Goal: Task Accomplishment & Management: Use online tool/utility

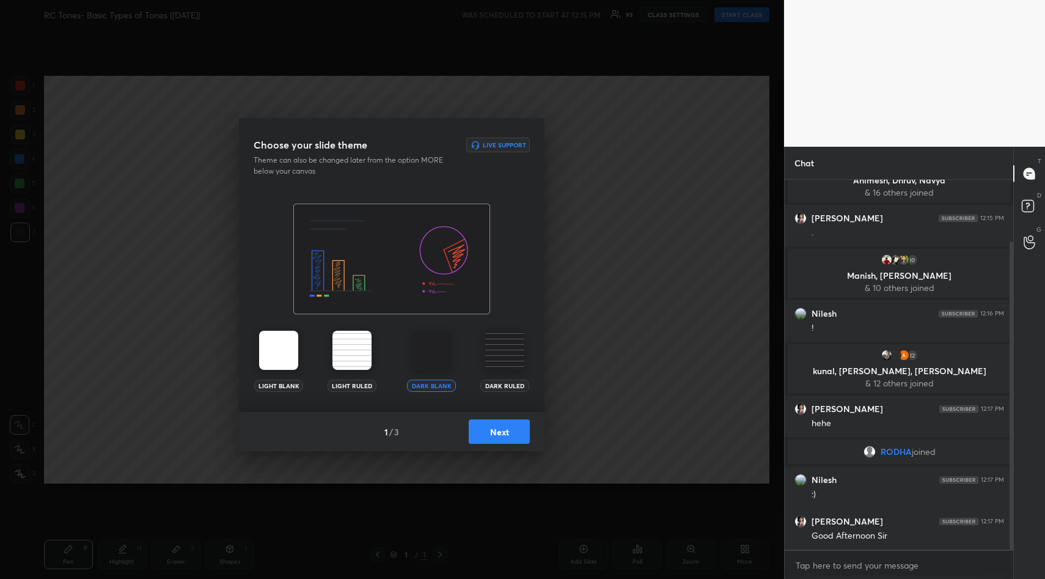
scroll to position [73, 0]
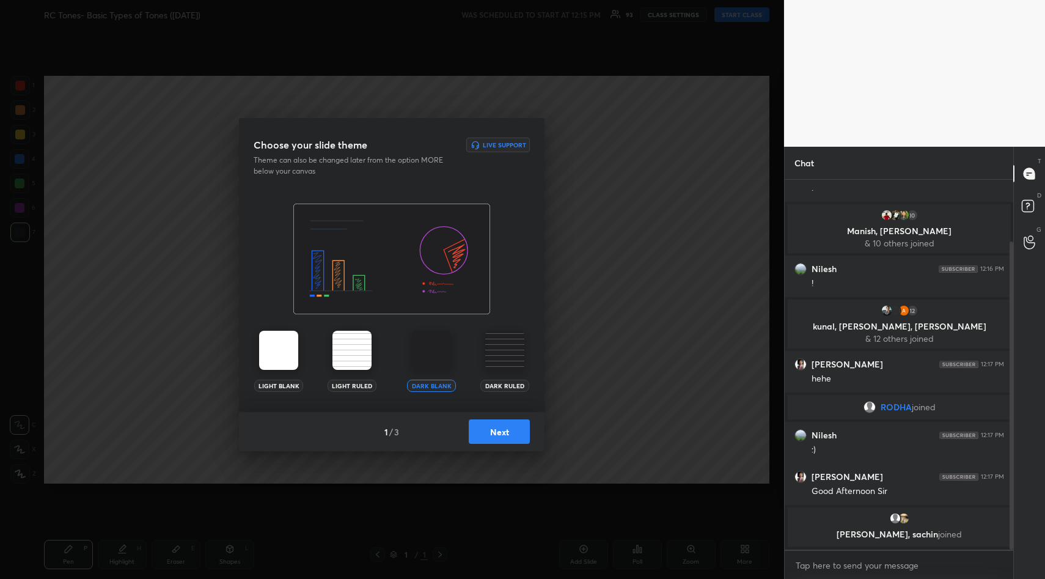
click at [504, 437] on button "Next" at bounding box center [499, 431] width 61 height 24
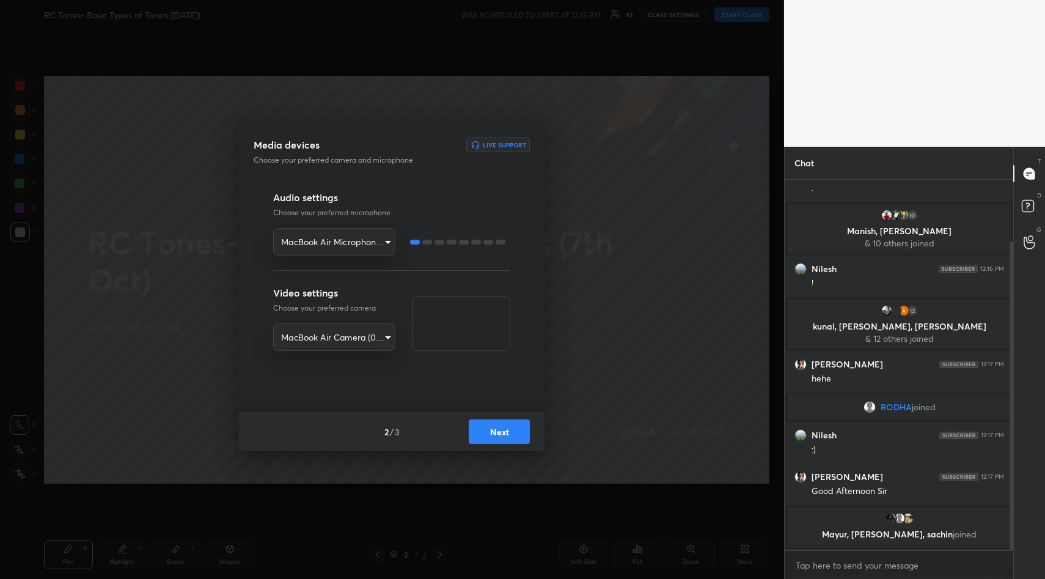
click at [504, 427] on button "Next" at bounding box center [499, 431] width 61 height 24
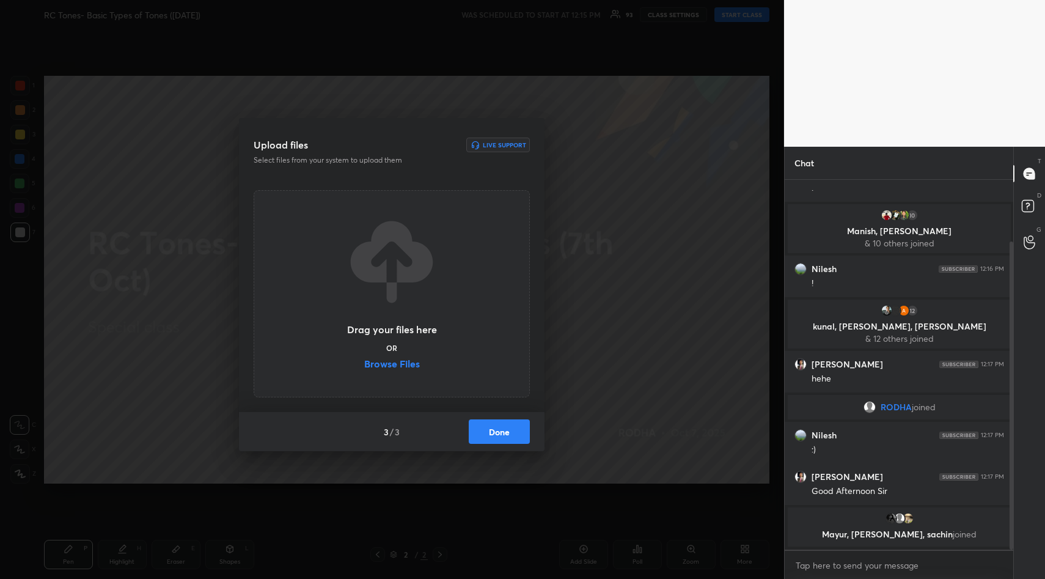
click at [406, 358] on div "Drag your files here OR Browse Files" at bounding box center [392, 294] width 92 height 156
click at [407, 359] on label "Browse Files" at bounding box center [392, 365] width 56 height 13
click at [364, 359] on input "Browse Files" at bounding box center [364, 365] width 0 height 13
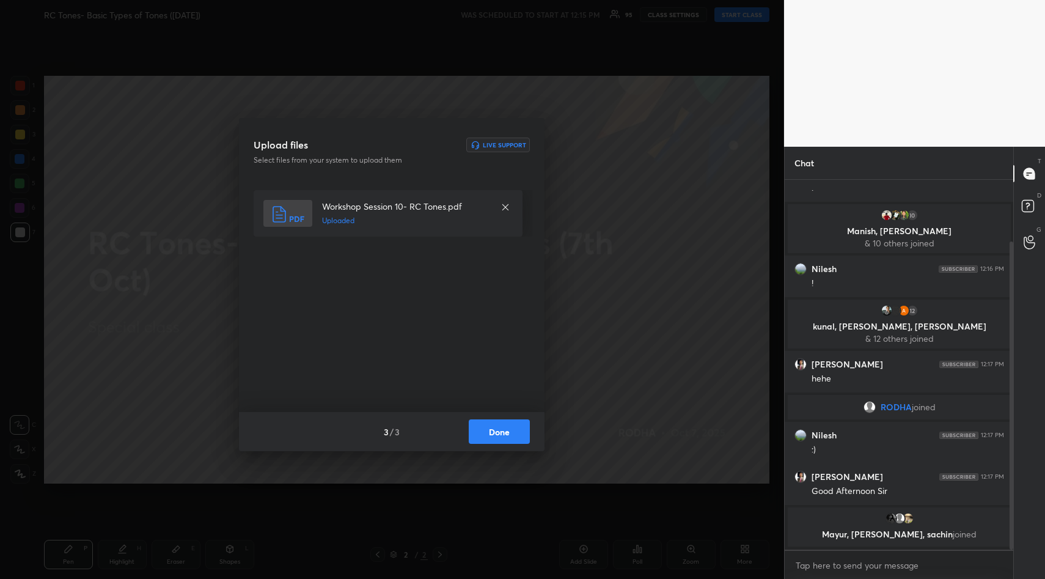
click at [510, 430] on button "Done" at bounding box center [499, 431] width 61 height 24
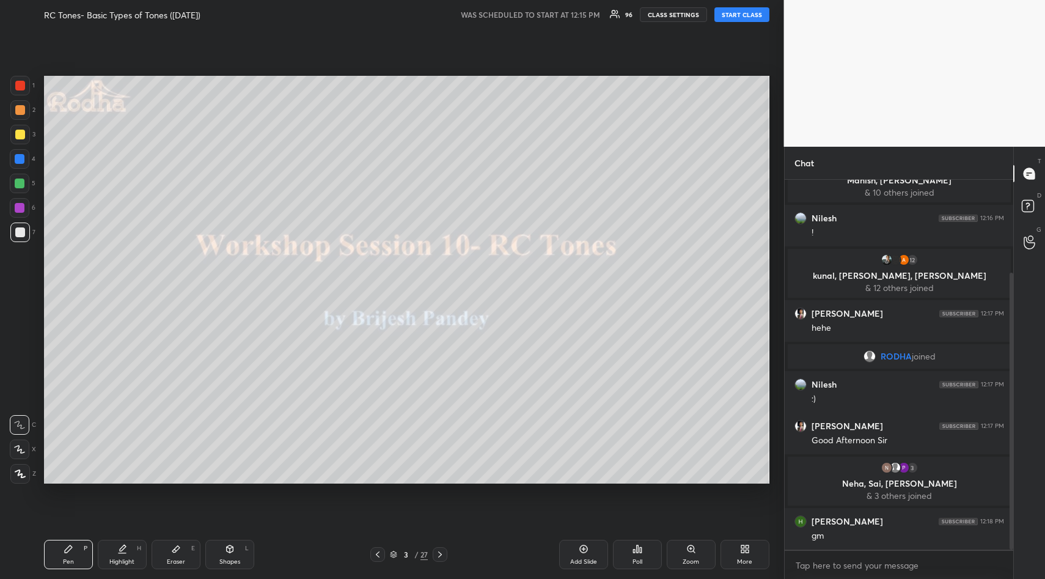
scroll to position [169, 0]
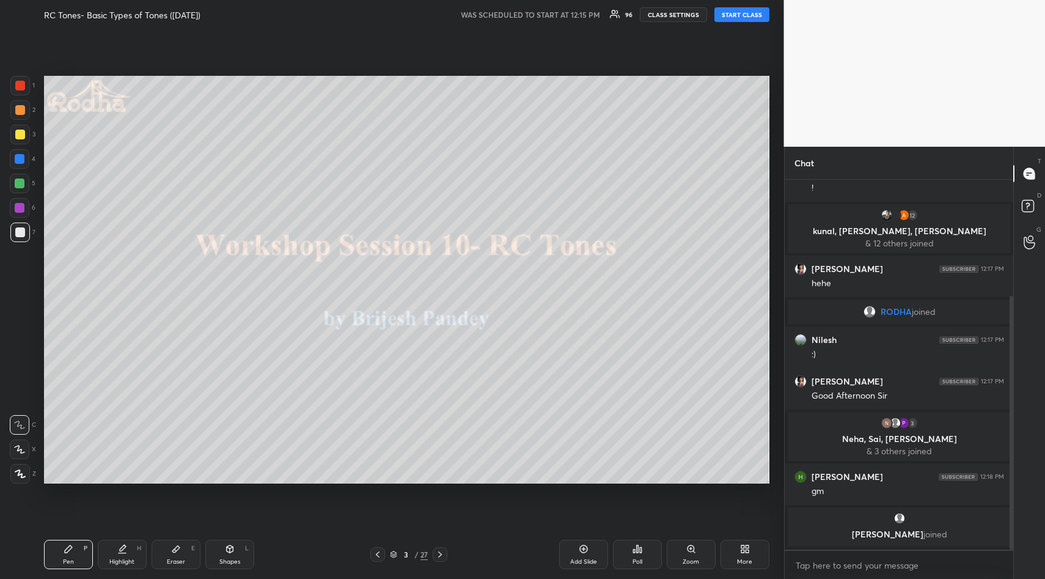
click at [749, 12] on button "START CLASS" at bounding box center [742, 14] width 55 height 15
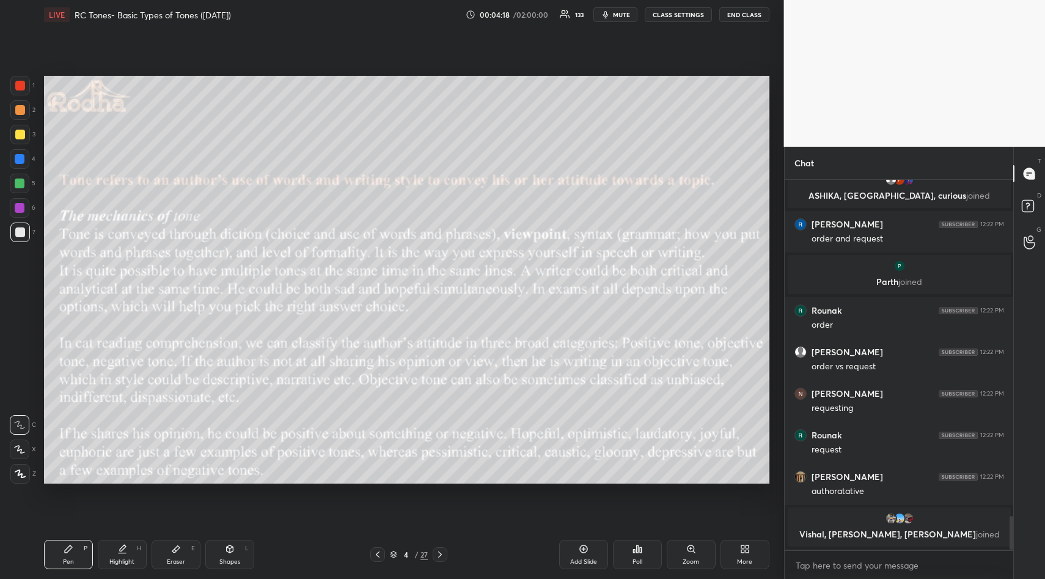
scroll to position [3718, 0]
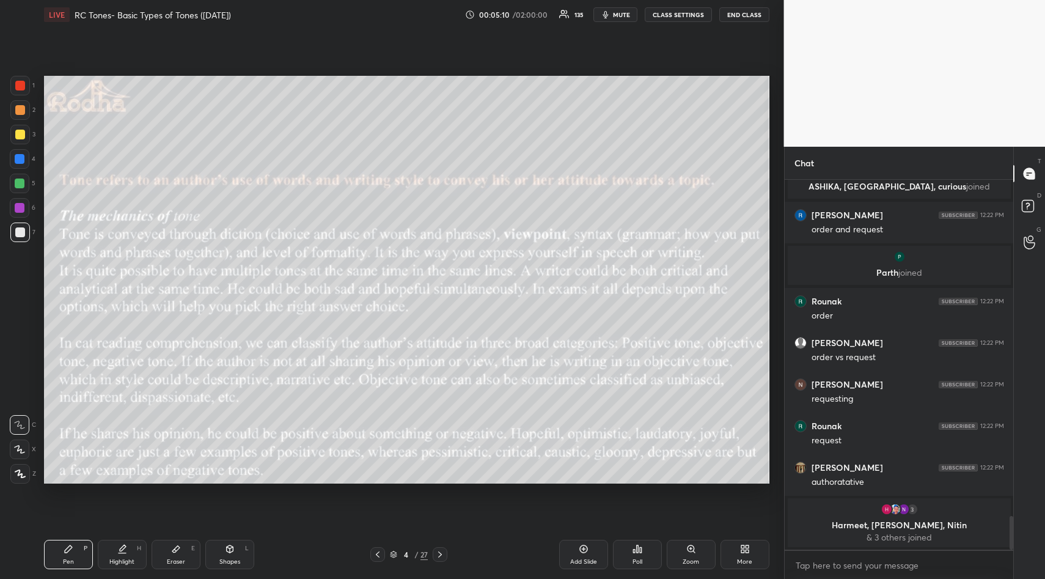
click at [21, 136] on div at bounding box center [20, 135] width 10 height 10
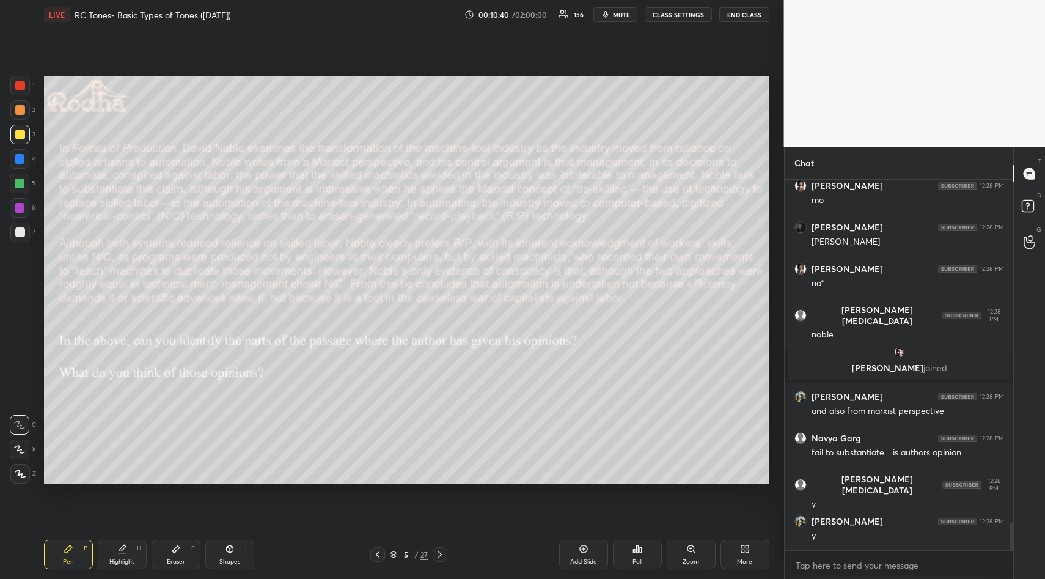
scroll to position [4767, 0]
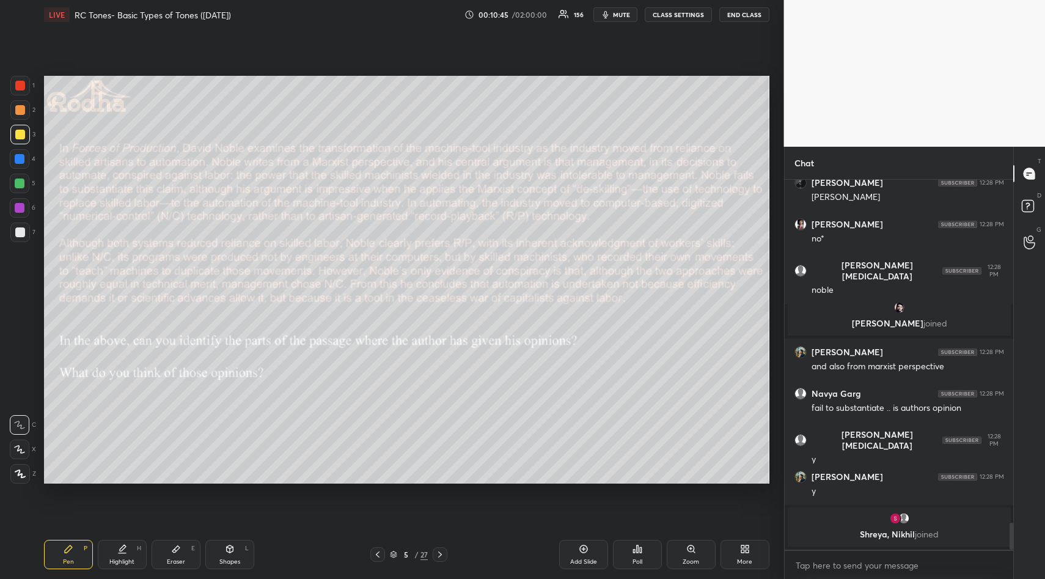
drag, startPoint x: 18, startPoint y: 237, endPoint x: 28, endPoint y: 224, distance: 16.1
click at [19, 235] on div at bounding box center [20, 233] width 20 height 20
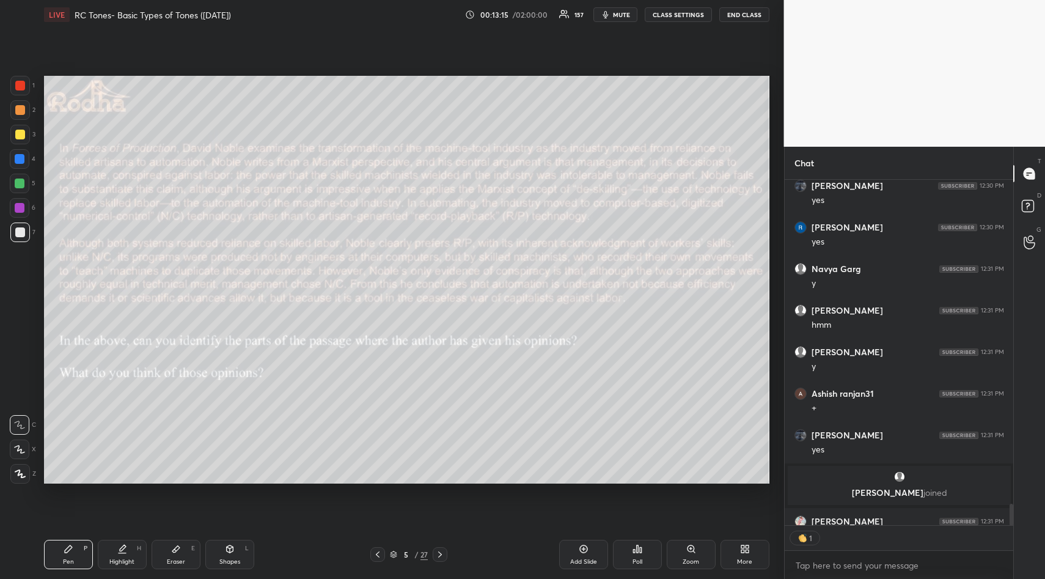
scroll to position [4, 4]
click at [179, 544] on icon at bounding box center [176, 549] width 10 height 10
click at [18, 401] on span "Erase all" at bounding box center [19, 400] width 18 height 9
click at [64, 546] on icon at bounding box center [69, 549] width 10 height 10
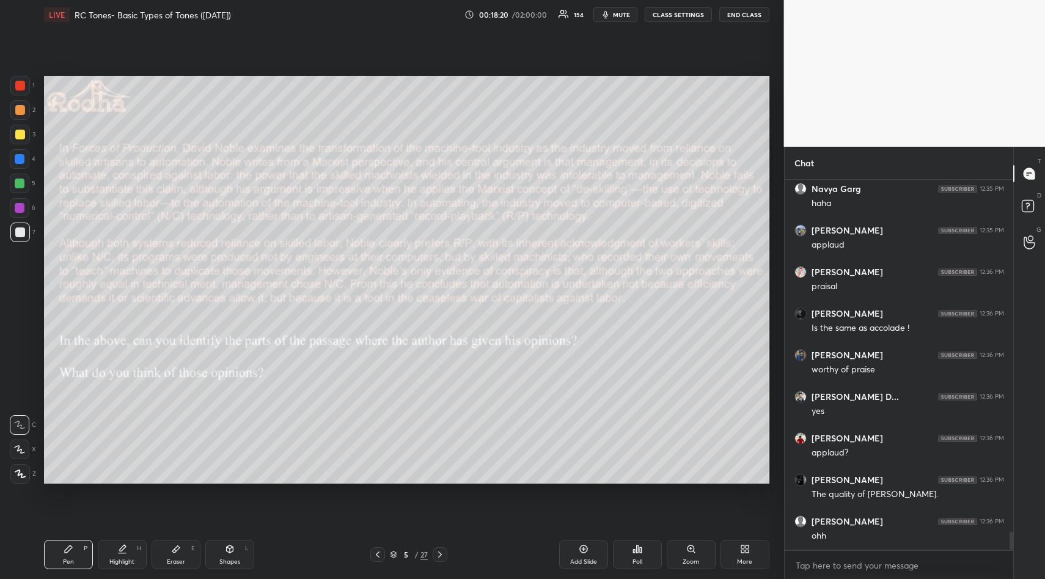
scroll to position [7333, 0]
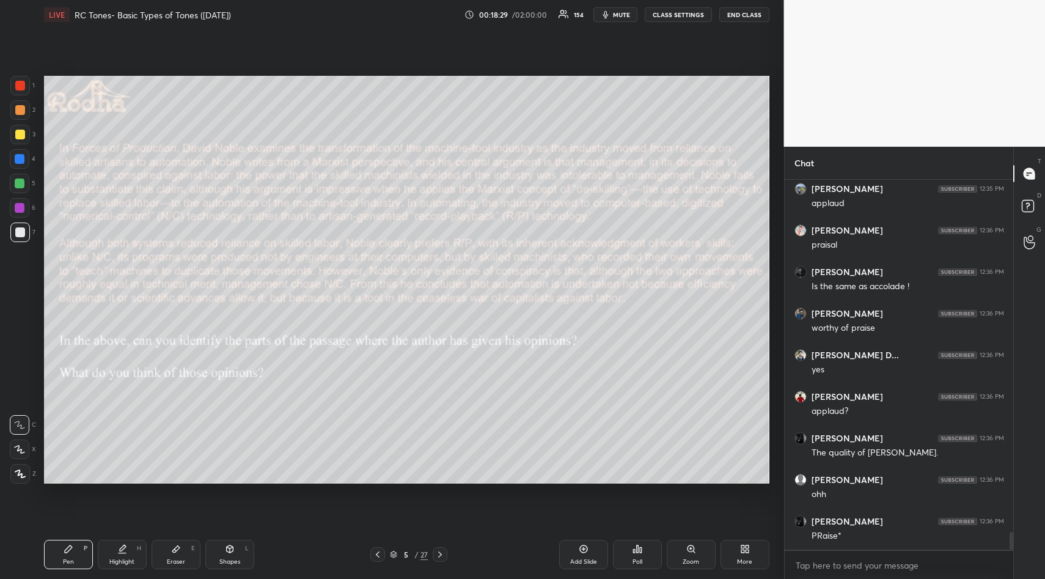
click at [516, 488] on div "Setting up your live class Poll for secs No correct answer Start poll" at bounding box center [406, 279] width 735 height 501
click at [539, 487] on div "Setting up your live class Poll for secs No correct answer Start poll" at bounding box center [406, 279] width 735 height 501
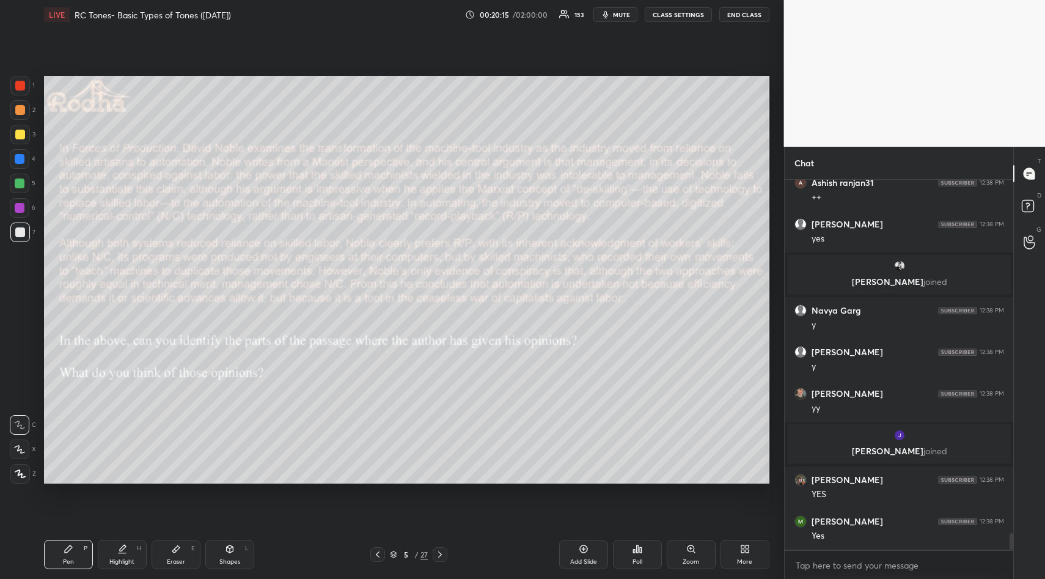
scroll to position [7904, 0]
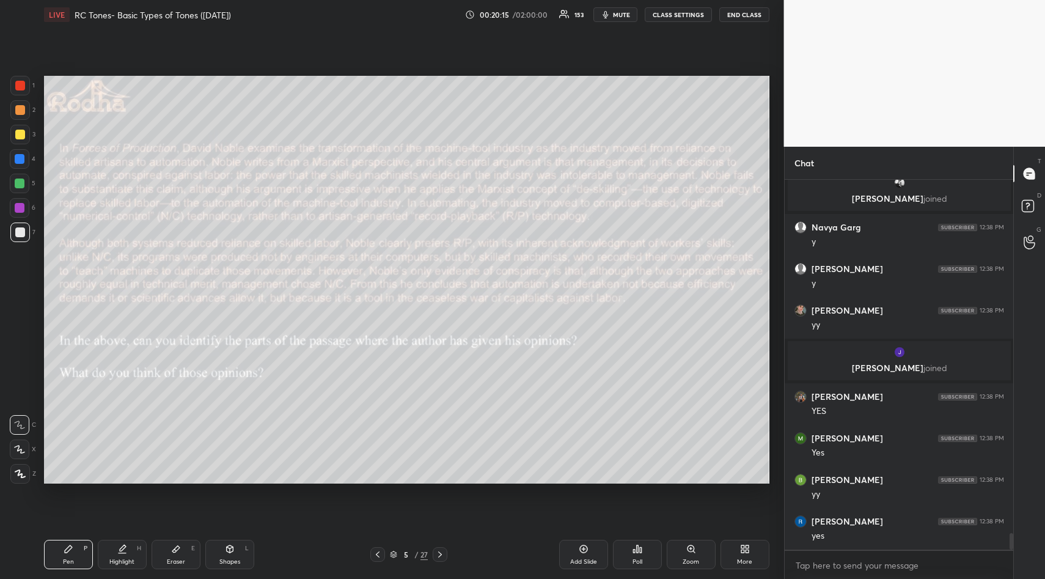
click at [178, 547] on icon at bounding box center [175, 549] width 7 height 7
drag, startPoint x: 22, startPoint y: 400, endPoint x: 28, endPoint y: 437, distance: 37.7
click at [20, 403] on span "Erase all" at bounding box center [19, 400] width 18 height 9
click at [65, 544] on icon at bounding box center [69, 549] width 10 height 10
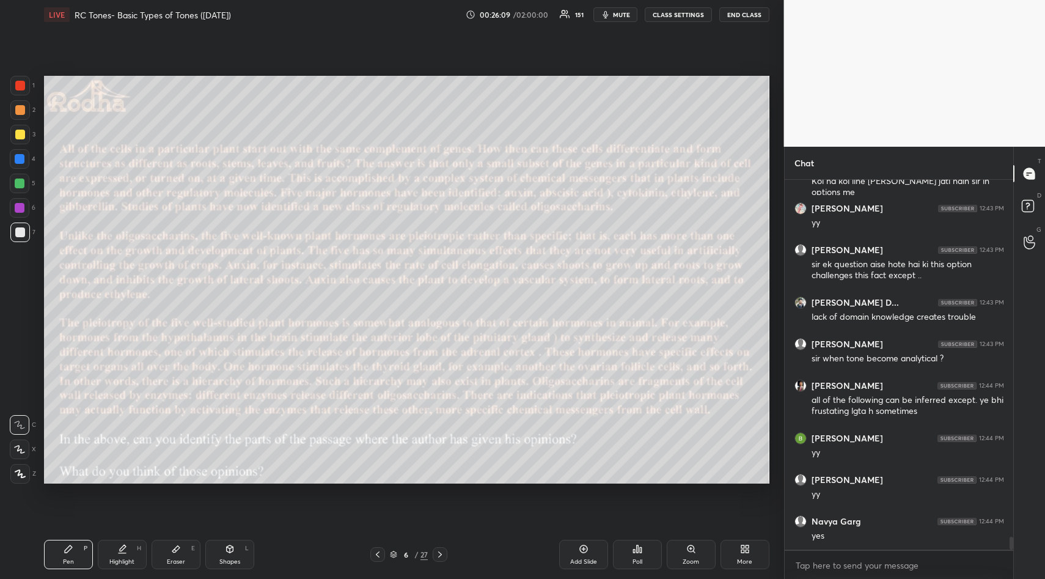
scroll to position [10344, 0]
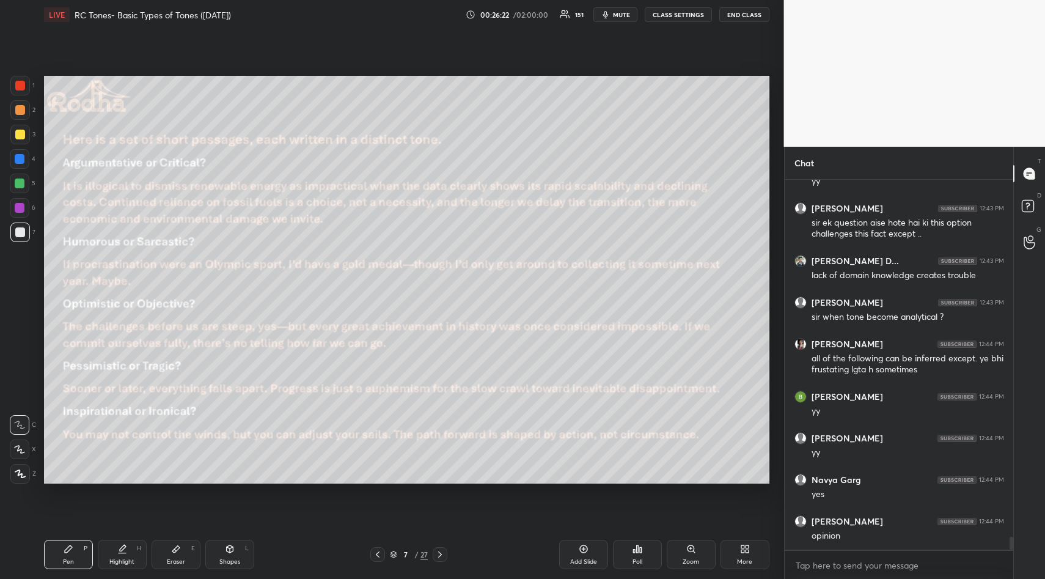
click at [21, 131] on div at bounding box center [20, 135] width 10 height 10
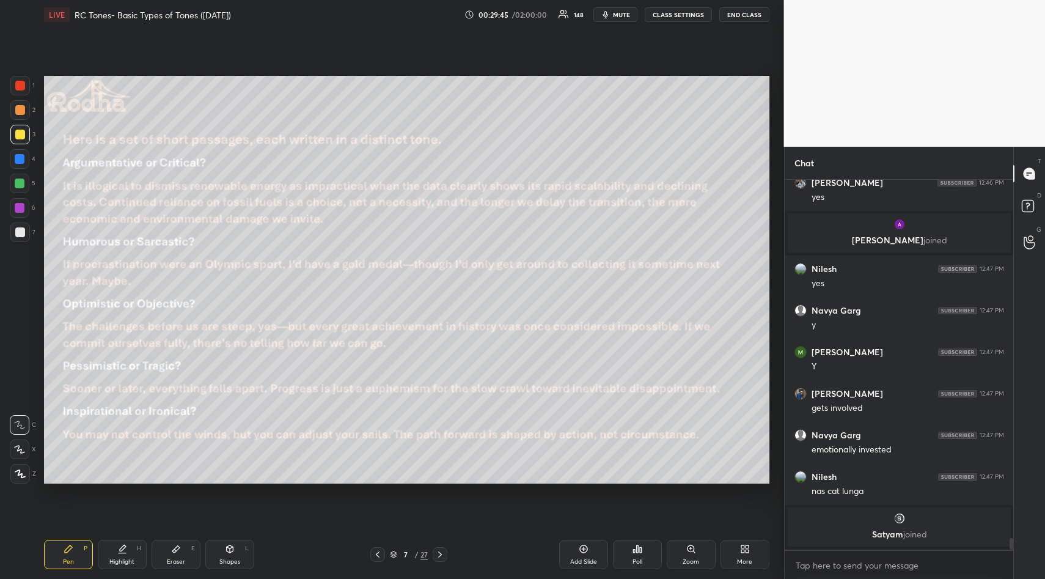
scroll to position [11323, 0]
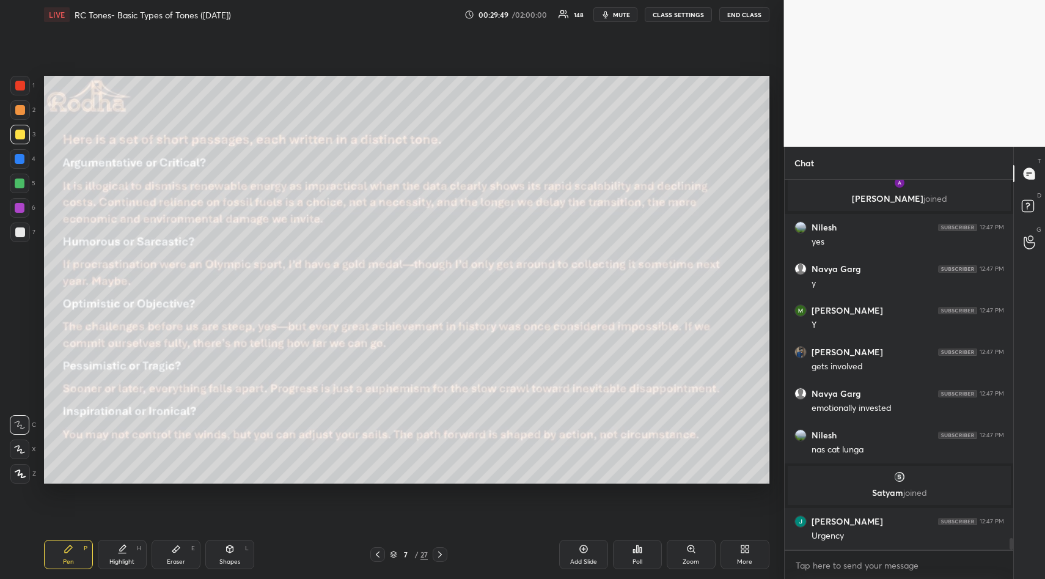
click at [177, 546] on icon at bounding box center [175, 549] width 7 height 7
click at [13, 395] on div "Erase all" at bounding box center [20, 401] width 20 height 20
click at [67, 547] on icon at bounding box center [68, 548] width 7 height 7
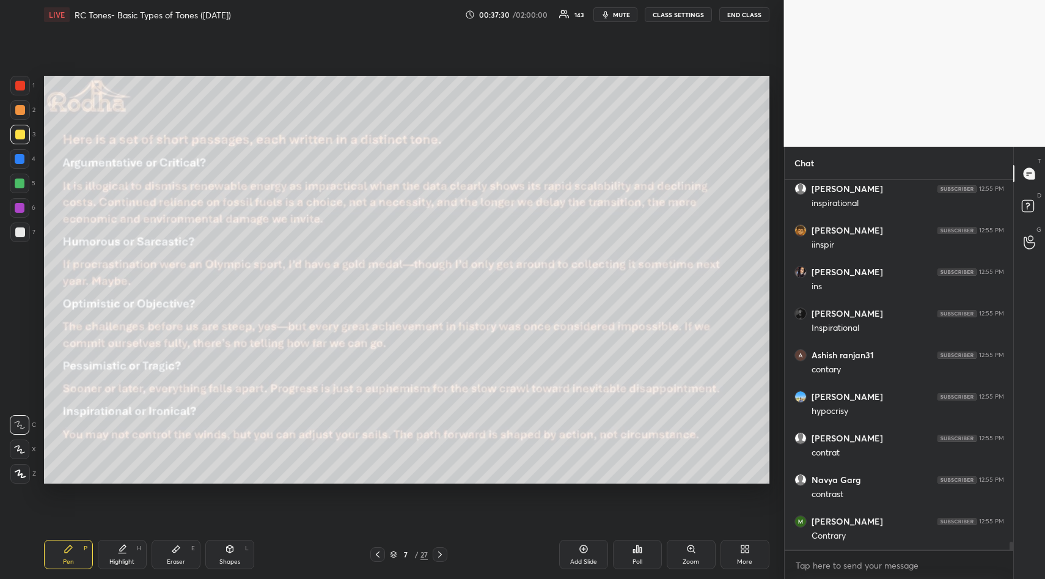
scroll to position [17076, 0]
click at [175, 550] on icon at bounding box center [175, 549] width 7 height 7
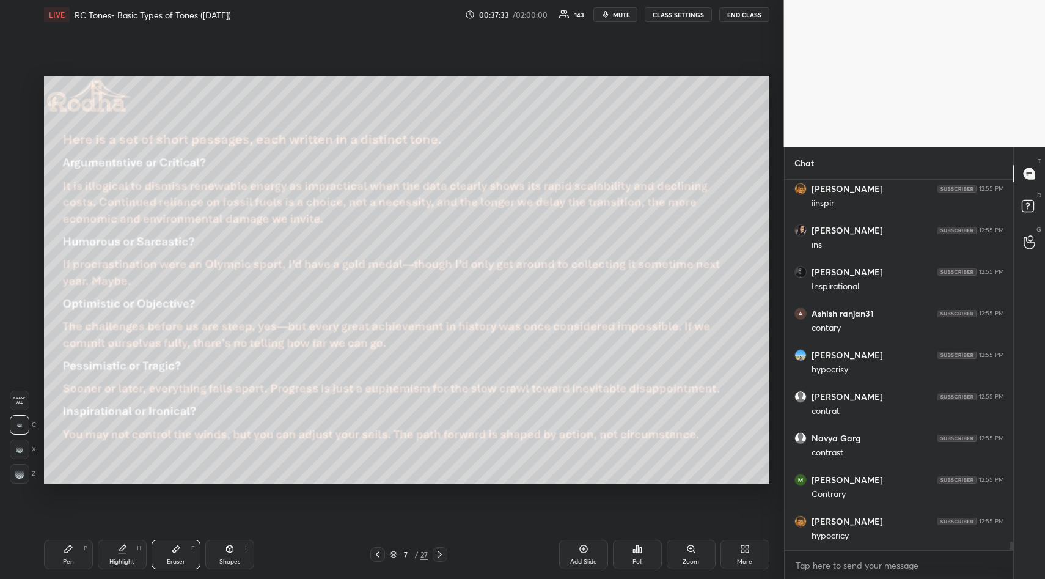
drag, startPoint x: 20, startPoint y: 402, endPoint x: 31, endPoint y: 422, distance: 22.7
click at [20, 403] on span "Erase all" at bounding box center [19, 400] width 18 height 9
drag, startPoint x: 69, startPoint y: 545, endPoint x: 77, endPoint y: 513, distance: 33.4
click at [65, 545] on icon at bounding box center [69, 549] width 10 height 10
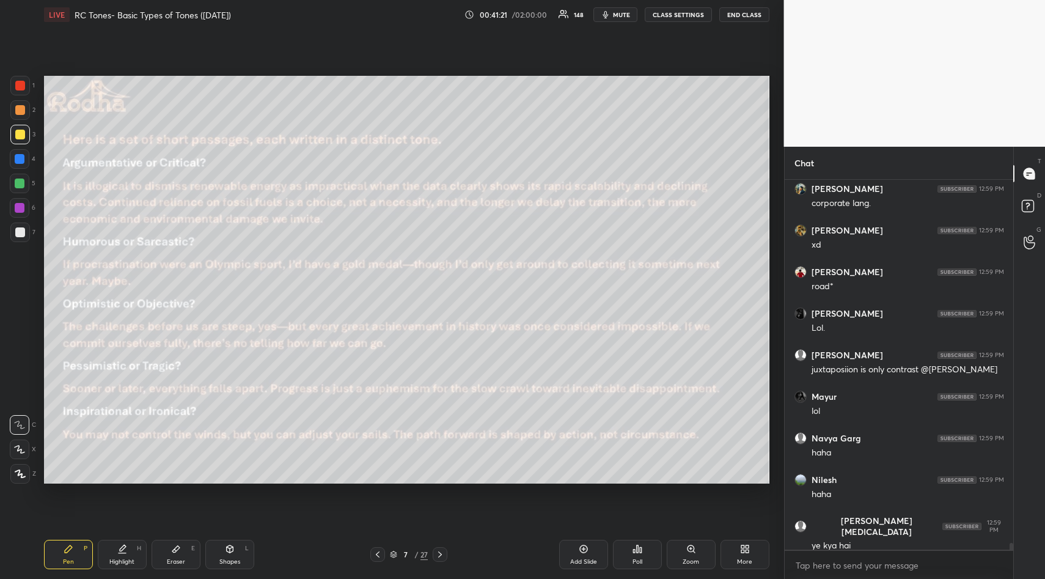
scroll to position [20225, 0]
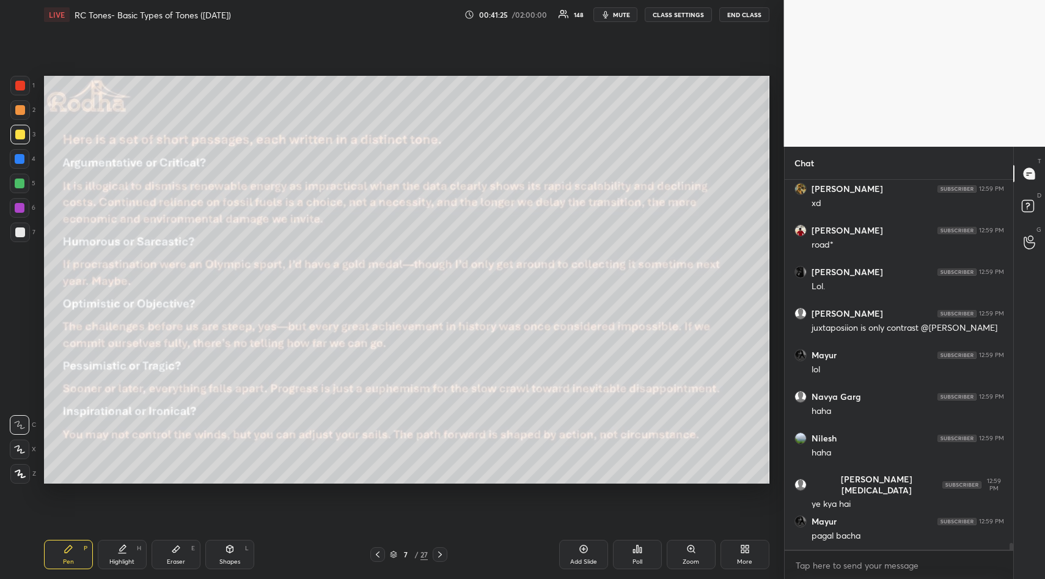
drag, startPoint x: 174, startPoint y: 546, endPoint x: 184, endPoint y: 550, distance: 10.4
click at [177, 550] on icon at bounding box center [175, 549] width 7 height 7
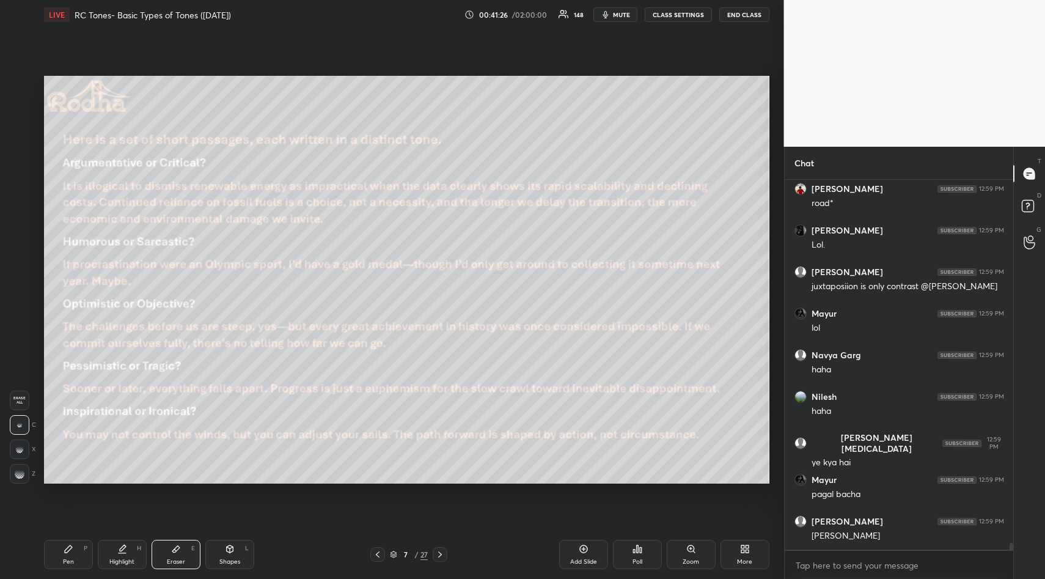
click at [19, 398] on span "Erase all" at bounding box center [19, 400] width 18 height 9
drag, startPoint x: 65, startPoint y: 549, endPoint x: 81, endPoint y: 527, distance: 27.1
click at [67, 547] on icon at bounding box center [68, 548] width 7 height 7
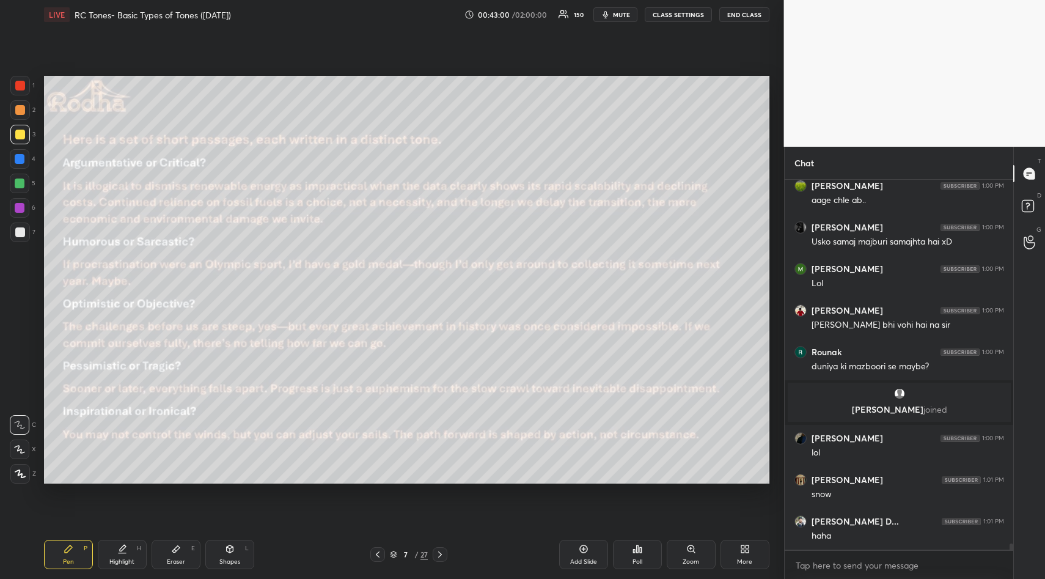
scroll to position [22406, 0]
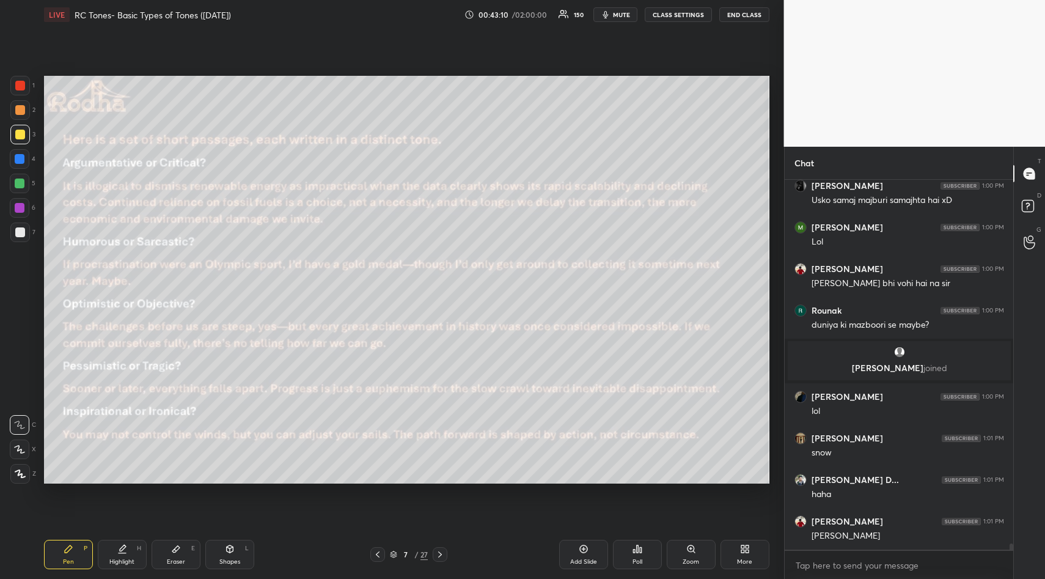
click at [179, 546] on icon at bounding box center [176, 549] width 10 height 10
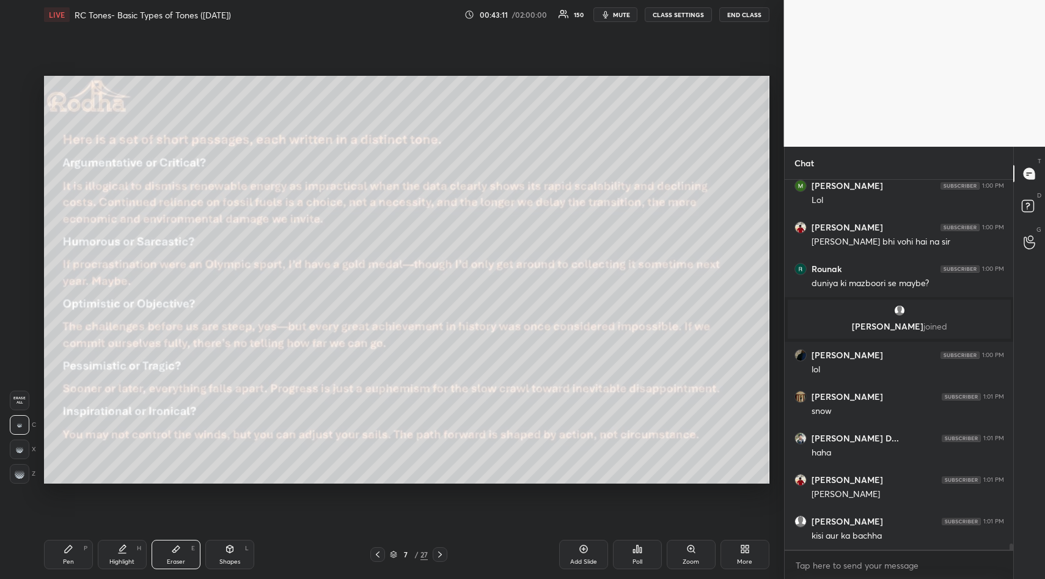
drag, startPoint x: 19, startPoint y: 399, endPoint x: 17, endPoint y: 405, distance: 6.4
click at [19, 401] on span "Erase all" at bounding box center [19, 400] width 18 height 9
drag, startPoint x: 65, startPoint y: 556, endPoint x: 78, endPoint y: 541, distance: 20.0
click at [66, 556] on div "Pen P" at bounding box center [68, 554] width 49 height 29
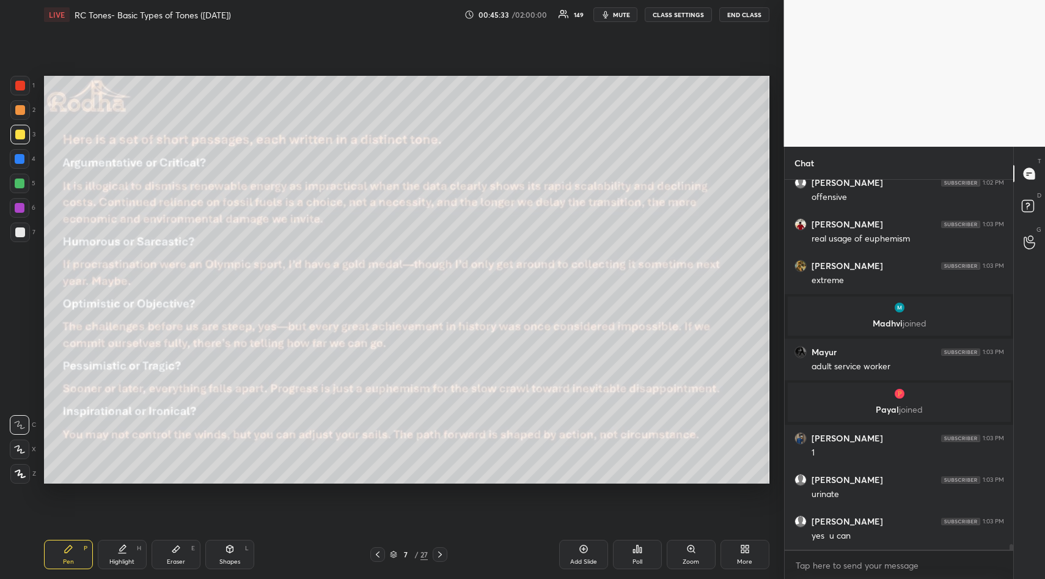
scroll to position [23604, 0]
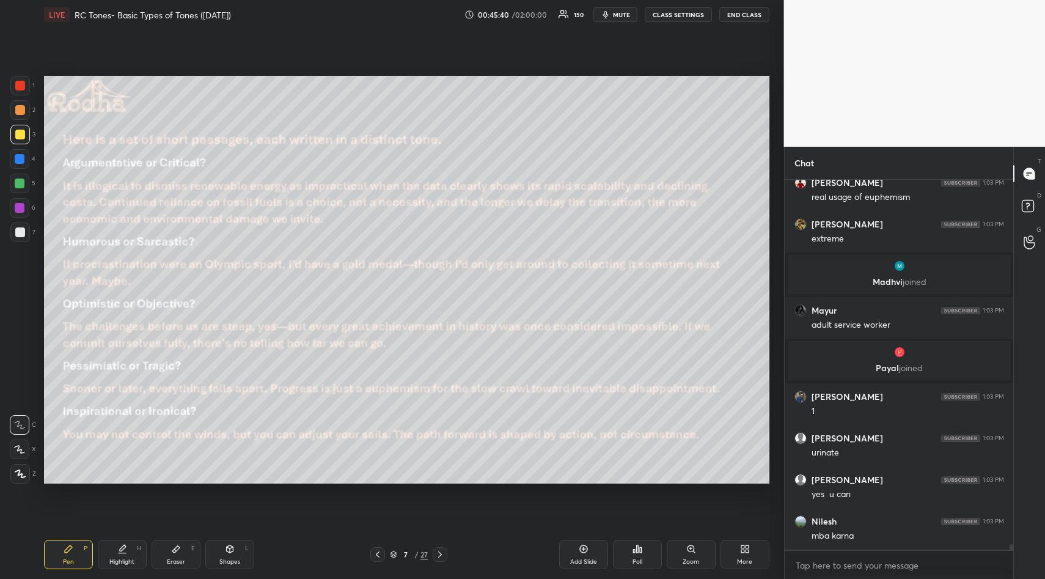
drag, startPoint x: 177, startPoint y: 547, endPoint x: 179, endPoint y: 531, distance: 15.3
click at [177, 549] on icon at bounding box center [176, 549] width 10 height 10
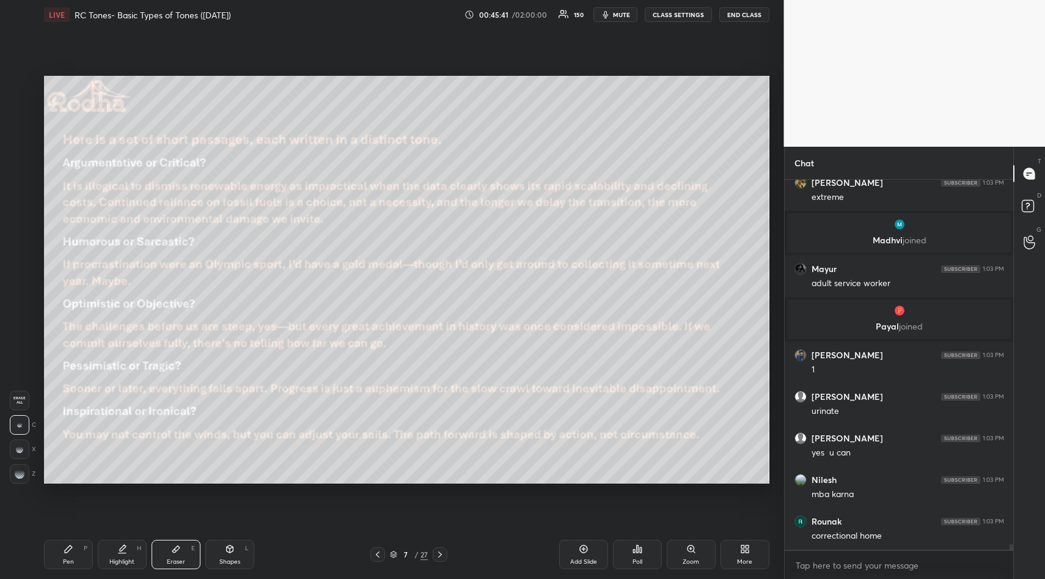
click at [12, 404] on span "Erase all" at bounding box center [19, 400] width 18 height 9
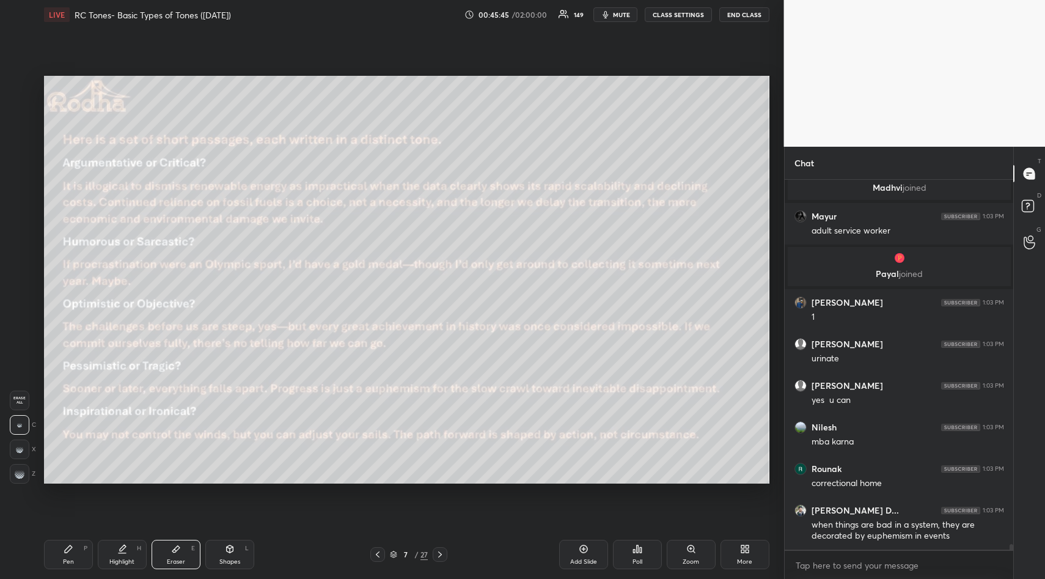
scroll to position [23740, 0]
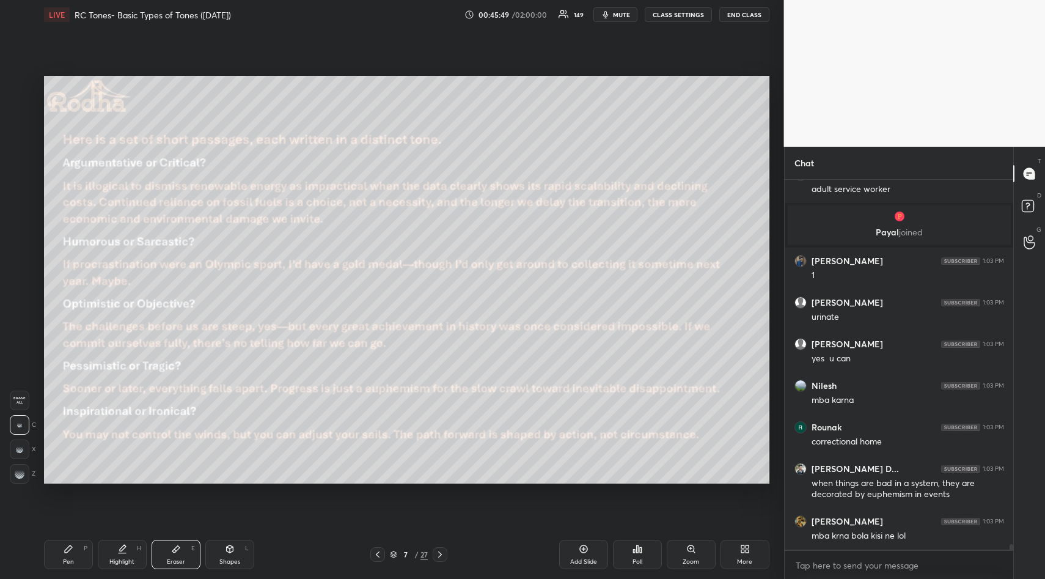
click at [444, 554] on div at bounding box center [440, 554] width 15 height 15
click at [67, 549] on icon at bounding box center [68, 548] width 7 height 7
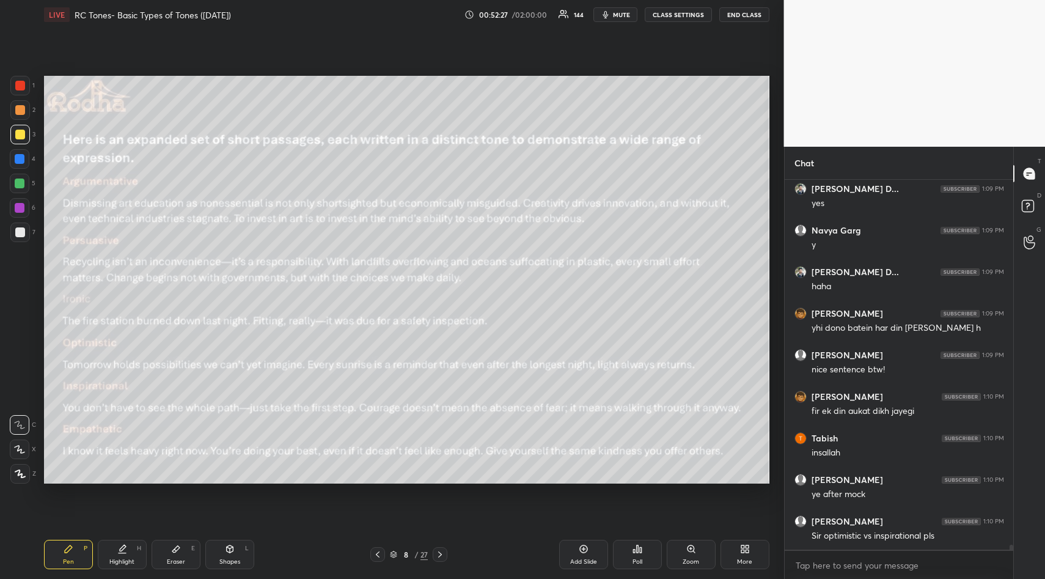
scroll to position [26727, 0]
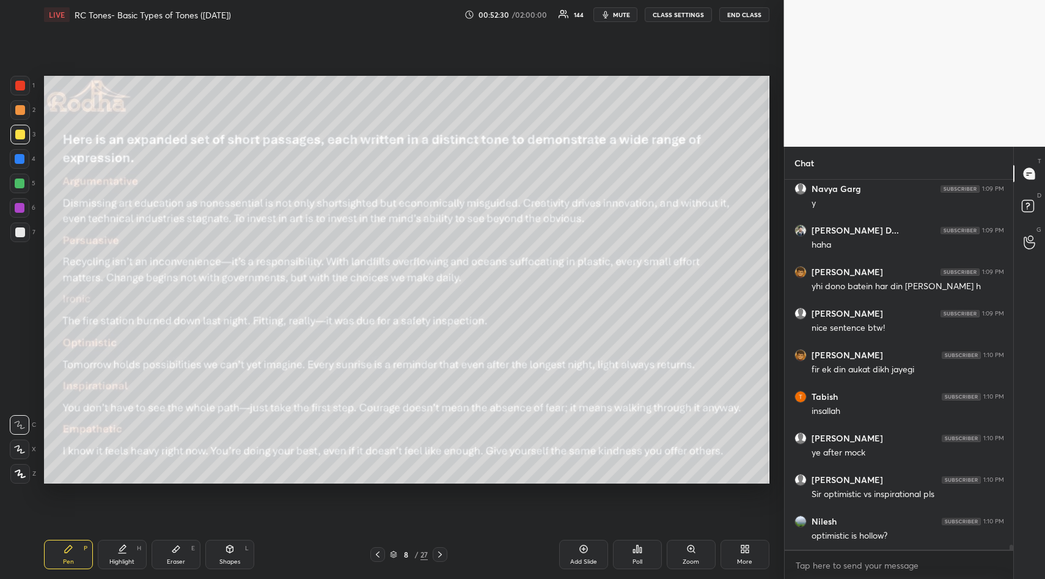
click at [175, 548] on icon at bounding box center [175, 549] width 7 height 7
click at [21, 397] on div "Erase all" at bounding box center [20, 401] width 20 height 20
click at [66, 552] on icon at bounding box center [68, 548] width 7 height 7
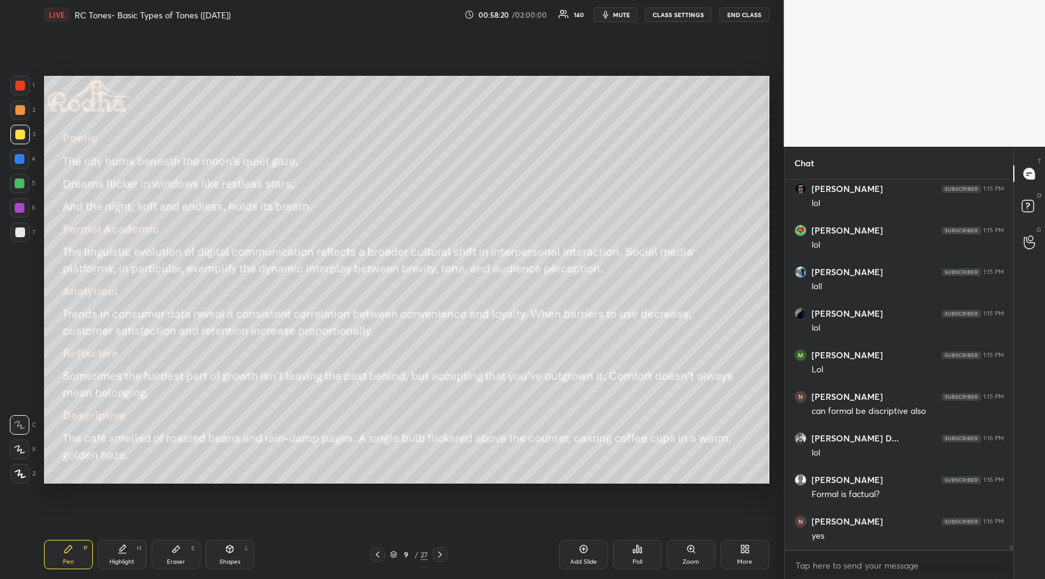
scroll to position [28622, 0]
click at [174, 547] on icon at bounding box center [176, 549] width 10 height 10
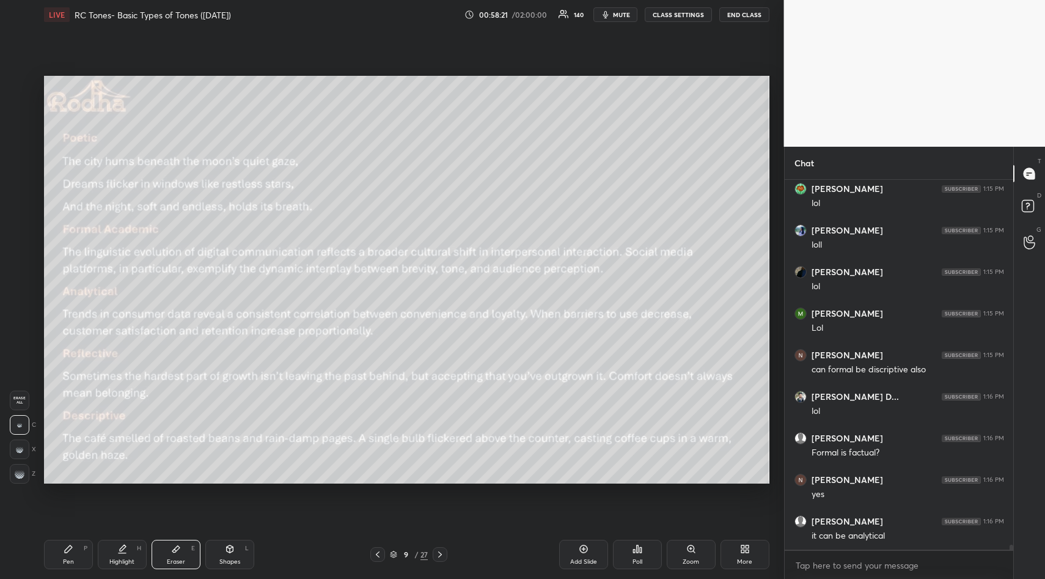
click at [21, 401] on span "Erase all" at bounding box center [19, 400] width 18 height 9
drag, startPoint x: 68, startPoint y: 551, endPoint x: 78, endPoint y: 529, distance: 23.5
click at [68, 551] on icon at bounding box center [68, 548] width 7 height 7
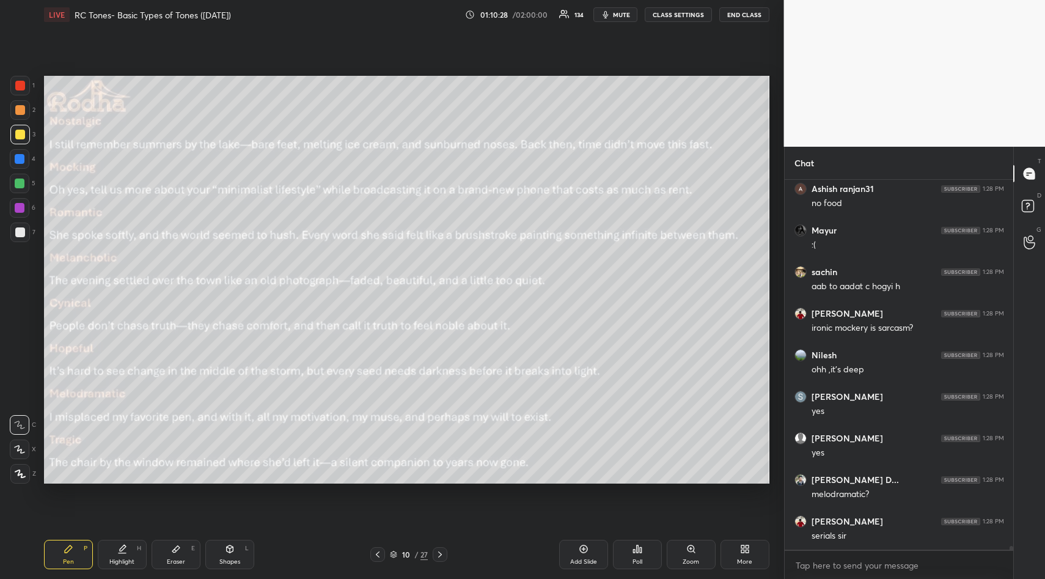
scroll to position [36121, 0]
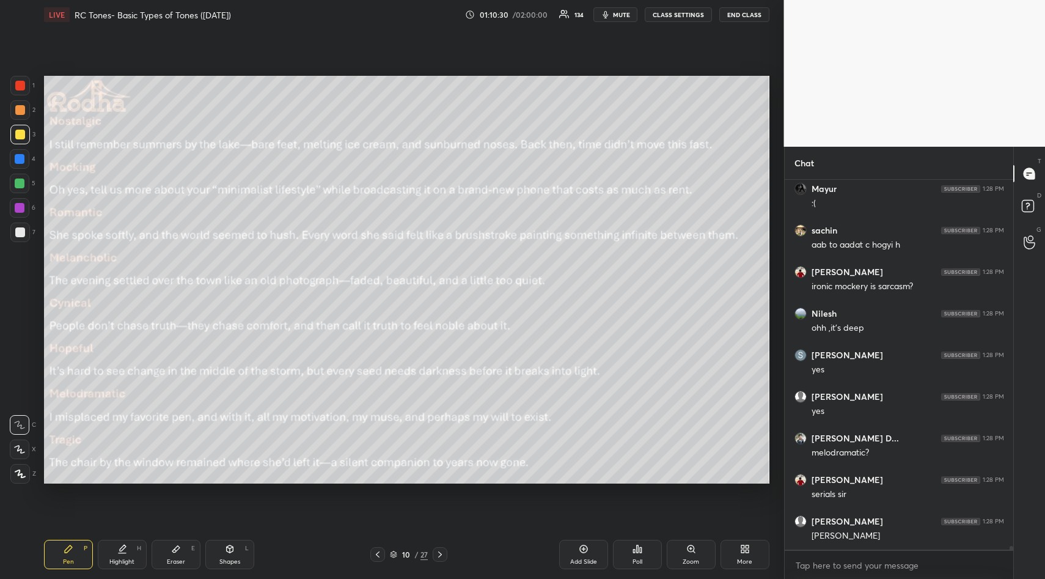
click at [173, 548] on icon at bounding box center [176, 549] width 10 height 10
click at [20, 402] on span "Erase all" at bounding box center [19, 400] width 18 height 9
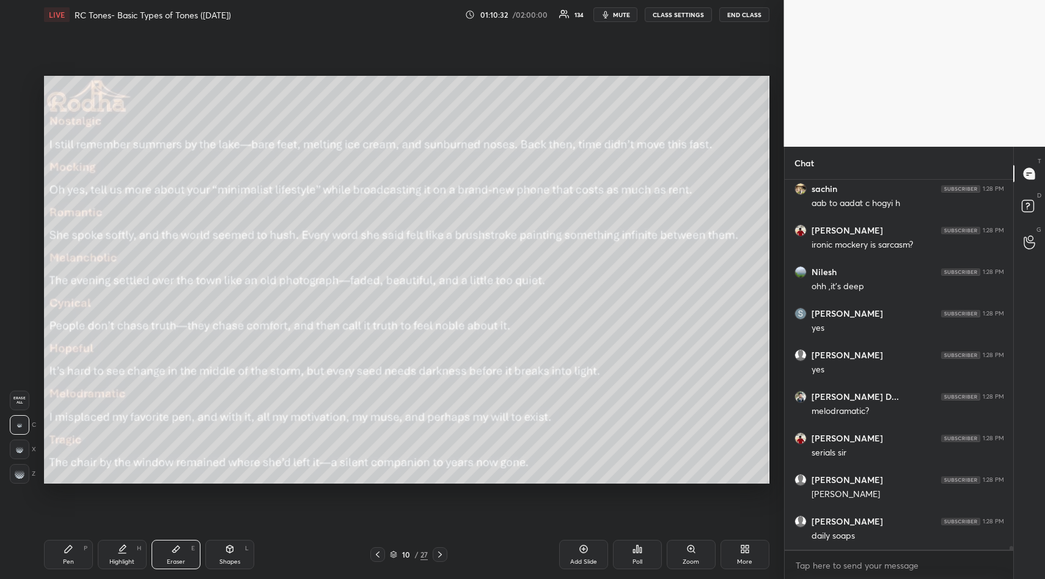
click at [64, 550] on icon at bounding box center [69, 549] width 10 height 10
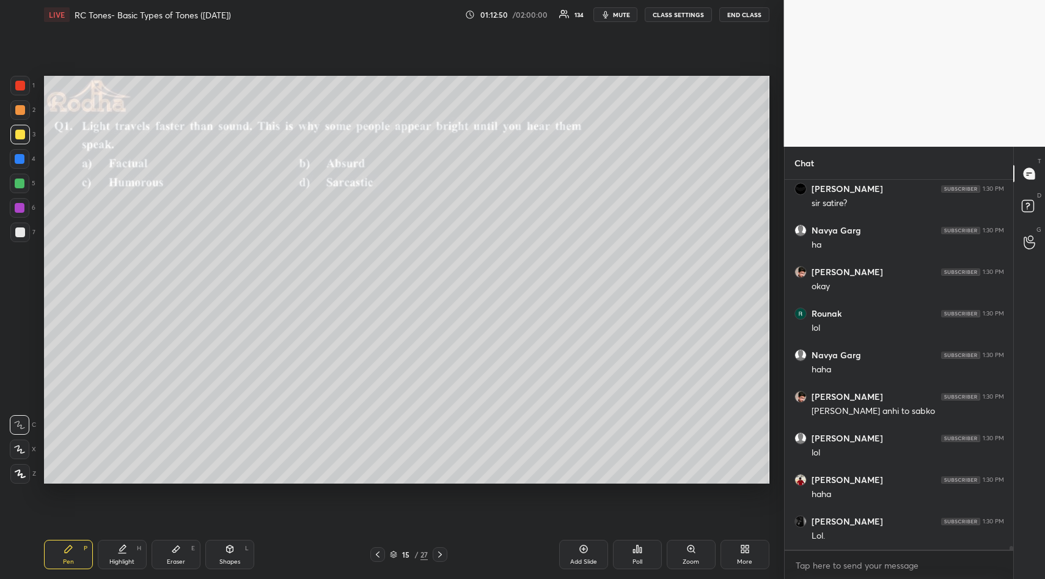
scroll to position [37161, 0]
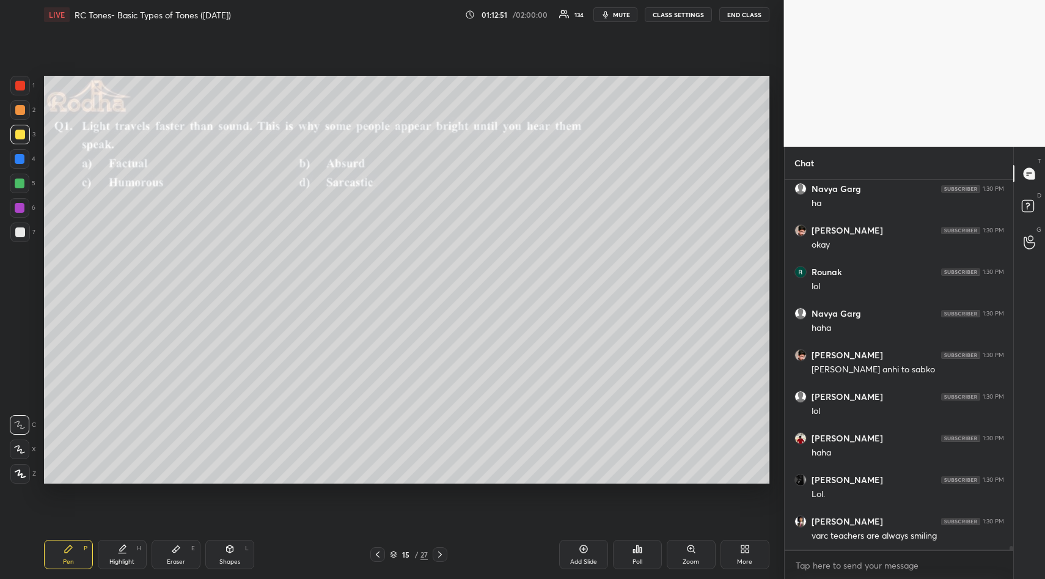
click at [635, 550] on icon at bounding box center [634, 551] width 2 height 3
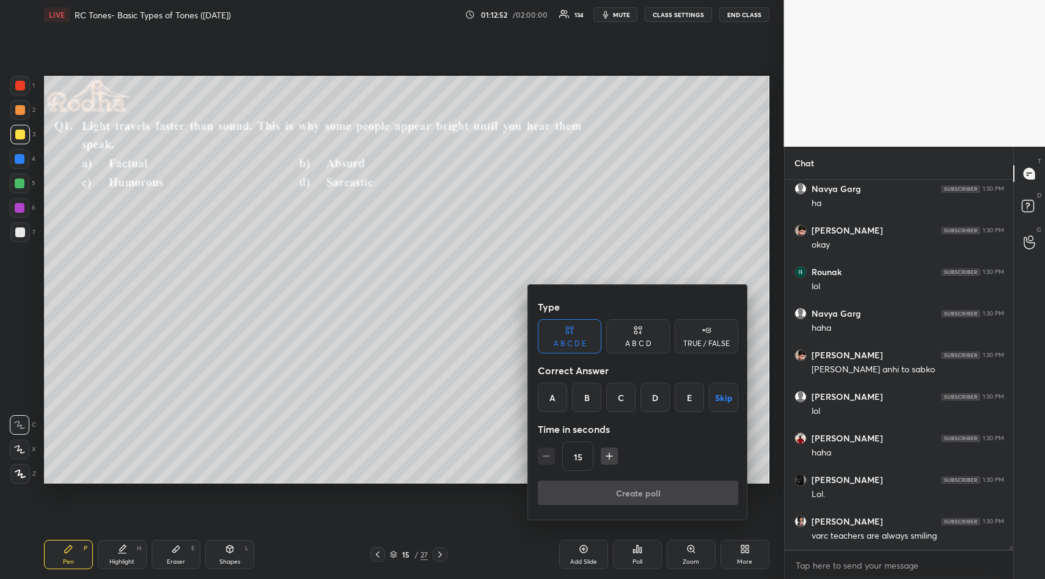
scroll to position [37203, 0]
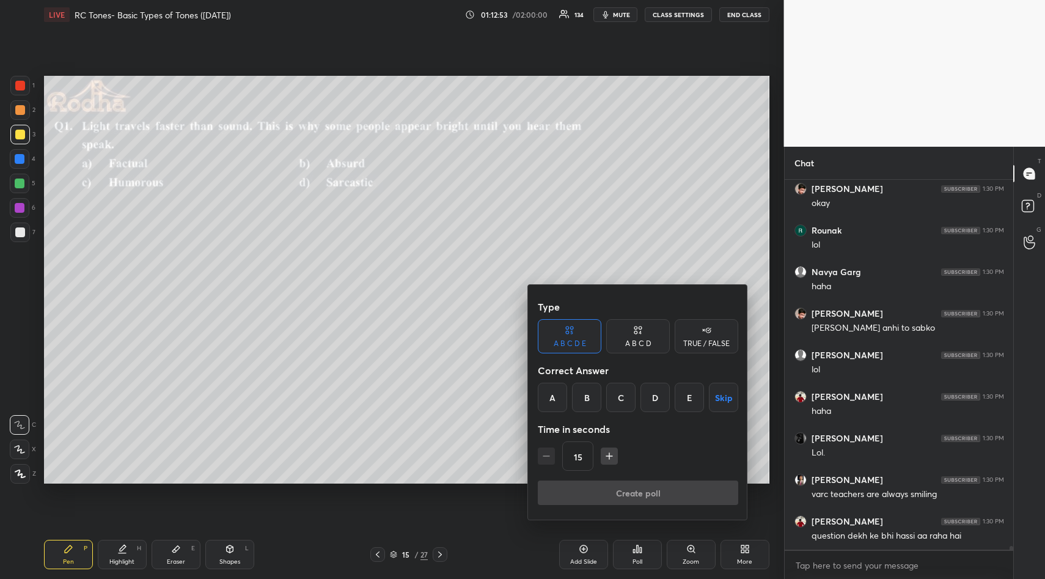
drag, startPoint x: 640, startPoint y: 345, endPoint x: 636, endPoint y: 350, distance: 6.5
click at [638, 347] on div "A B C D" at bounding box center [638, 343] width 26 height 7
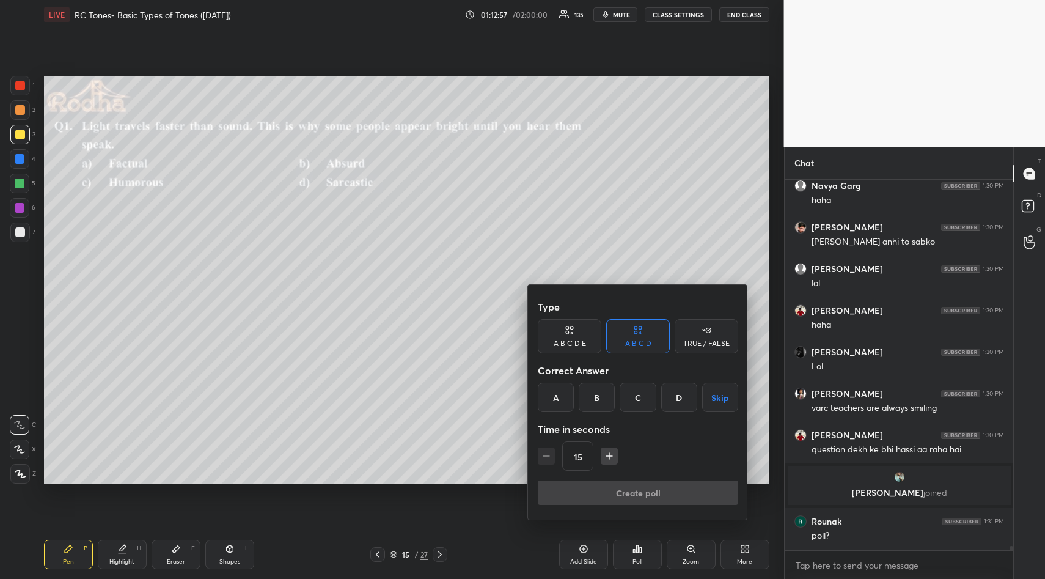
scroll to position [36965, 0]
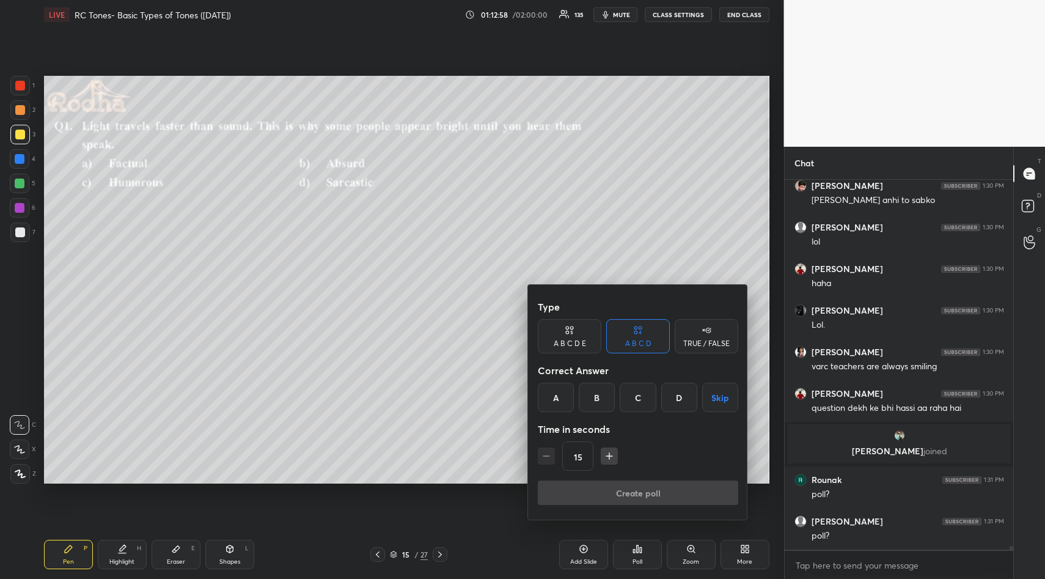
drag, startPoint x: 680, startPoint y: 400, endPoint x: 672, endPoint y: 440, distance: 40.1
click at [679, 400] on div "D" at bounding box center [679, 397] width 36 height 29
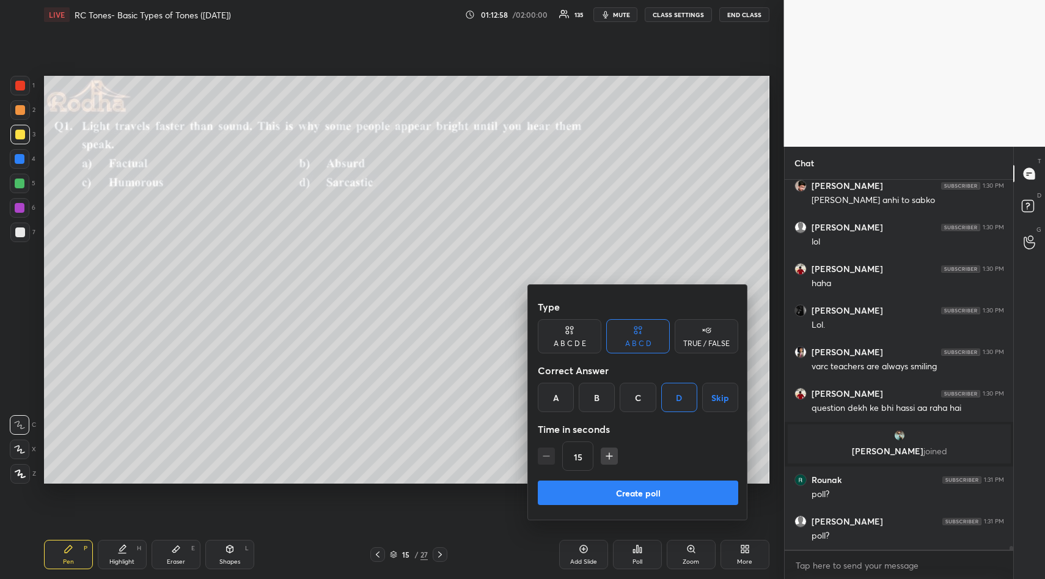
scroll to position [37006, 0]
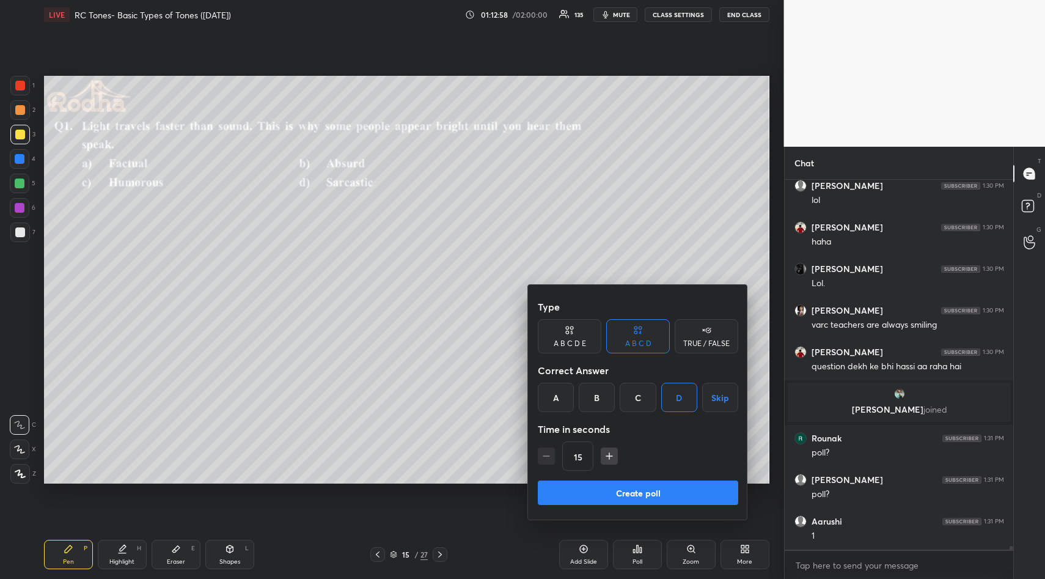
click at [644, 497] on button "Create poll" at bounding box center [638, 493] width 201 height 24
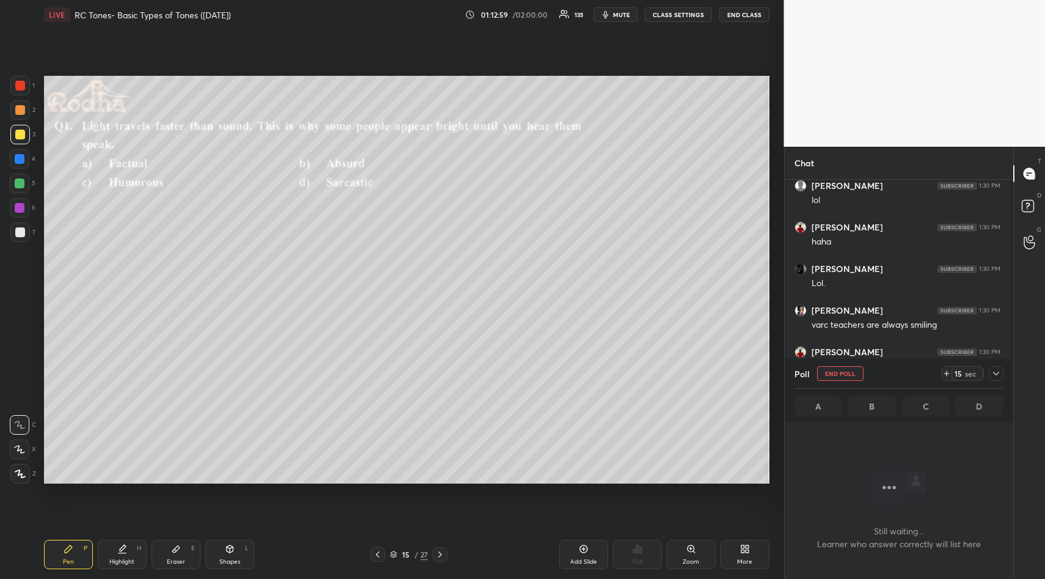
scroll to position [302, 225]
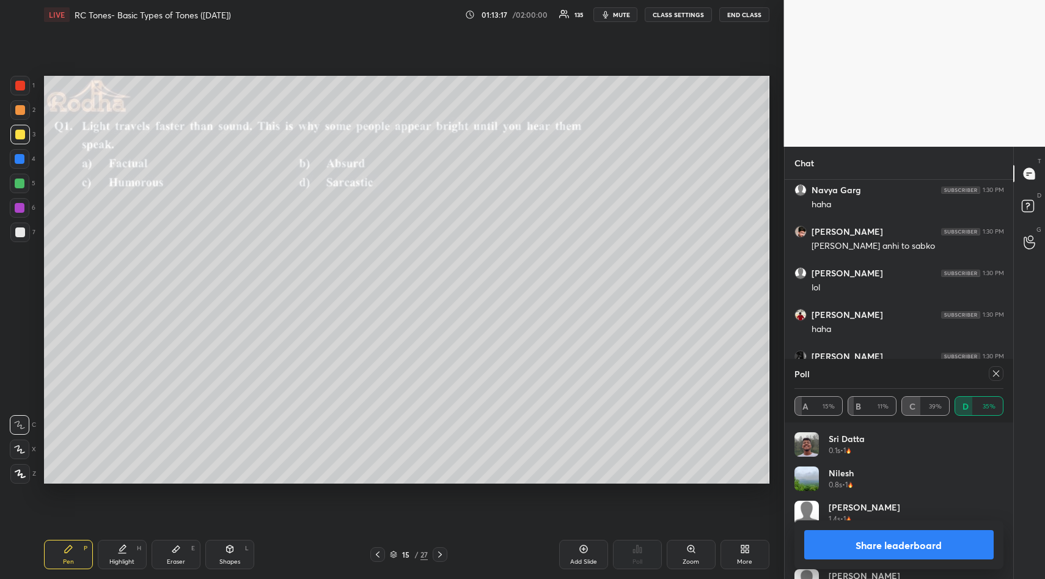
drag, startPoint x: 882, startPoint y: 538, endPoint x: 885, endPoint y: 515, distance: 23.5
click at [883, 535] on button "Share leaderboard" at bounding box center [900, 544] width 190 height 29
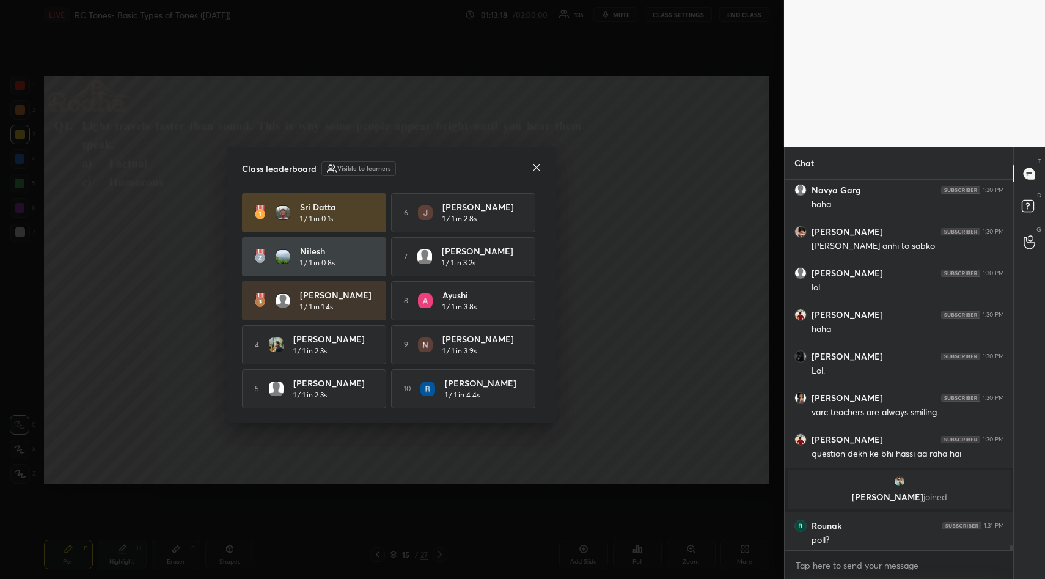
click at [539, 164] on icon at bounding box center [537, 168] width 10 height 10
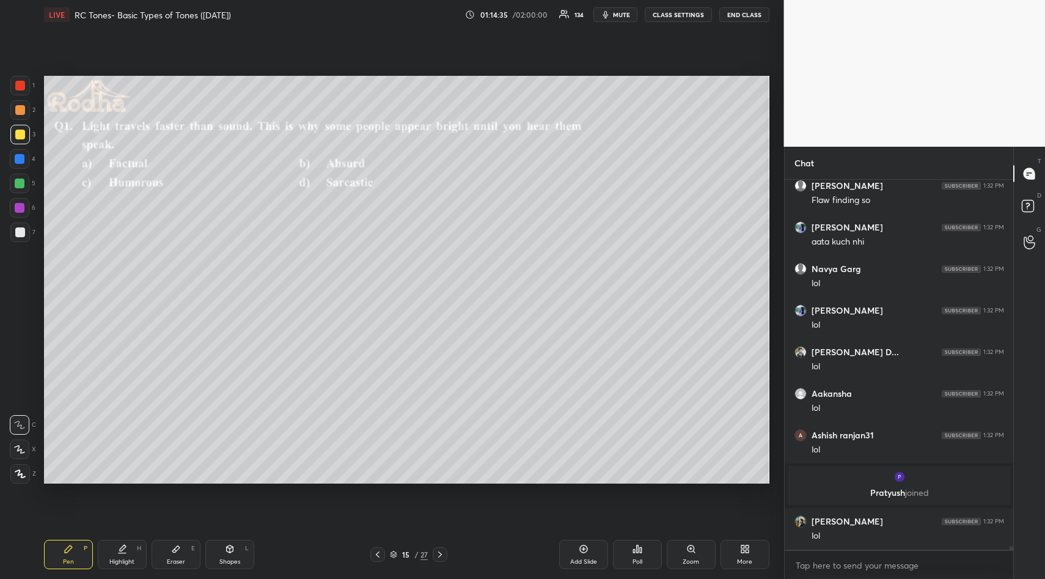
scroll to position [37824, 0]
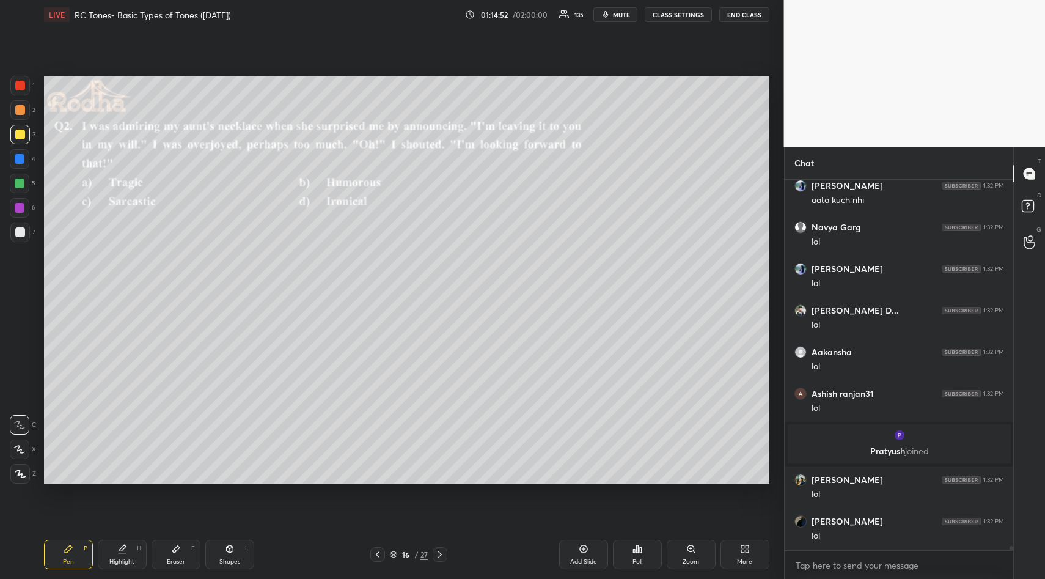
click at [634, 556] on div "Poll" at bounding box center [637, 554] width 49 height 29
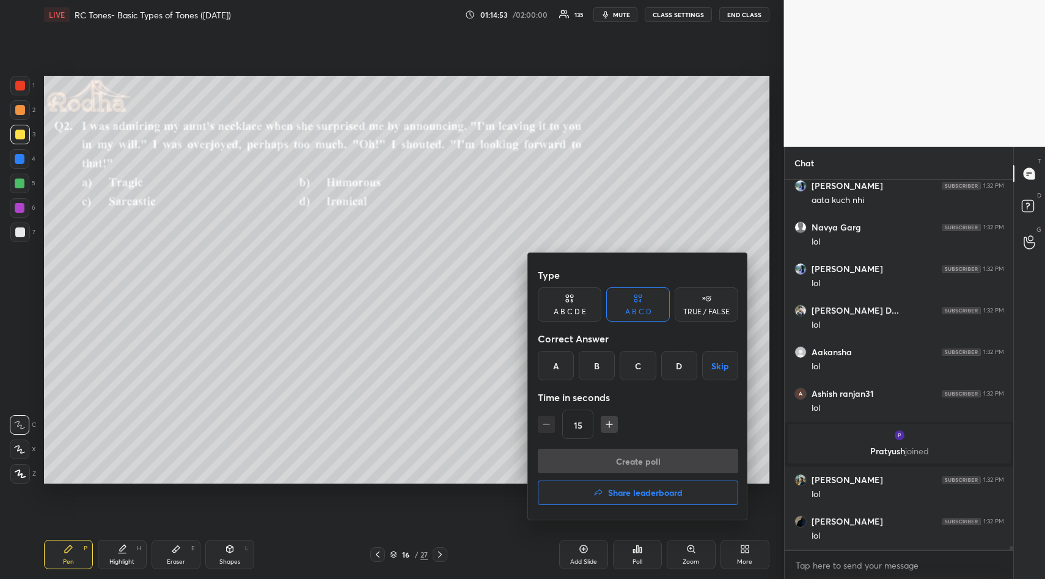
drag, startPoint x: 592, startPoint y: 361, endPoint x: 601, endPoint y: 423, distance: 62.9
click at [594, 363] on div "B" at bounding box center [597, 365] width 36 height 29
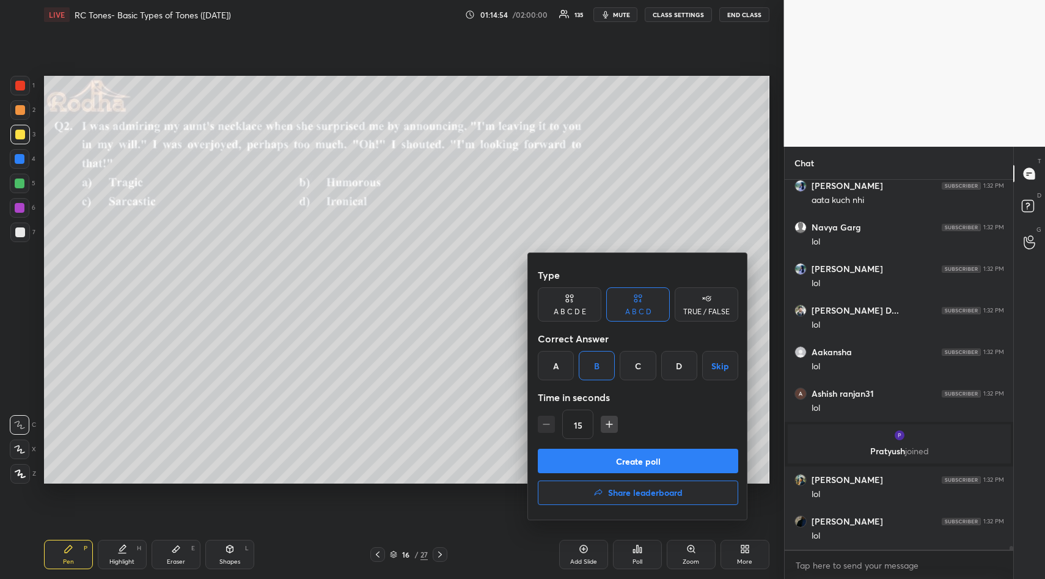
click at [601, 459] on button "Create poll" at bounding box center [638, 461] width 201 height 24
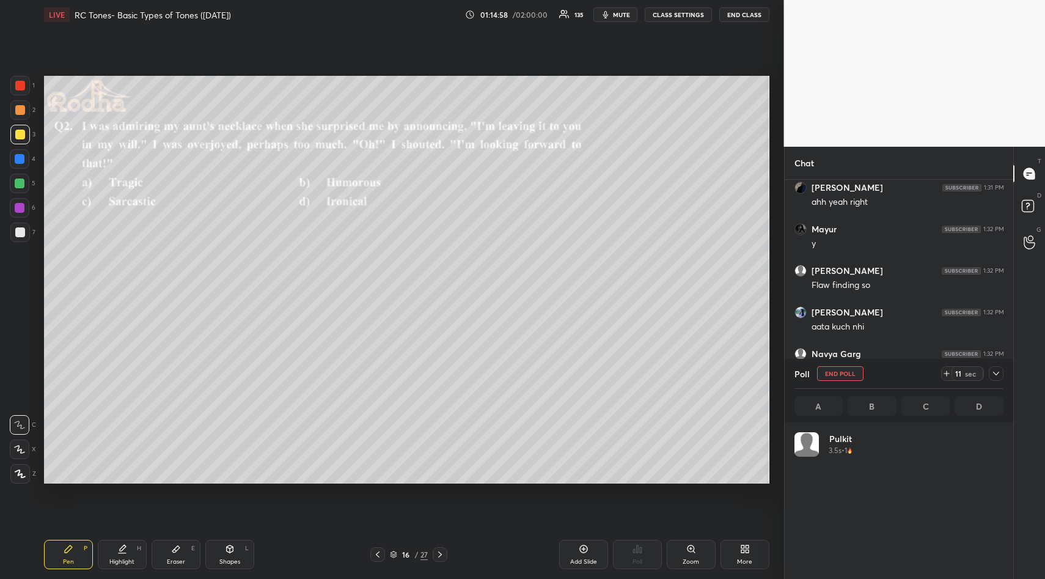
scroll to position [143, 205]
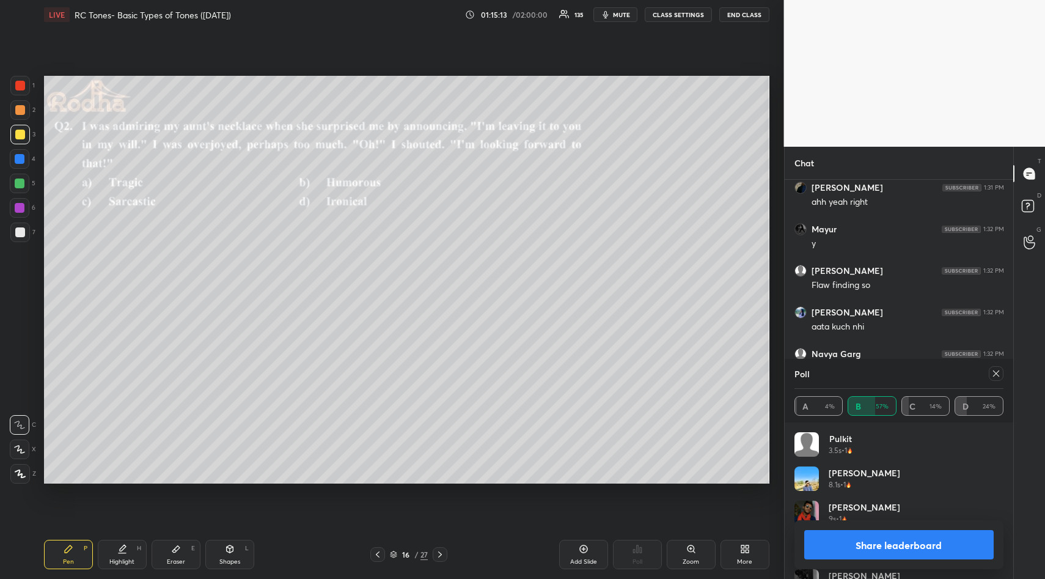
click at [883, 542] on button "Share leaderboard" at bounding box center [900, 544] width 190 height 29
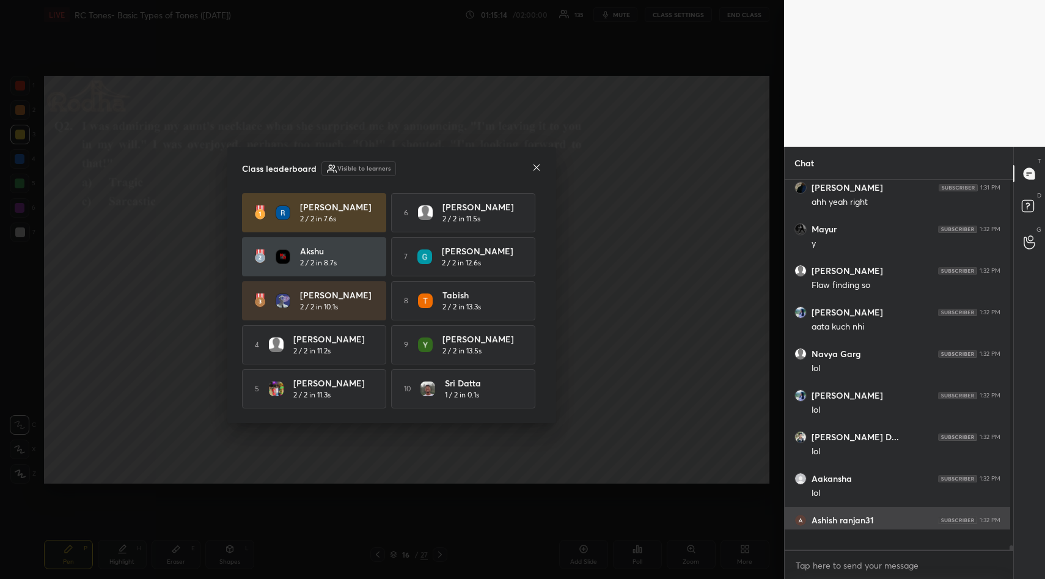
scroll to position [351, 221]
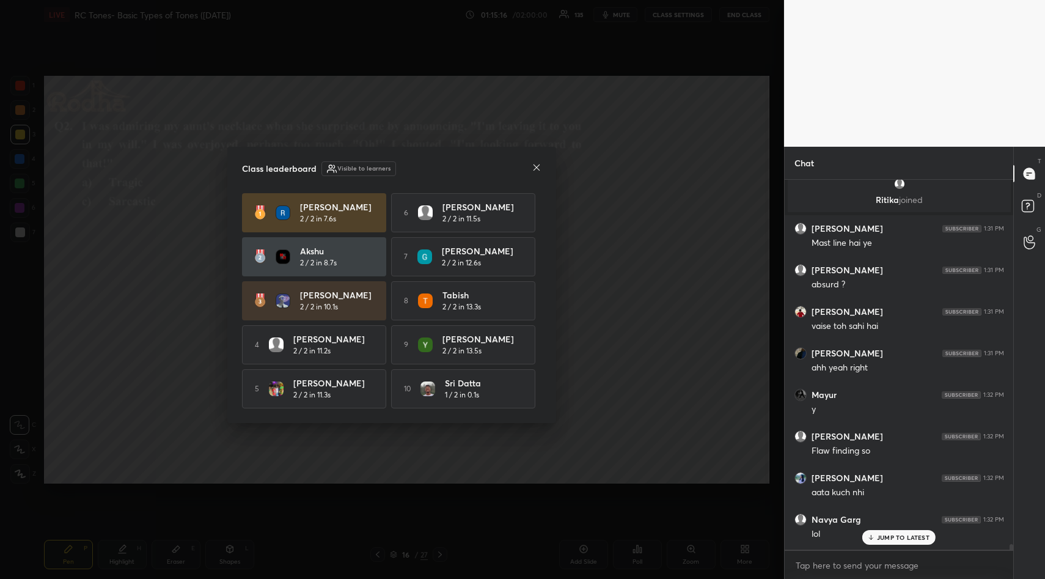
click at [537, 165] on icon at bounding box center [537, 168] width 10 height 10
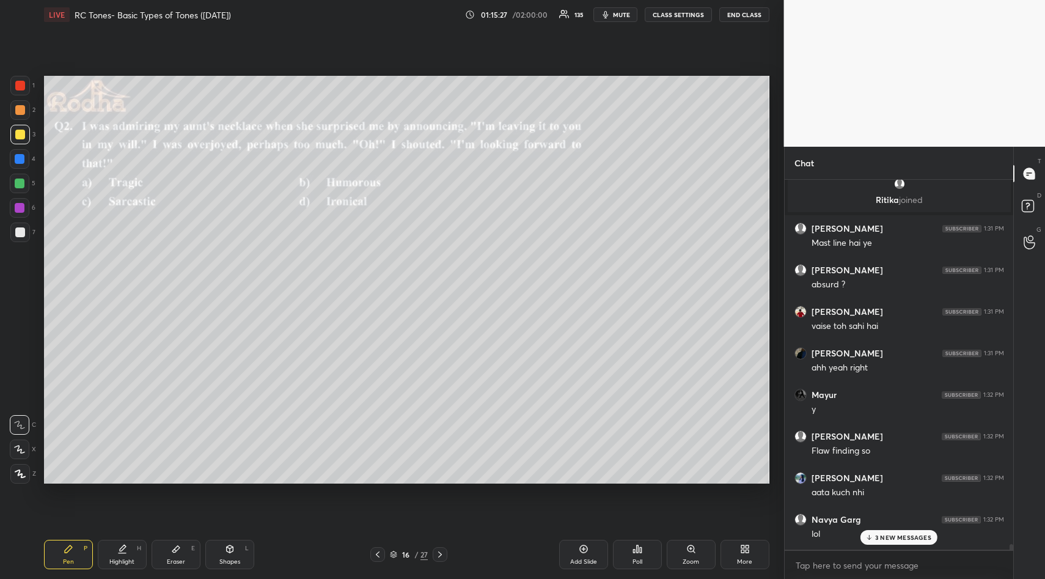
click at [884, 534] on p "3 NEW MESSAGES" at bounding box center [903, 537] width 56 height 7
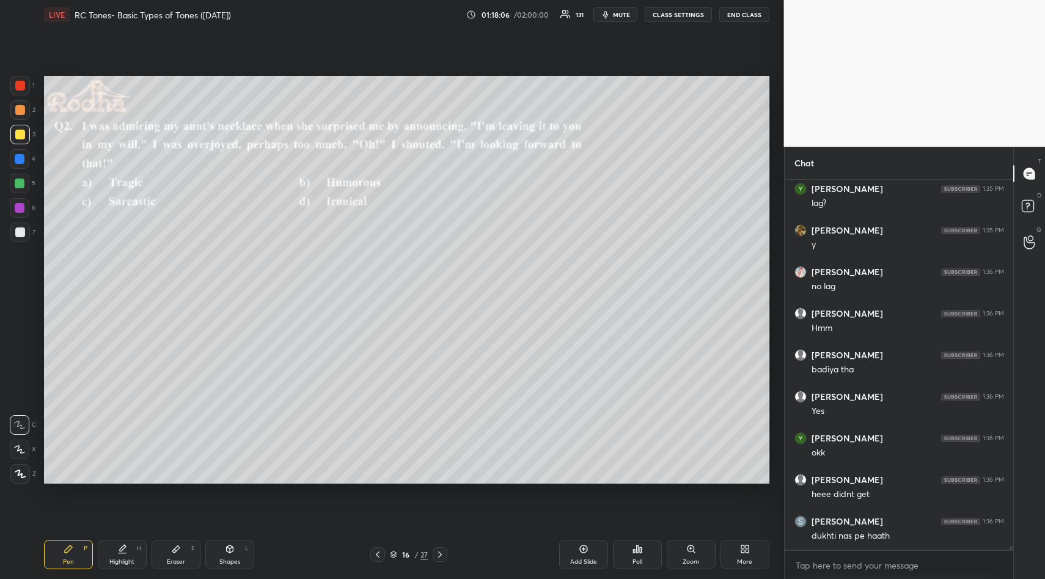
scroll to position [39941, 0]
click at [632, 551] on div "Poll" at bounding box center [637, 554] width 49 height 29
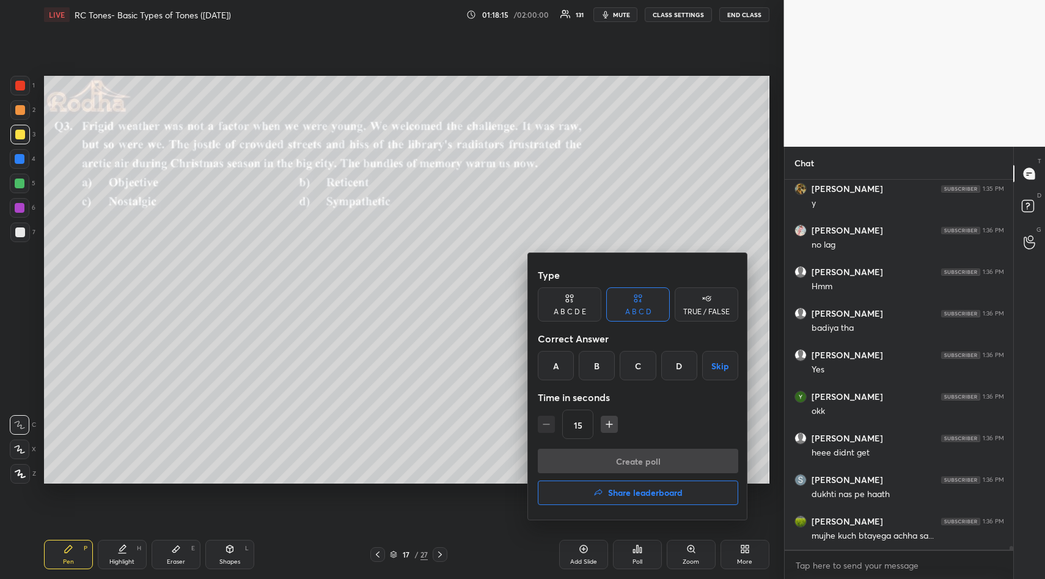
click at [606, 421] on icon "button" at bounding box center [609, 424] width 12 height 12
type input "30"
click at [636, 364] on div "C" at bounding box center [638, 365] width 36 height 29
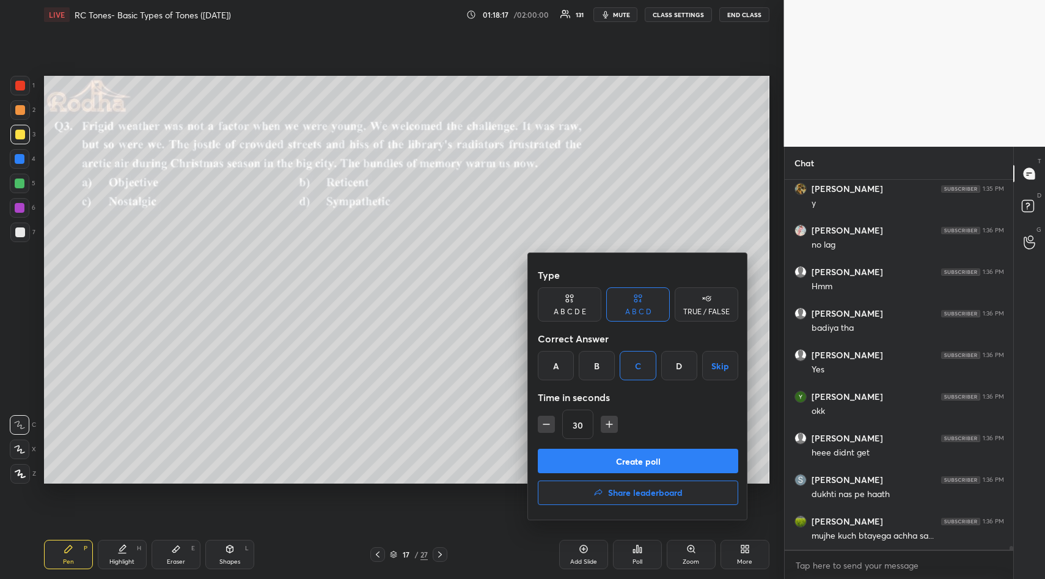
click at [641, 457] on button "Create poll" at bounding box center [638, 461] width 201 height 24
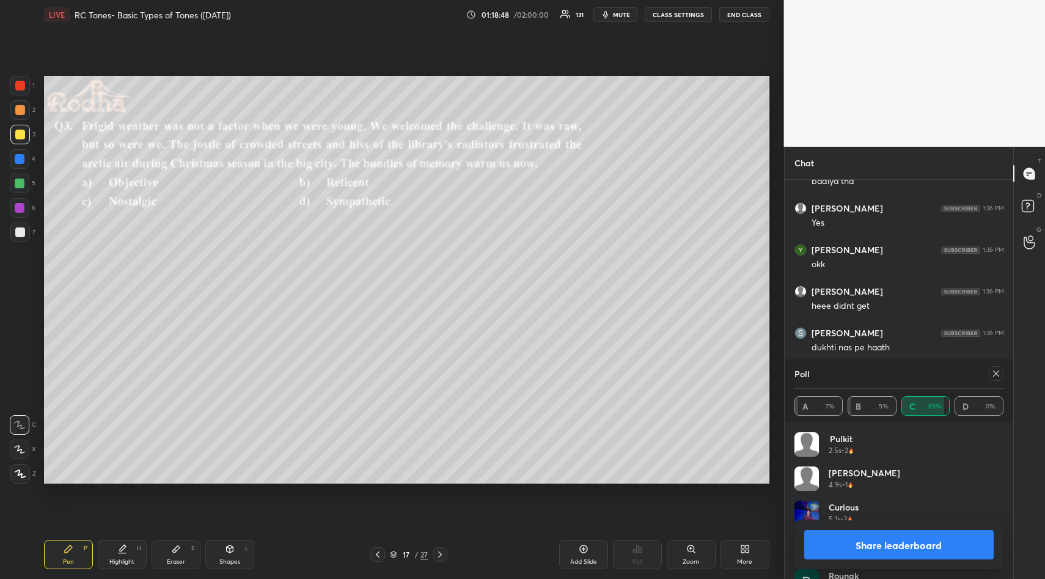
scroll to position [39840, 0]
click at [996, 376] on icon at bounding box center [997, 374] width 10 height 10
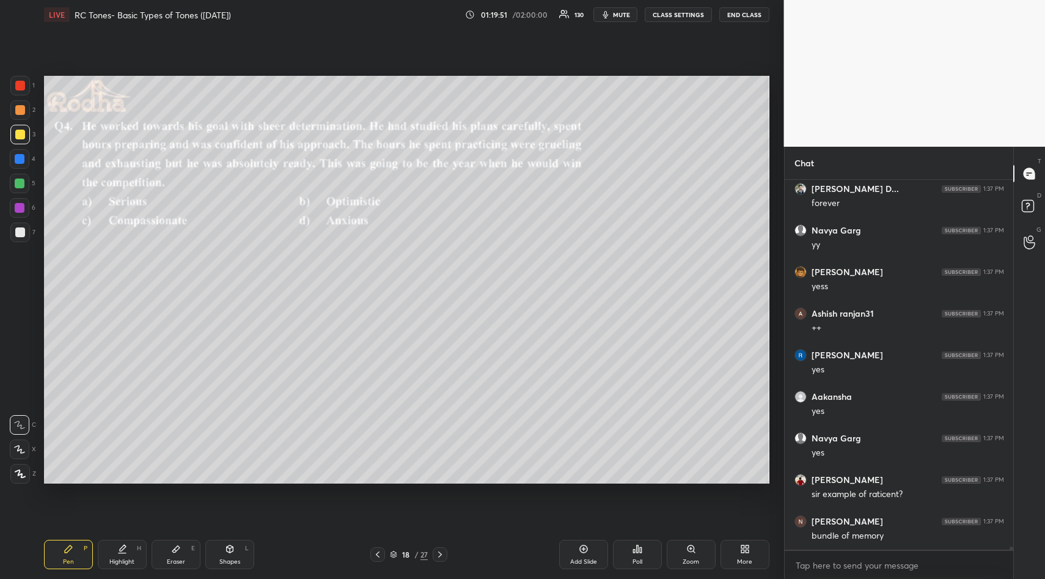
click at [637, 545] on icon at bounding box center [638, 549] width 10 height 10
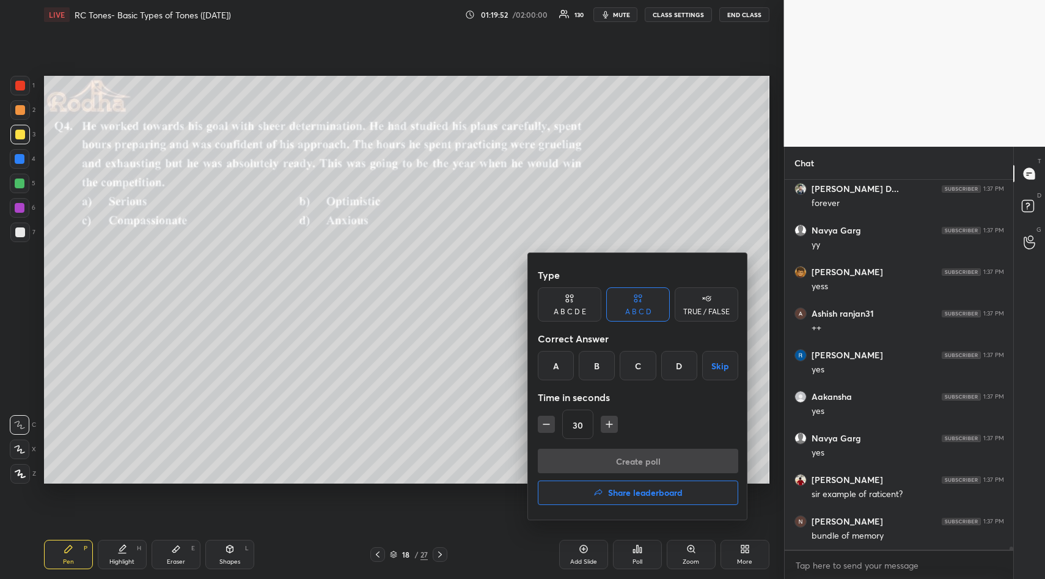
drag, startPoint x: 596, startPoint y: 369, endPoint x: 595, endPoint y: 375, distance: 6.2
click at [595, 372] on div "B" at bounding box center [597, 365] width 36 height 29
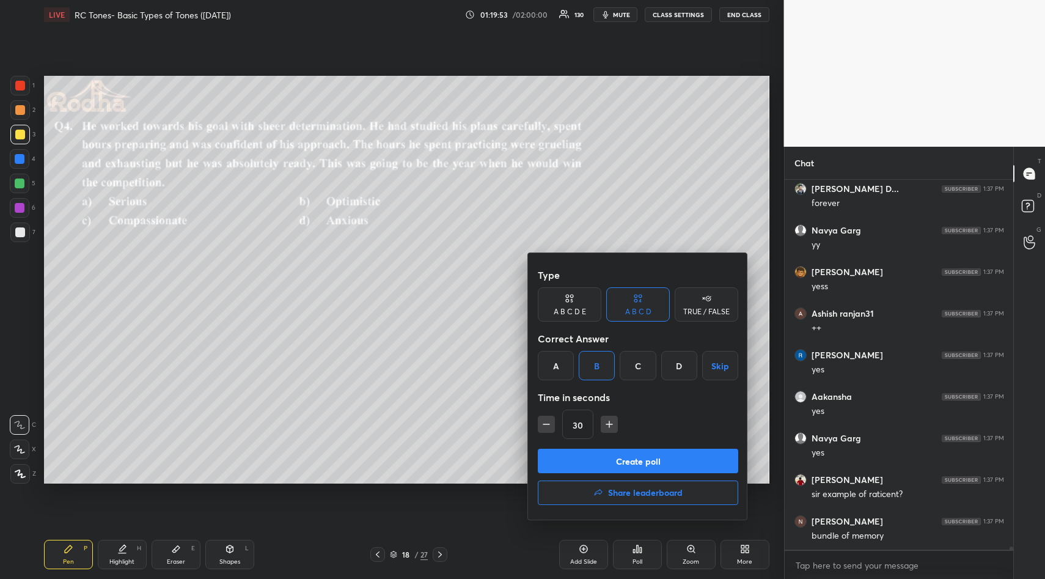
click at [643, 459] on button "Create poll" at bounding box center [638, 461] width 201 height 24
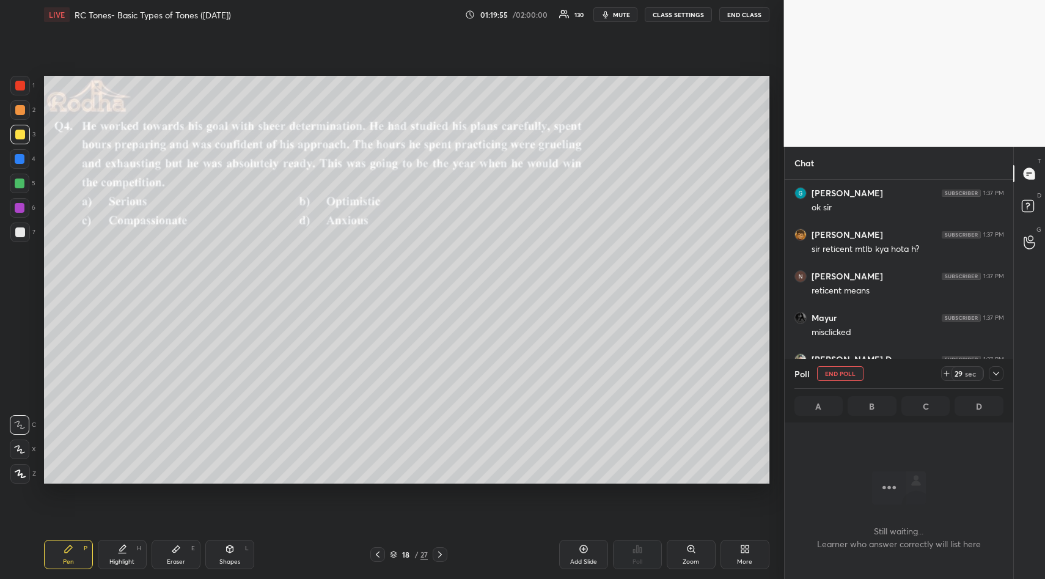
click at [996, 370] on icon at bounding box center [997, 374] width 10 height 10
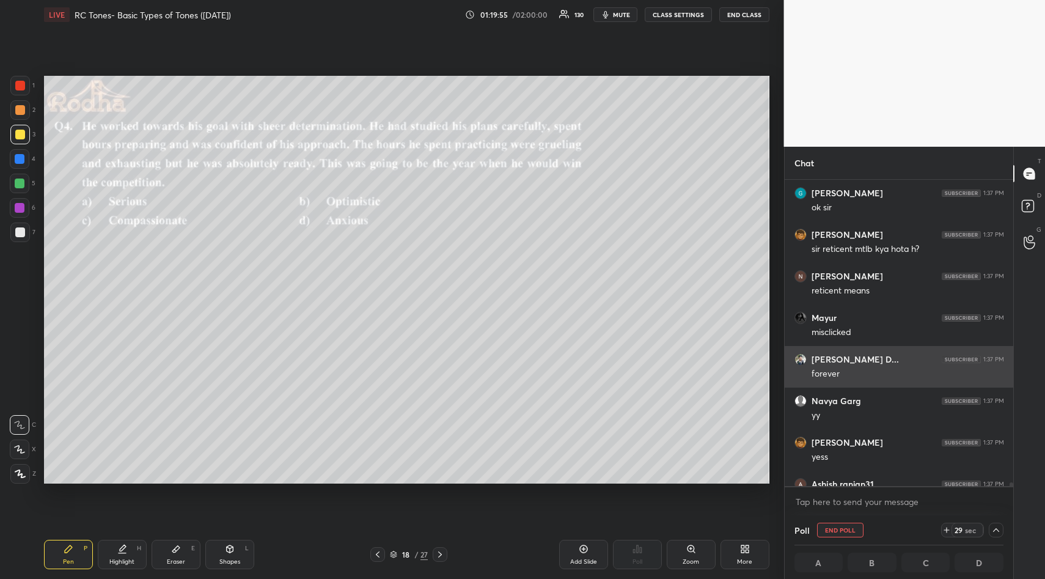
scroll to position [332, 221]
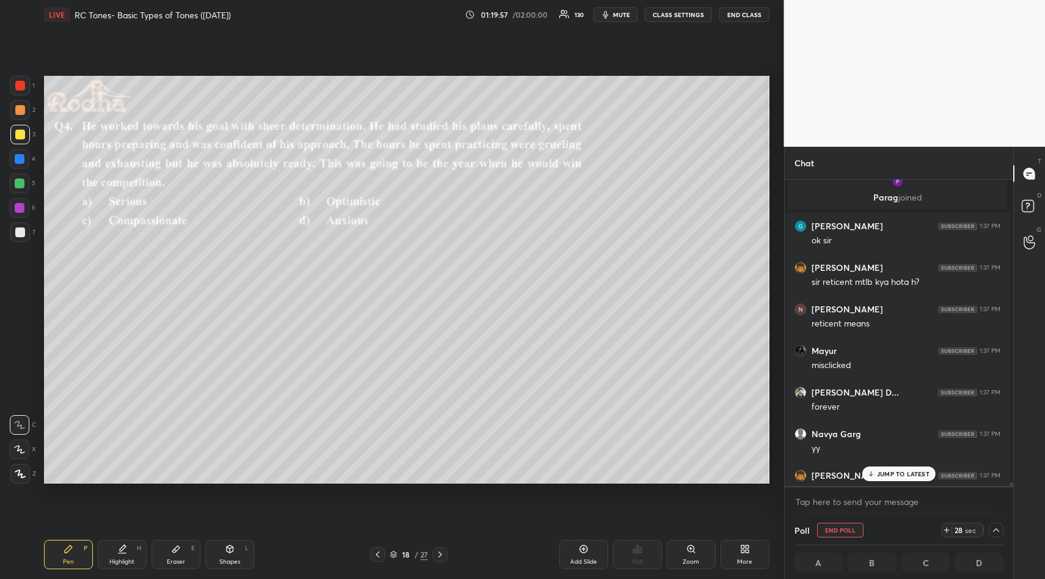
click at [910, 474] on p "JUMP TO LATEST" at bounding box center [903, 473] width 53 height 7
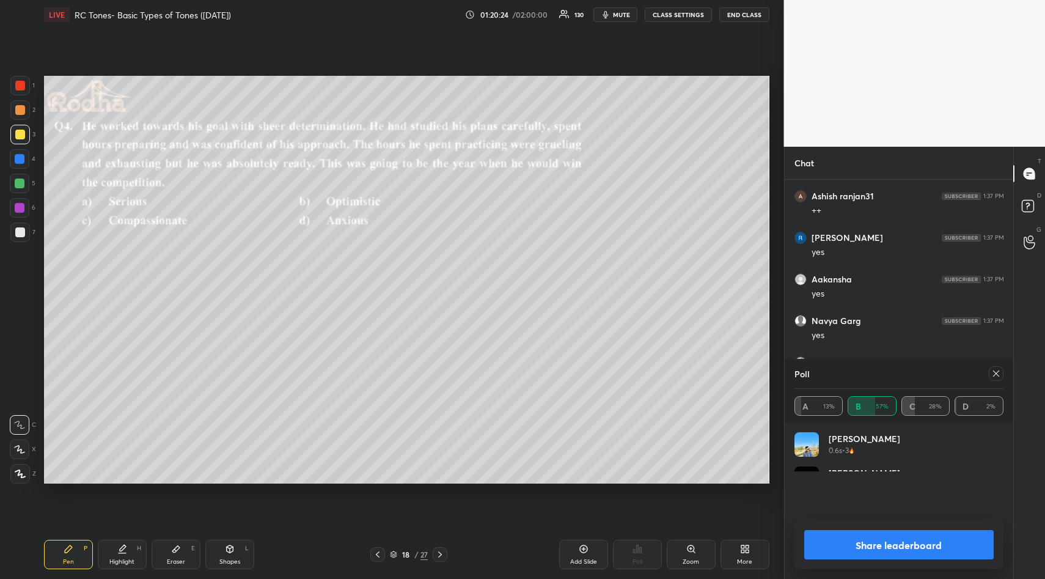
scroll to position [302, 225]
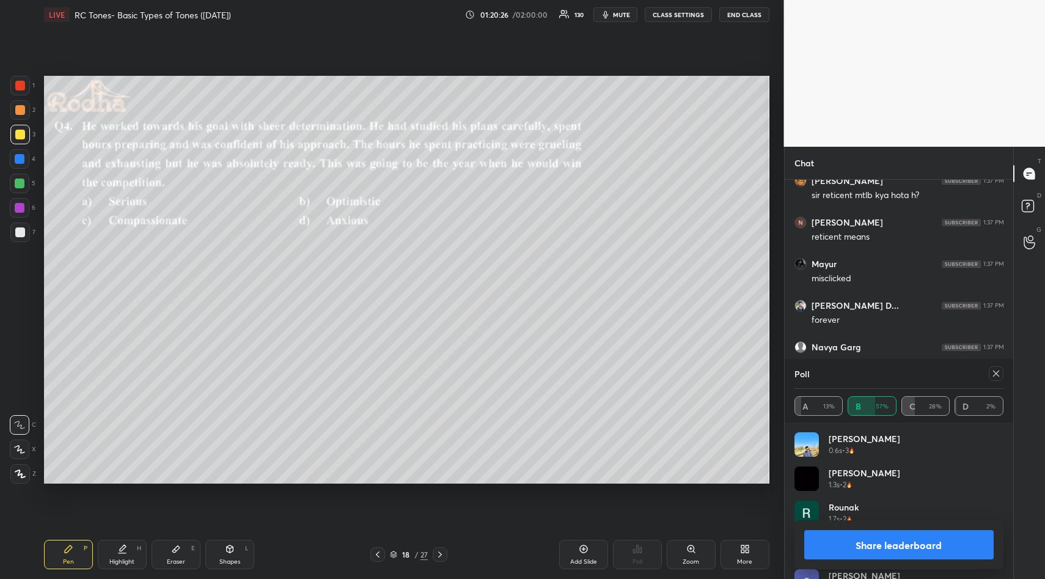
click at [998, 374] on icon at bounding box center [997, 374] width 10 height 10
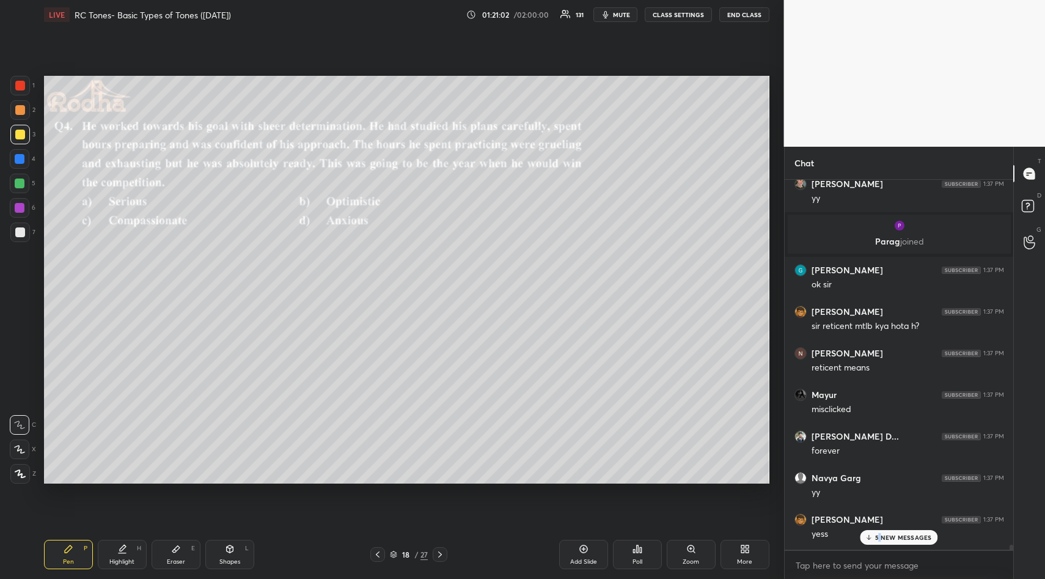
click at [879, 537] on p "5 NEW MESSAGES" at bounding box center [903, 537] width 57 height 7
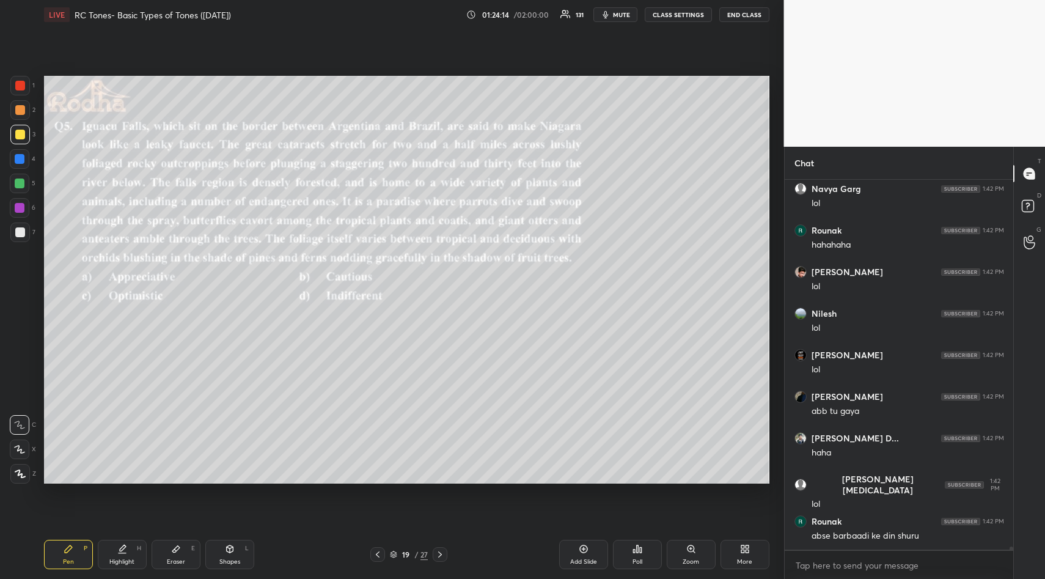
scroll to position [41366, 0]
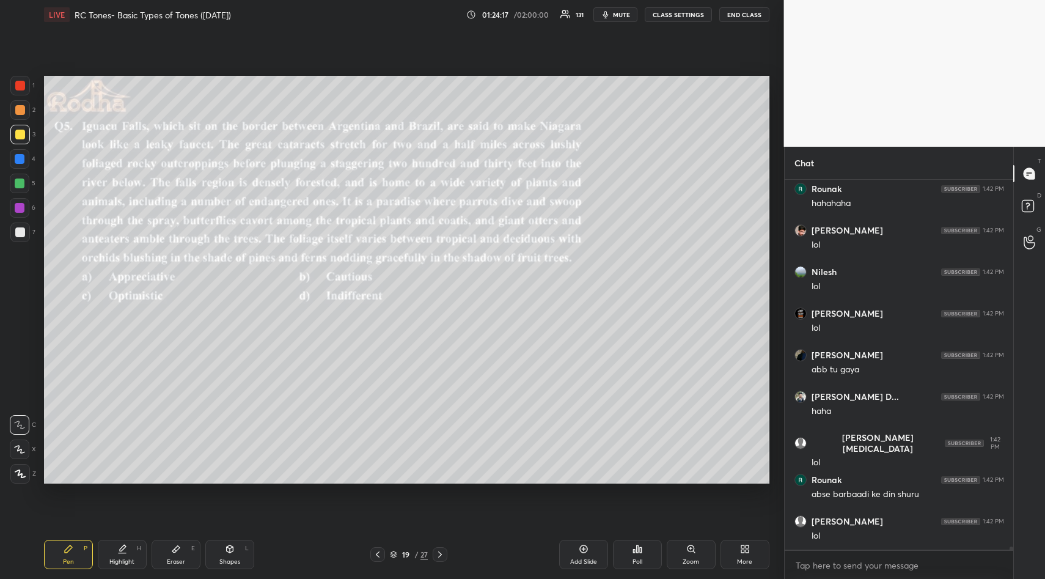
click at [638, 542] on div "Poll" at bounding box center [637, 554] width 49 height 29
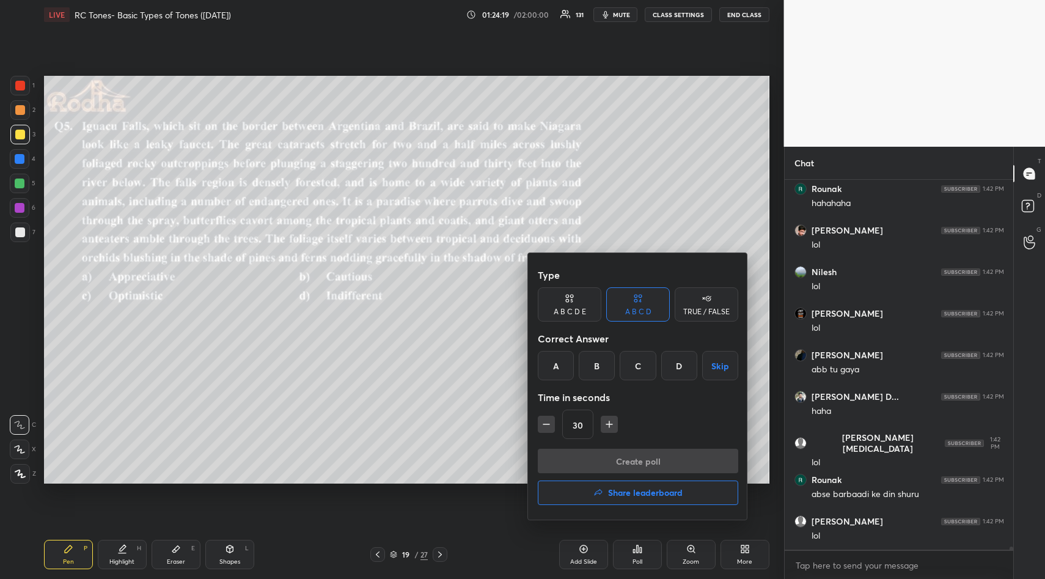
scroll to position [41408, 0]
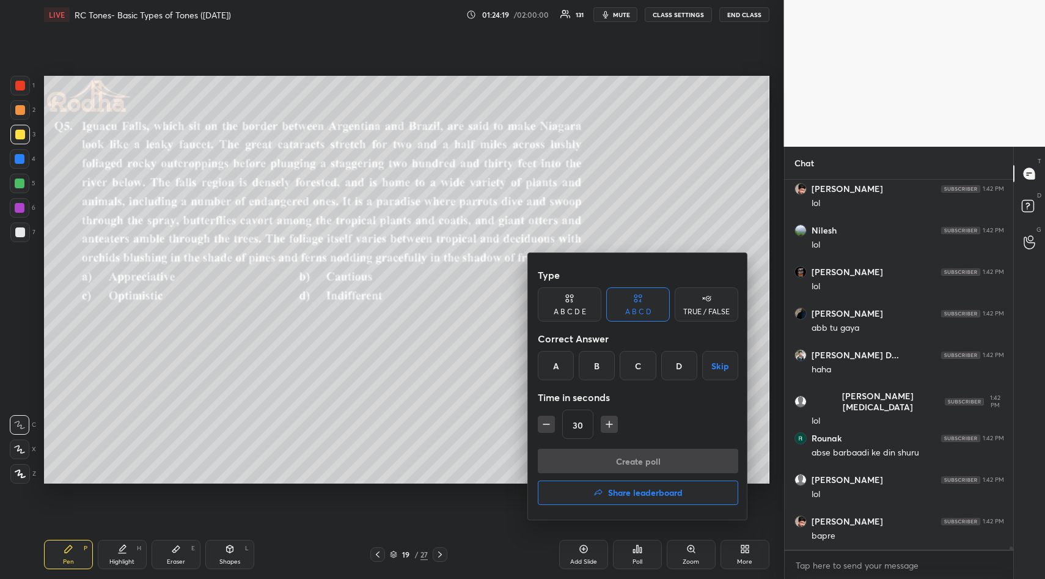
click at [553, 373] on div "A" at bounding box center [556, 365] width 36 height 29
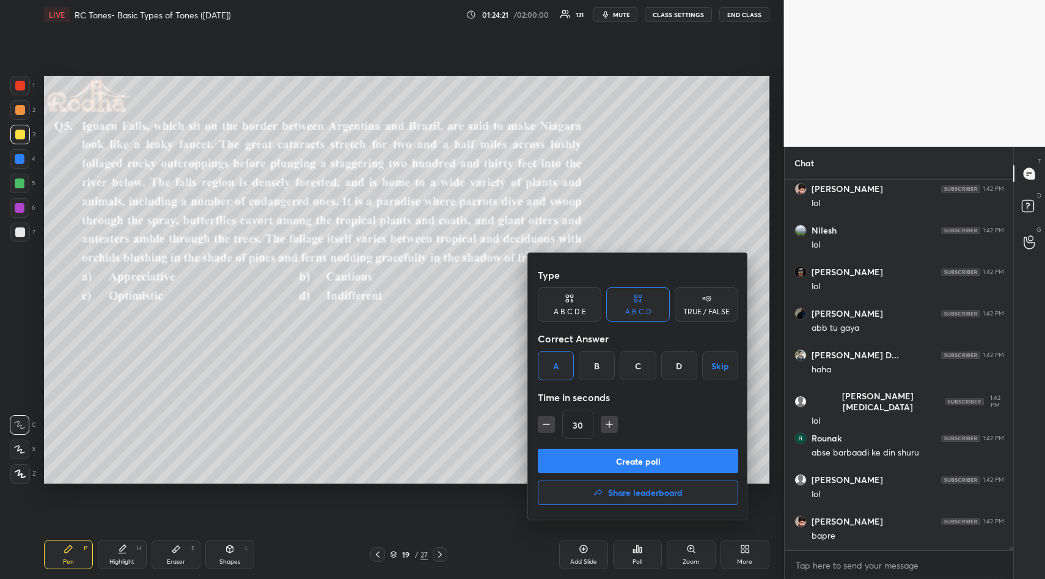
click at [624, 460] on button "Create poll" at bounding box center [638, 461] width 201 height 24
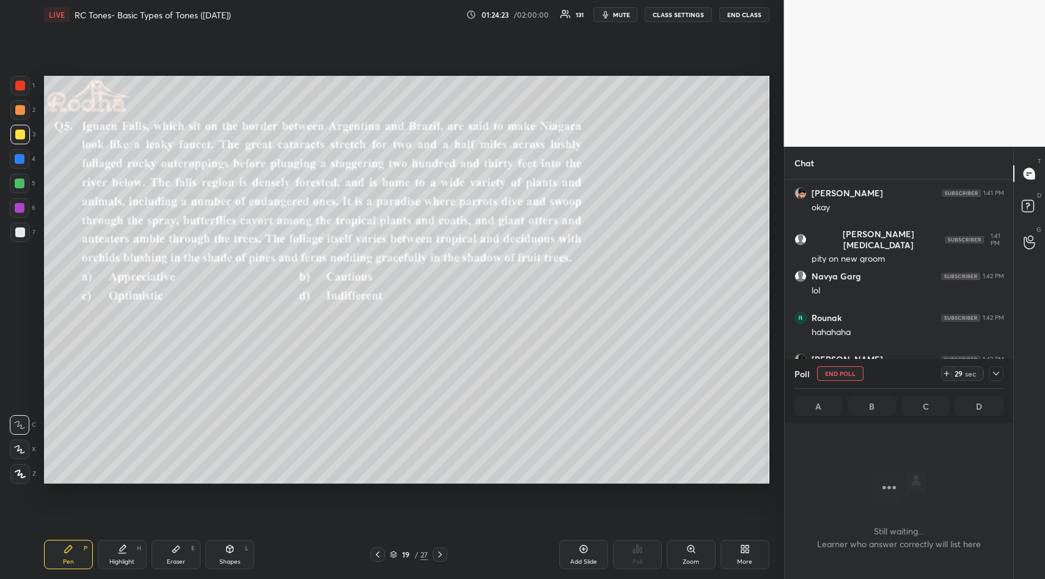
scroll to position [41319, 0]
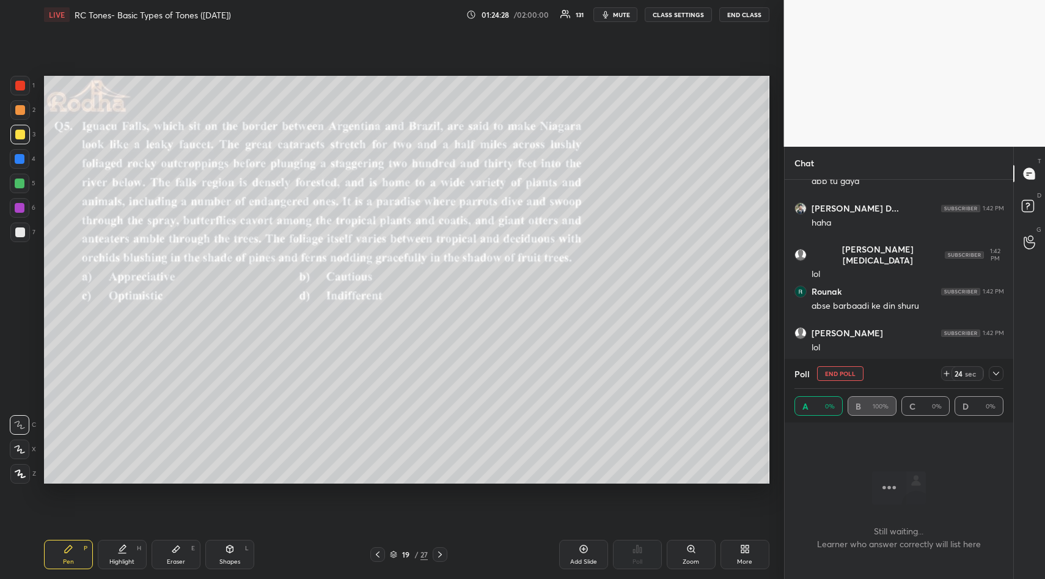
click at [967, 374] on div "sec" at bounding box center [970, 374] width 15 height 10
click at [967, 375] on div "sec" at bounding box center [970, 374] width 15 height 10
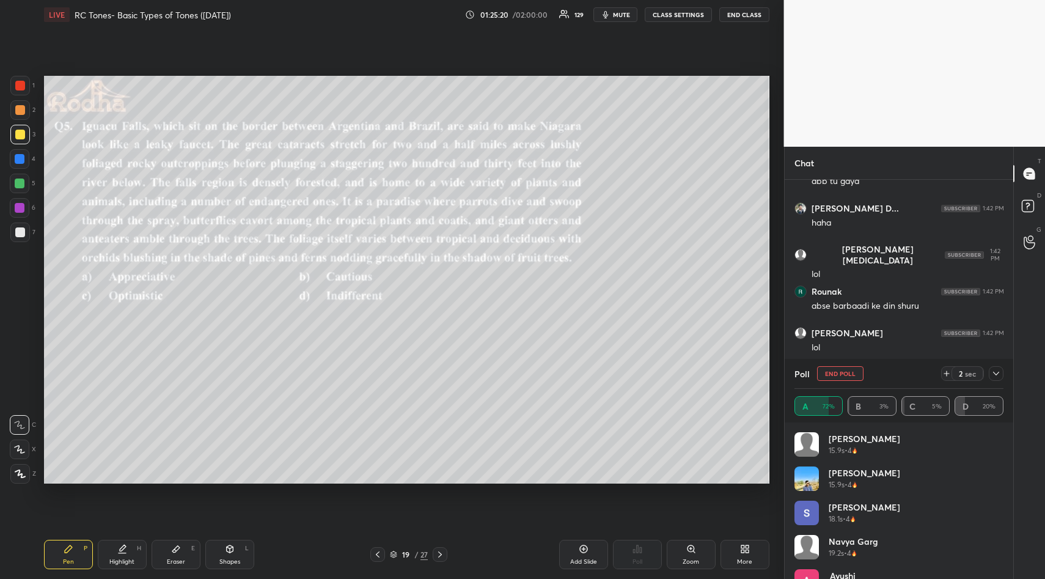
scroll to position [41402, 0]
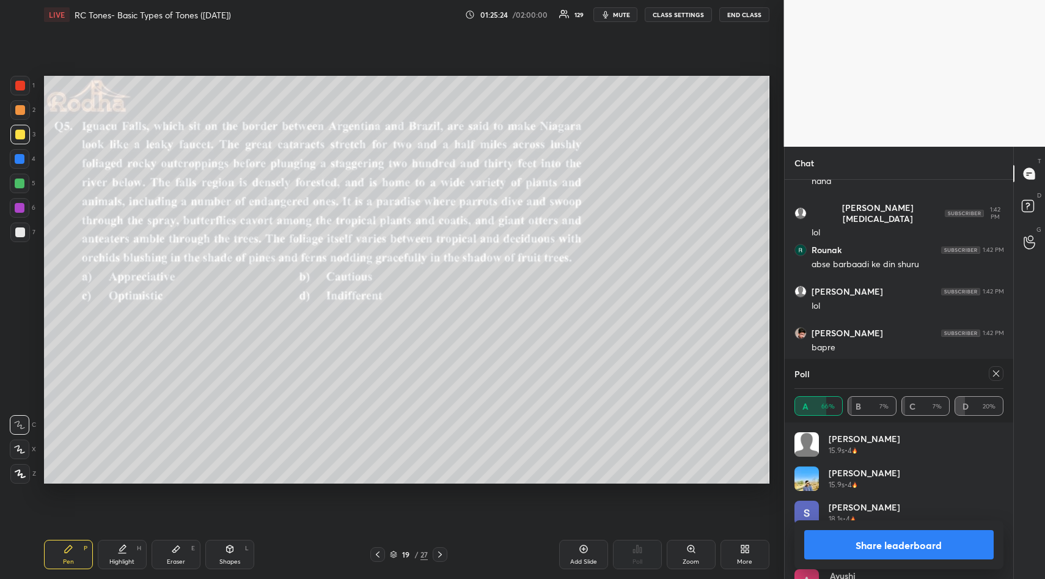
click at [995, 375] on icon at bounding box center [997, 374] width 10 height 10
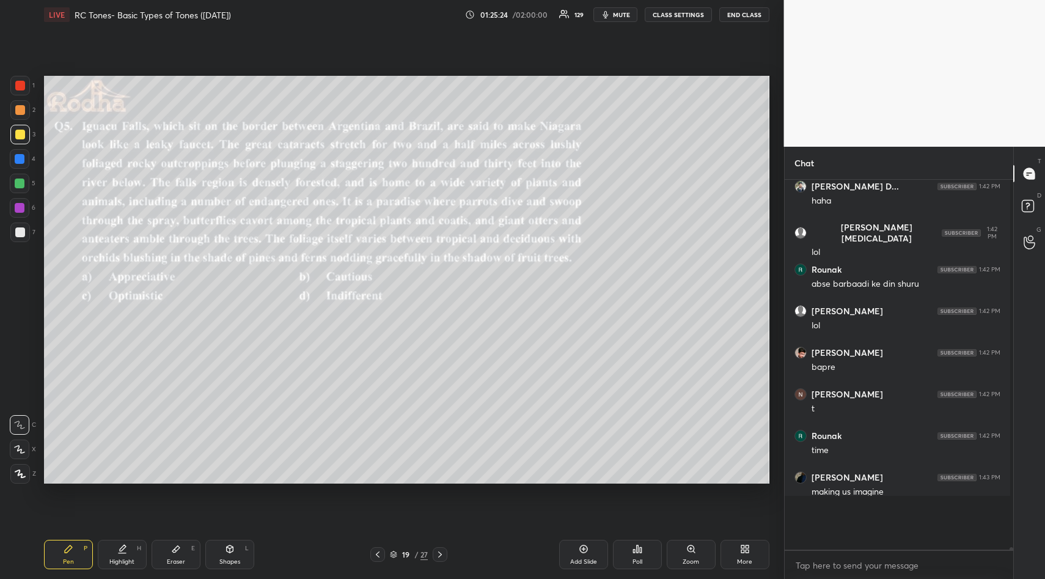
scroll to position [1, 4]
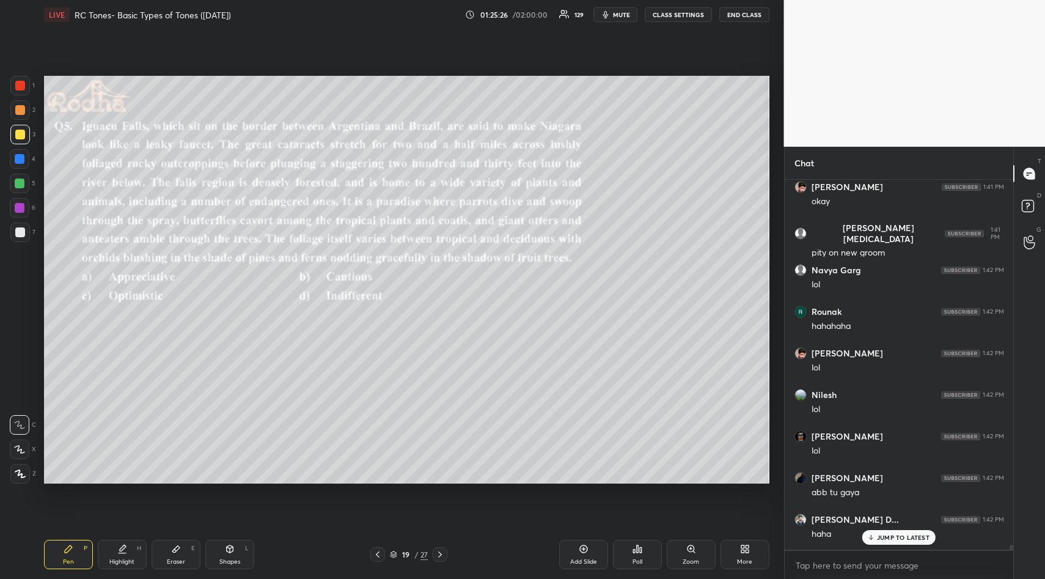
click at [894, 534] on p "JUMP TO LATEST" at bounding box center [903, 537] width 53 height 7
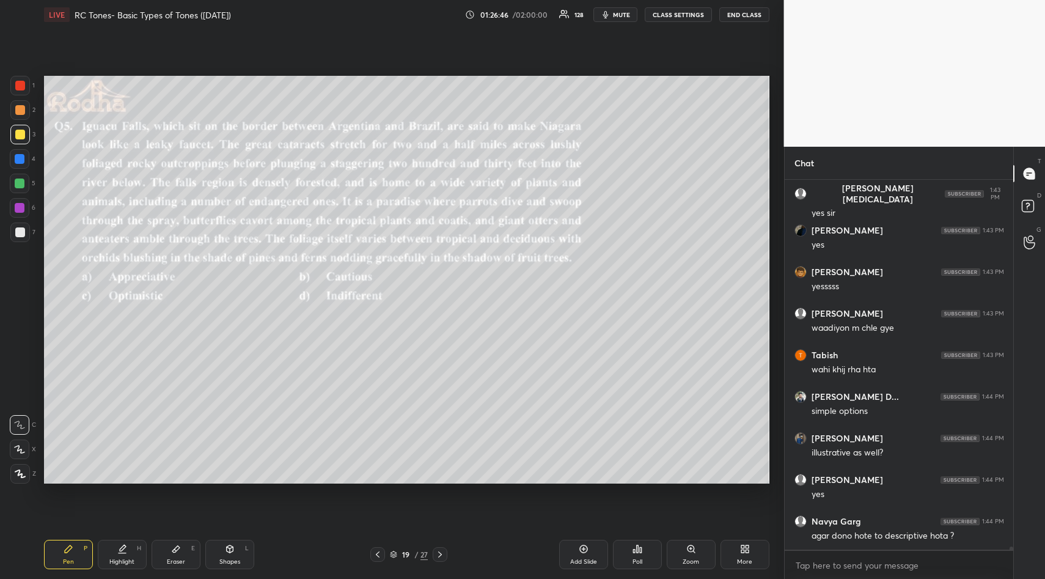
scroll to position [42003, 0]
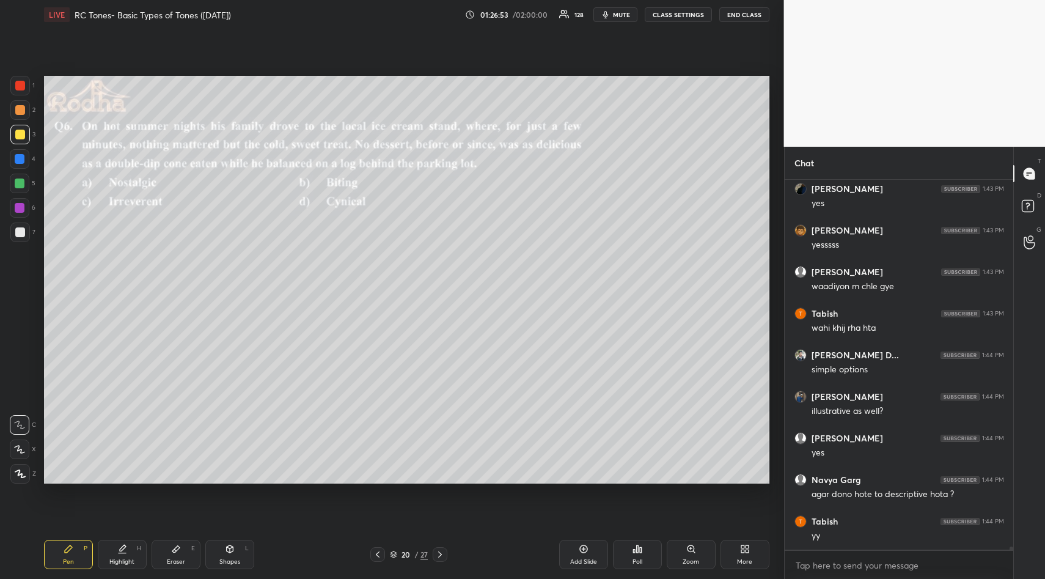
click at [635, 542] on div "Poll" at bounding box center [637, 554] width 49 height 29
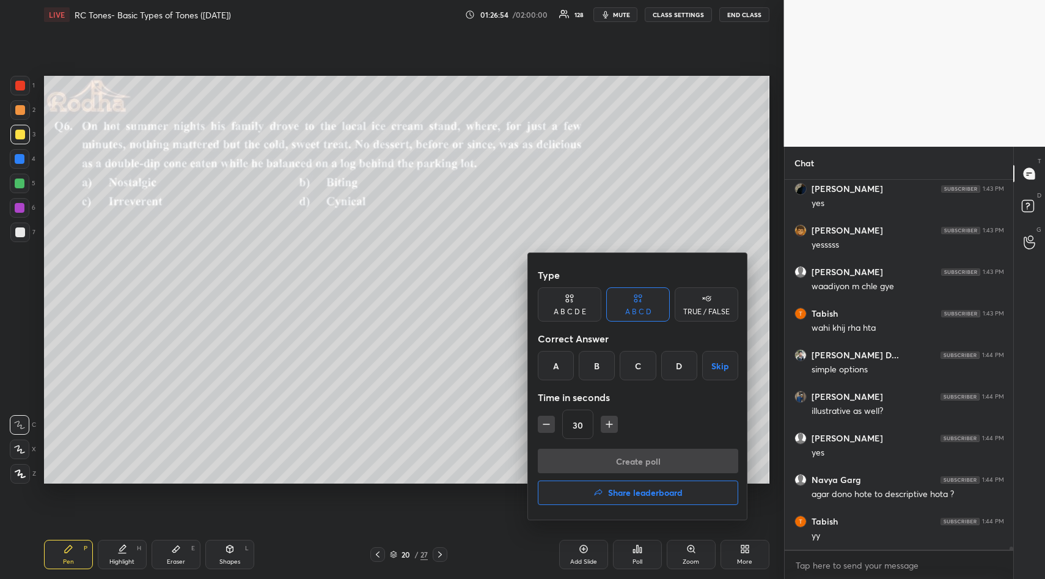
drag, startPoint x: 558, startPoint y: 364, endPoint x: 558, endPoint y: 372, distance: 7.9
click at [558, 369] on div "A" at bounding box center [556, 365] width 36 height 29
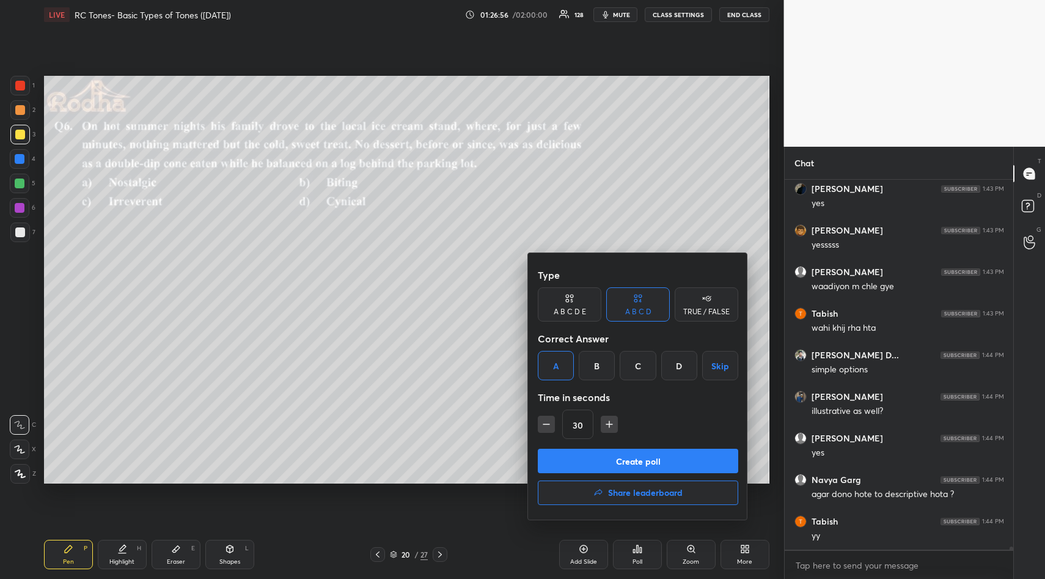
drag, startPoint x: 648, startPoint y: 458, endPoint x: 657, endPoint y: 457, distance: 8.6
click at [647, 459] on button "Create poll" at bounding box center [638, 461] width 201 height 24
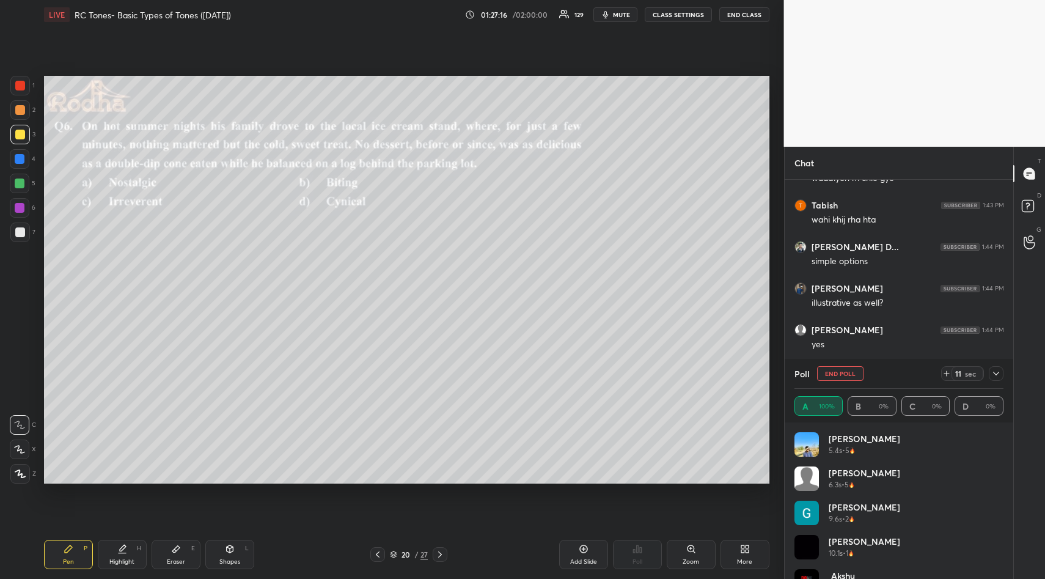
scroll to position [41941, 0]
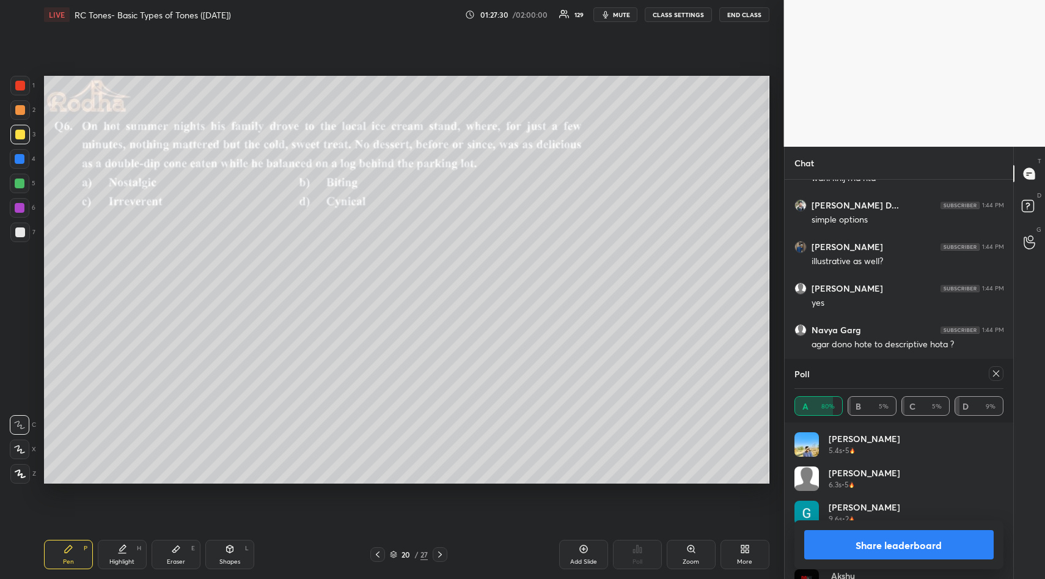
click at [902, 533] on button "Share leaderboard" at bounding box center [900, 544] width 190 height 29
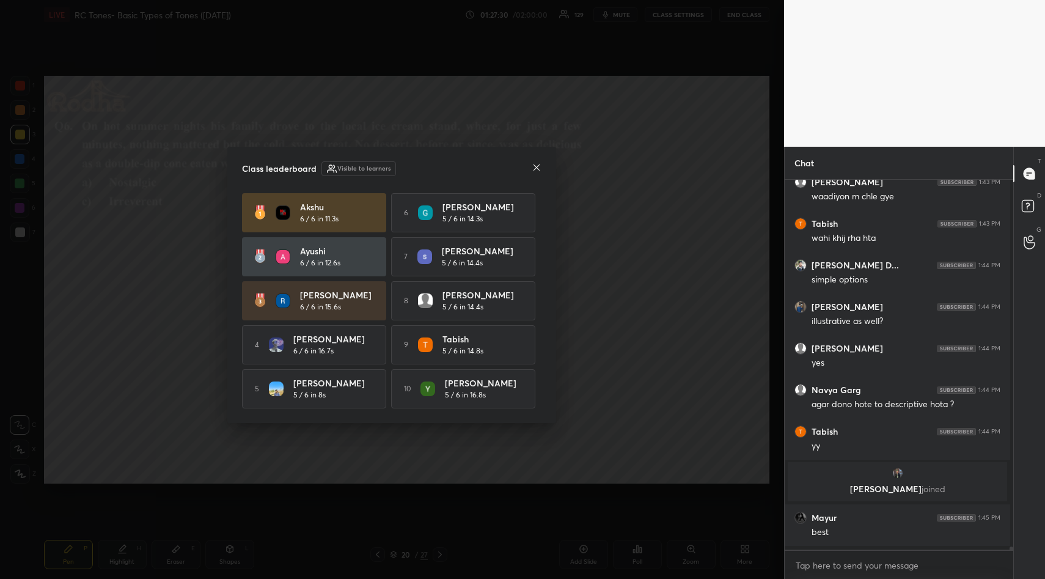
scroll to position [4, 4]
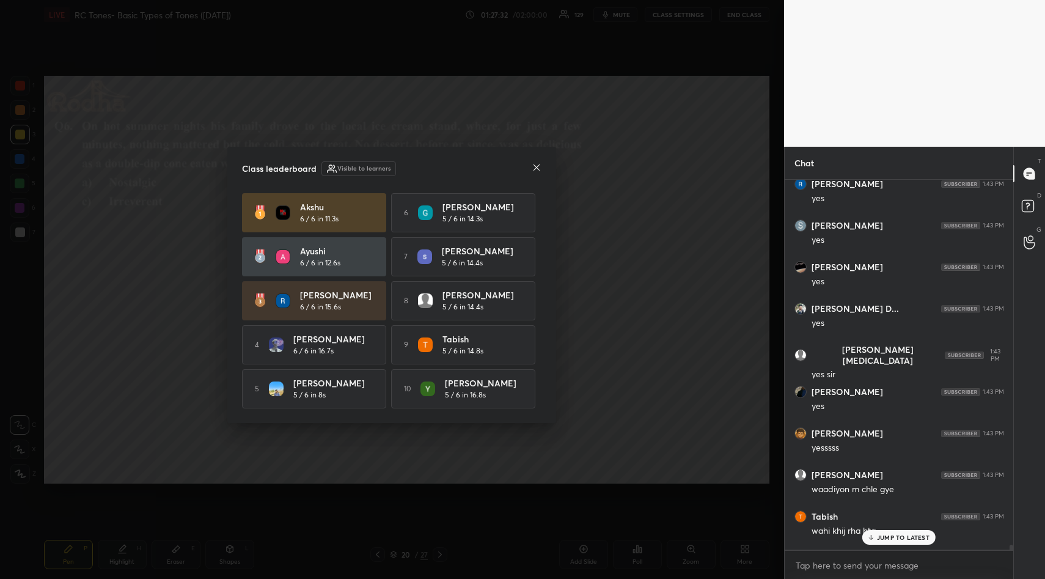
click at [536, 164] on icon at bounding box center [537, 168] width 10 height 10
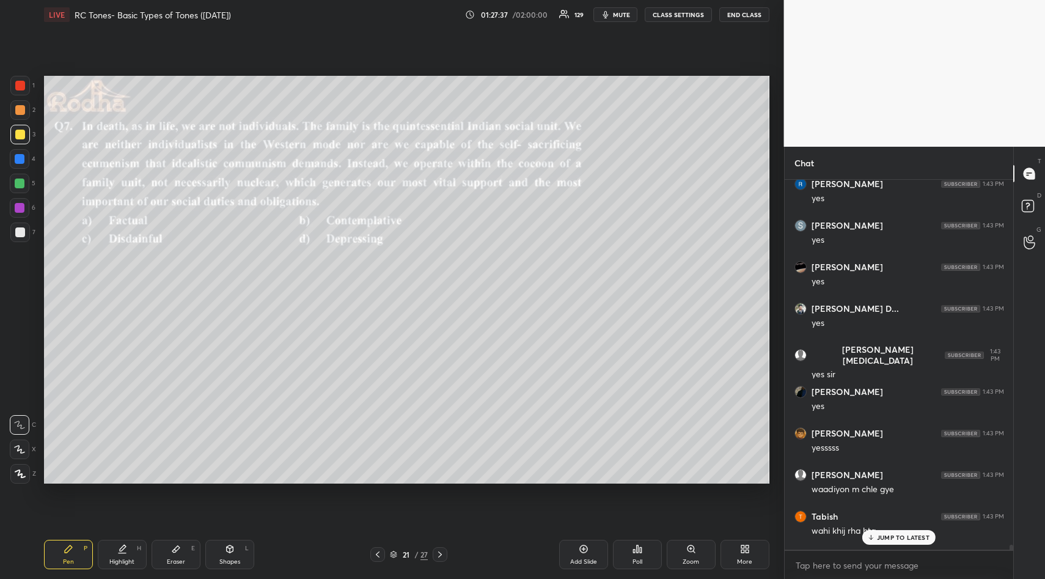
click at [640, 548] on icon at bounding box center [641, 550] width 2 height 6
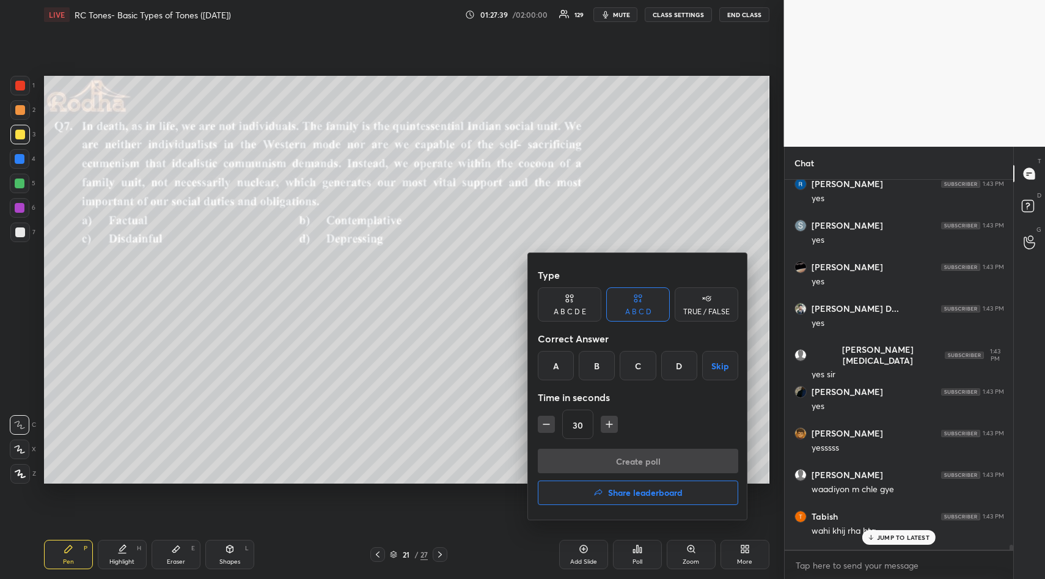
click at [606, 420] on icon "button" at bounding box center [609, 424] width 12 height 12
type input "45"
click at [599, 363] on div "B" at bounding box center [597, 365] width 36 height 29
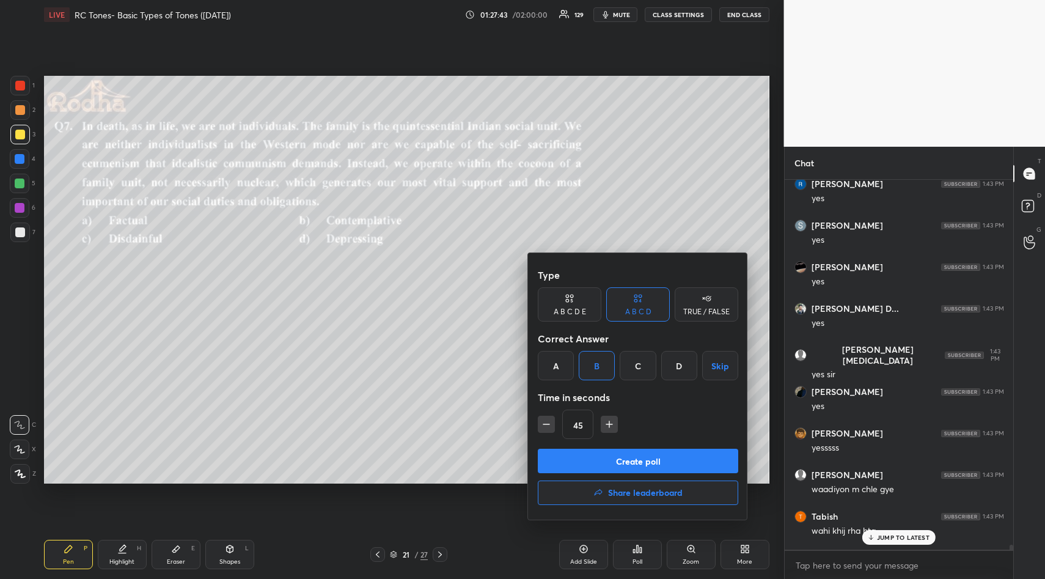
drag, startPoint x: 615, startPoint y: 460, endPoint x: 617, endPoint y: 449, distance: 11.2
click at [615, 459] on button "Create poll" at bounding box center [638, 461] width 201 height 24
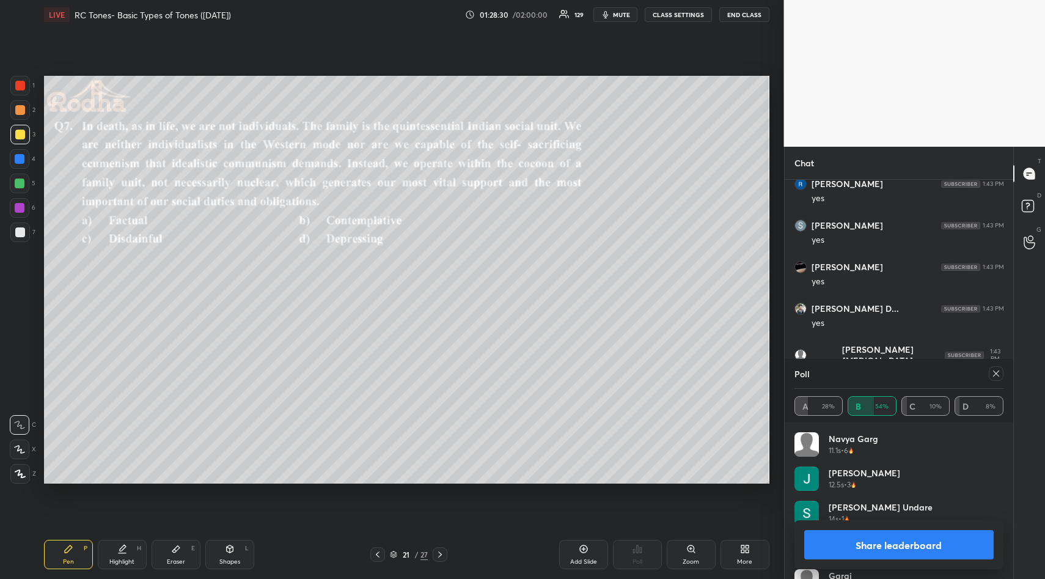
click at [859, 537] on button "Share leaderboard" at bounding box center [900, 544] width 190 height 29
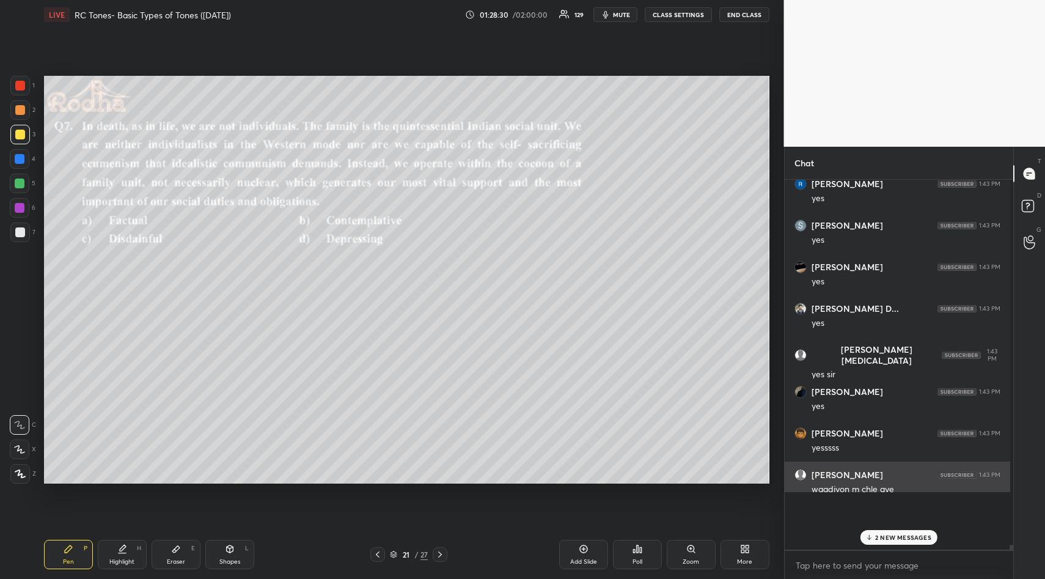
scroll to position [1, 4]
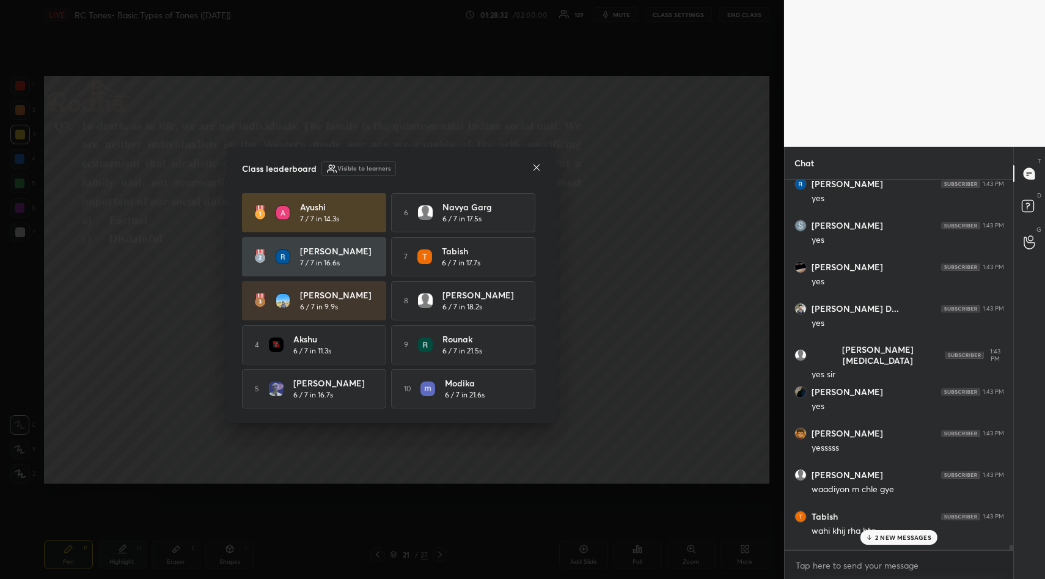
click at [537, 167] on icon at bounding box center [537, 168] width 10 height 10
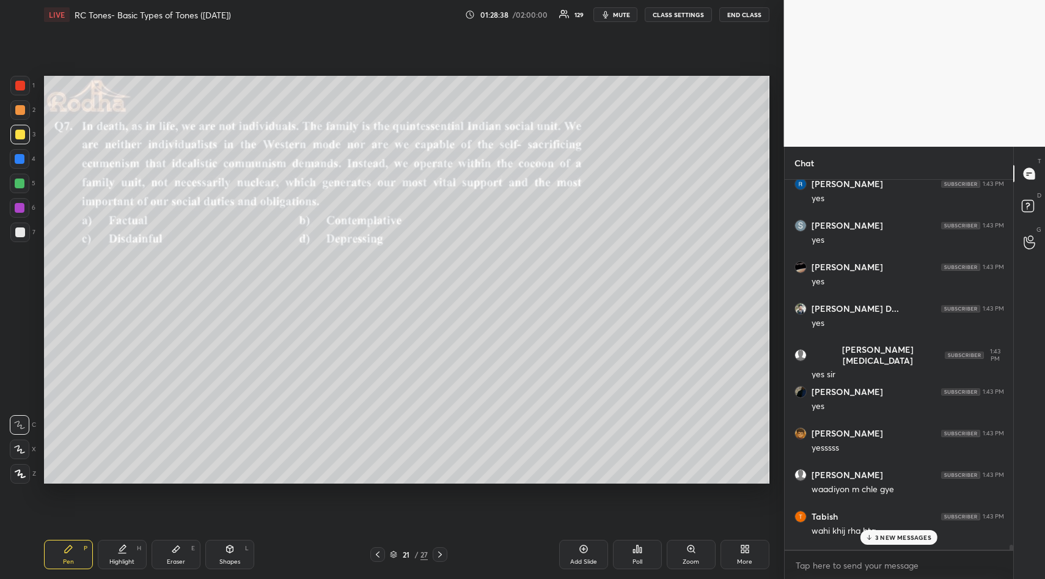
click at [883, 535] on p "3 NEW MESSAGES" at bounding box center [903, 537] width 56 height 7
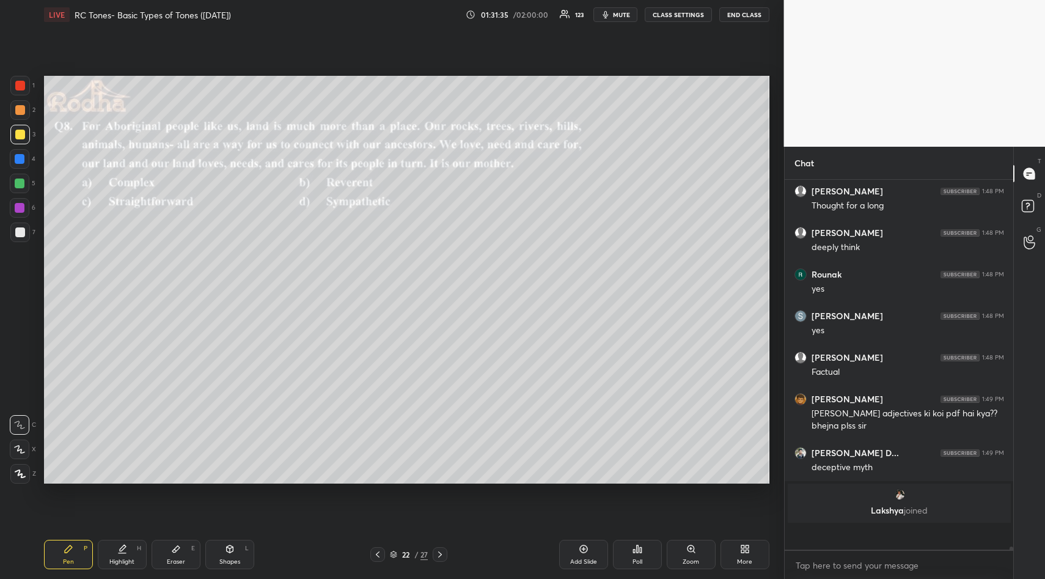
scroll to position [43403, 0]
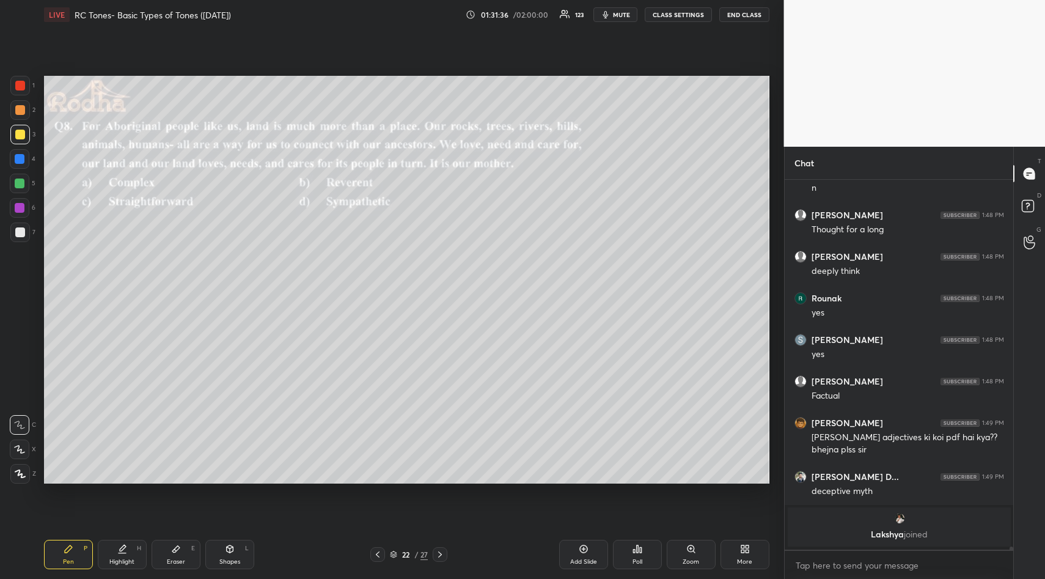
click at [635, 556] on div "Poll" at bounding box center [637, 554] width 49 height 29
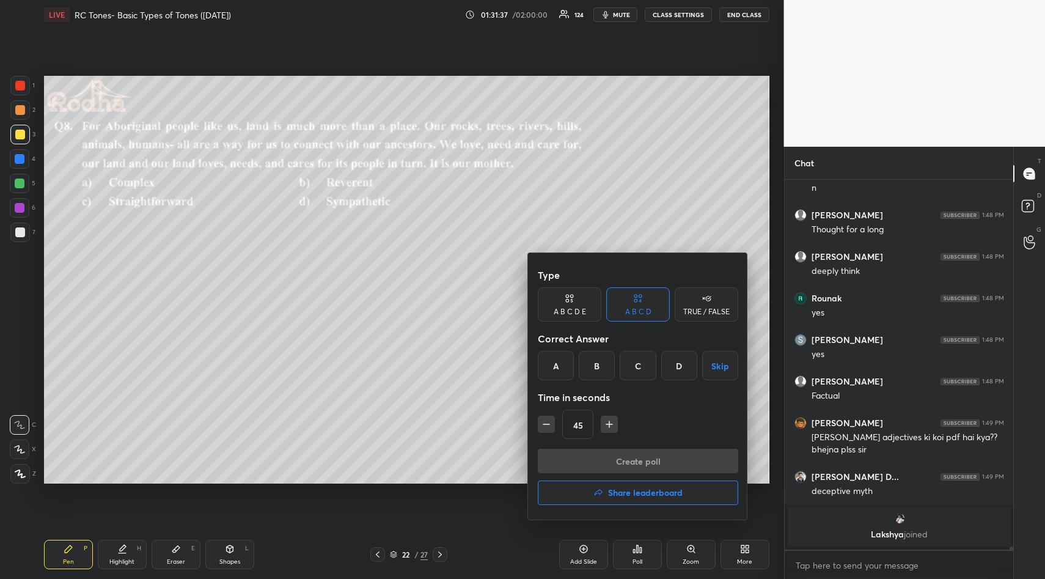
drag, startPoint x: 595, startPoint y: 361, endPoint x: 599, endPoint y: 386, distance: 24.6
click at [594, 365] on div "B" at bounding box center [597, 365] width 36 height 29
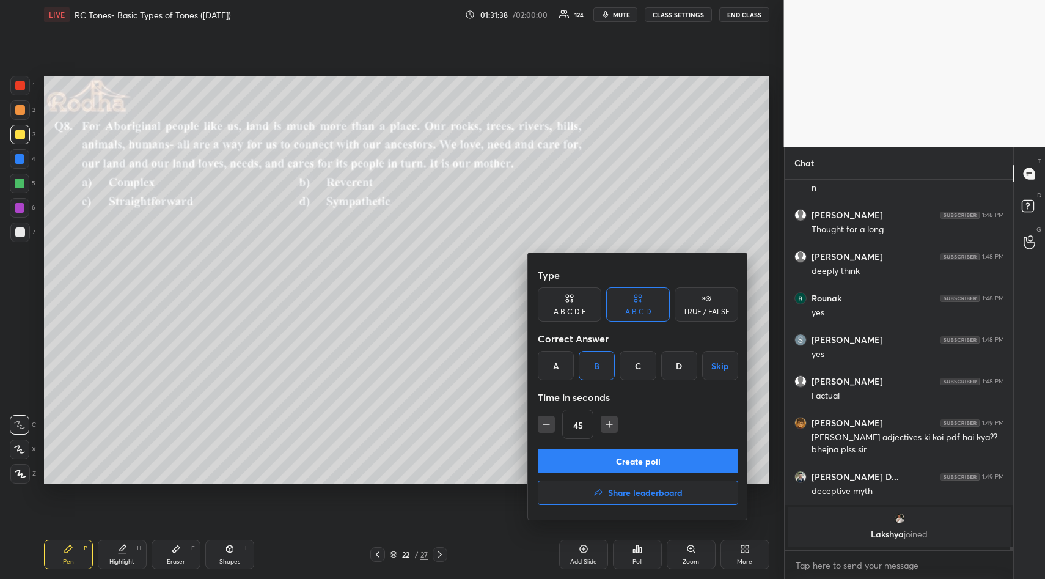
click at [639, 458] on button "Create poll" at bounding box center [638, 461] width 201 height 24
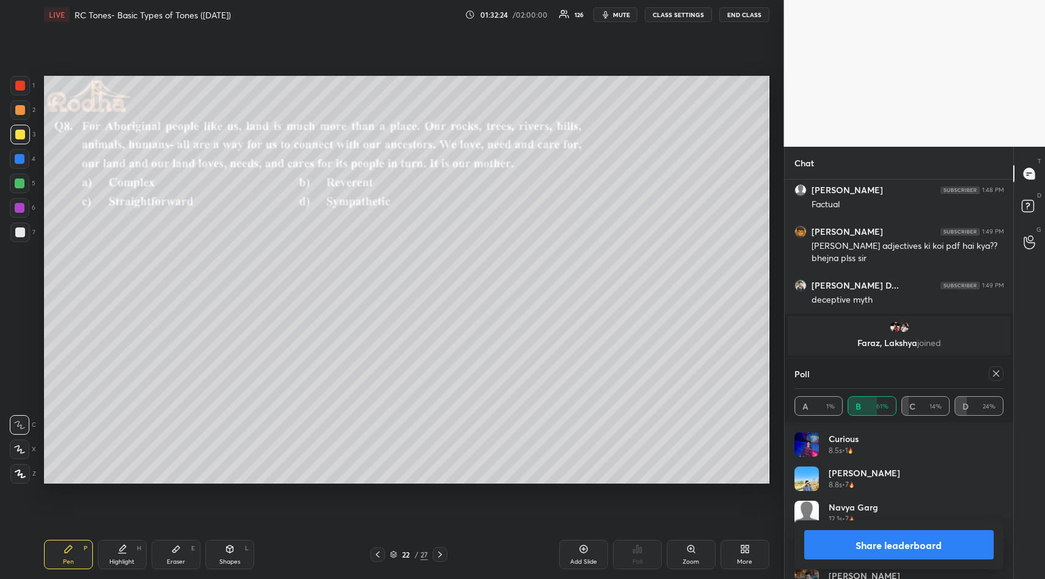
scroll to position [43138, 0]
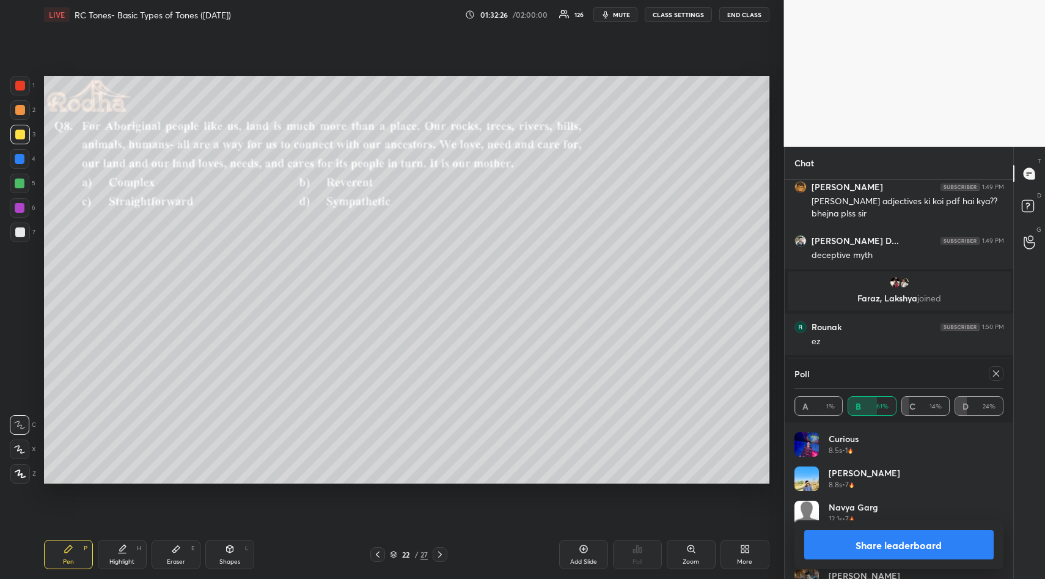
click at [994, 375] on icon at bounding box center [996, 373] width 6 height 6
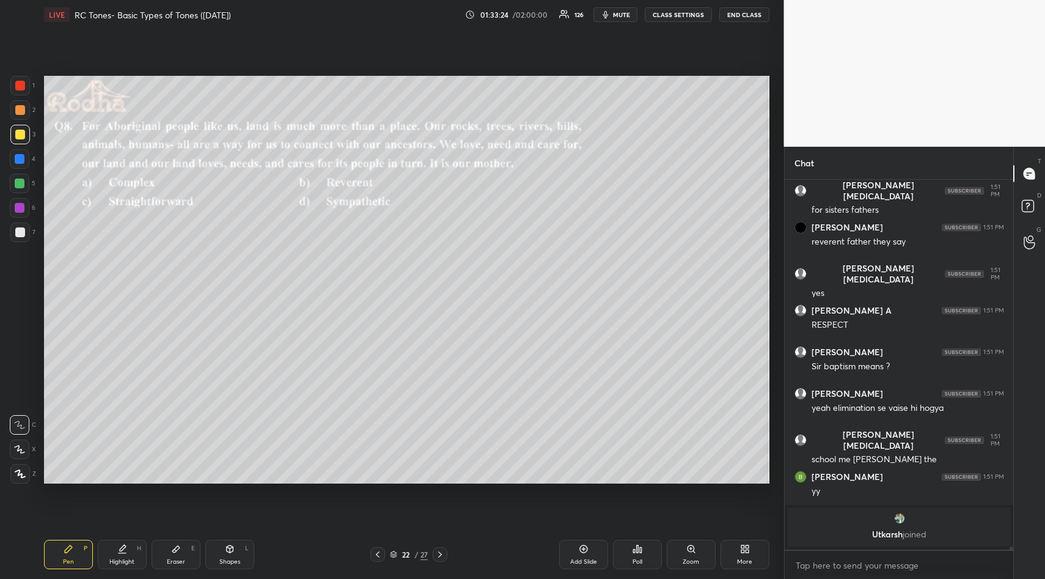
scroll to position [43558, 0]
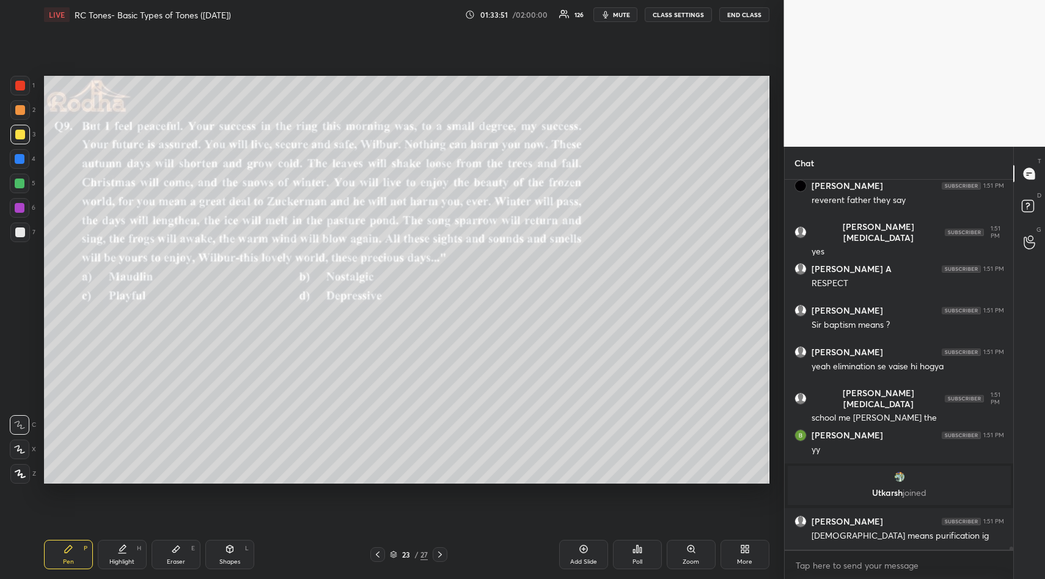
click at [640, 550] on icon at bounding box center [641, 550] width 2 height 6
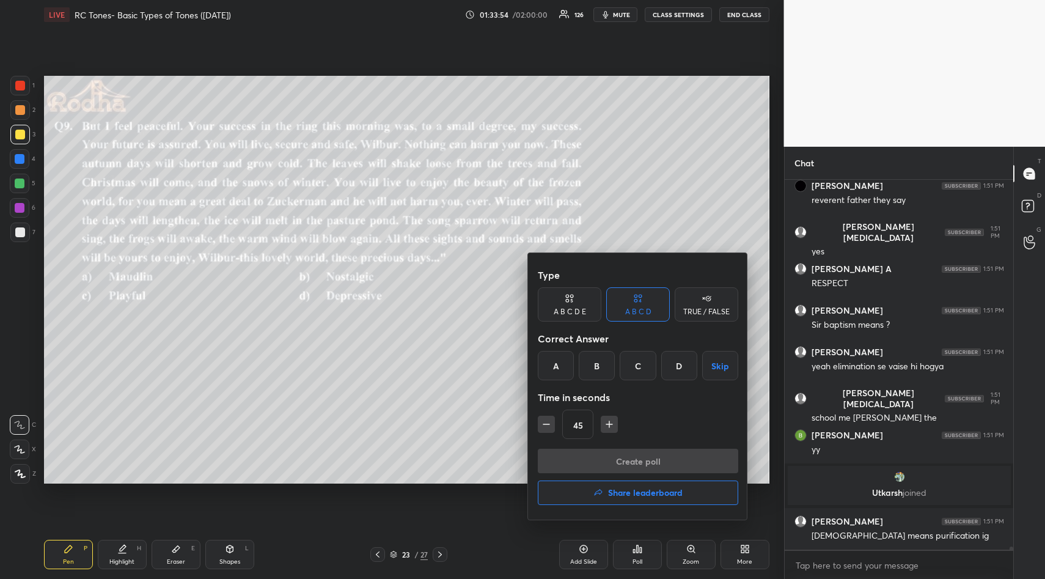
click at [561, 362] on div "A" at bounding box center [556, 365] width 36 height 29
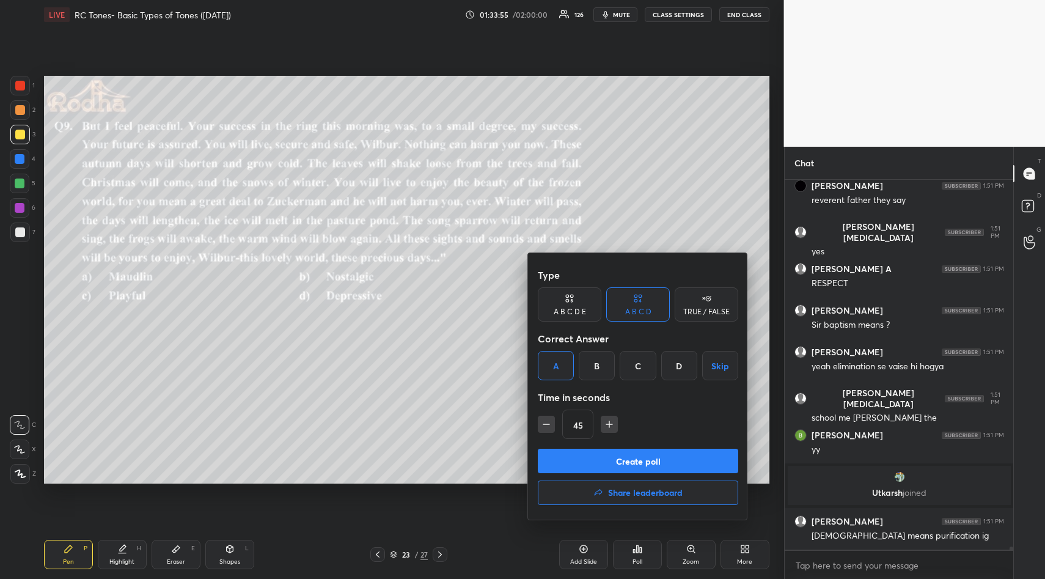
drag, startPoint x: 638, startPoint y: 459, endPoint x: 647, endPoint y: 446, distance: 16.3
click at [636, 457] on button "Create poll" at bounding box center [638, 461] width 201 height 24
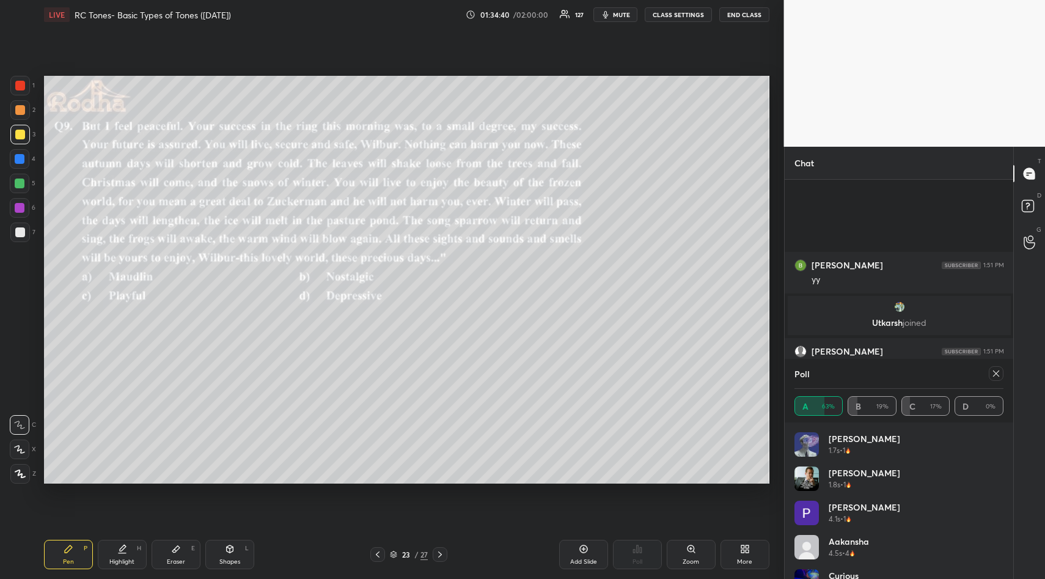
scroll to position [43669, 0]
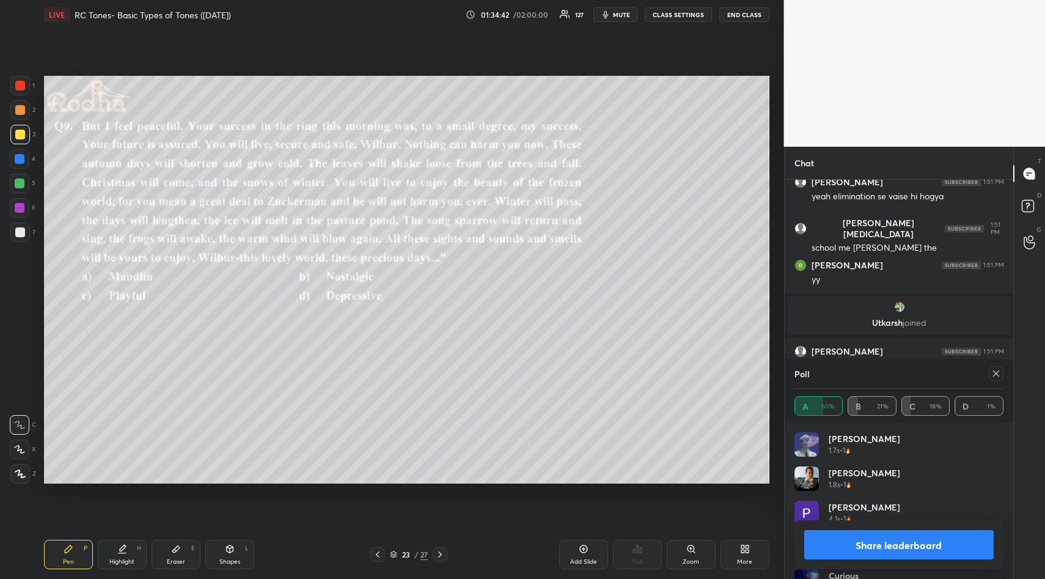
click at [996, 373] on icon at bounding box center [996, 373] width 6 height 6
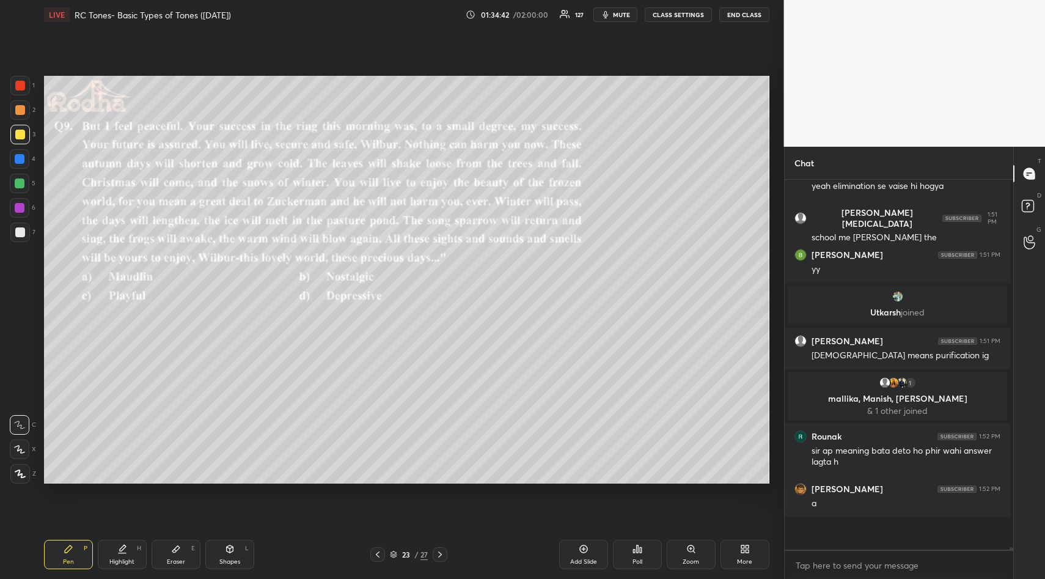
scroll to position [375, 221]
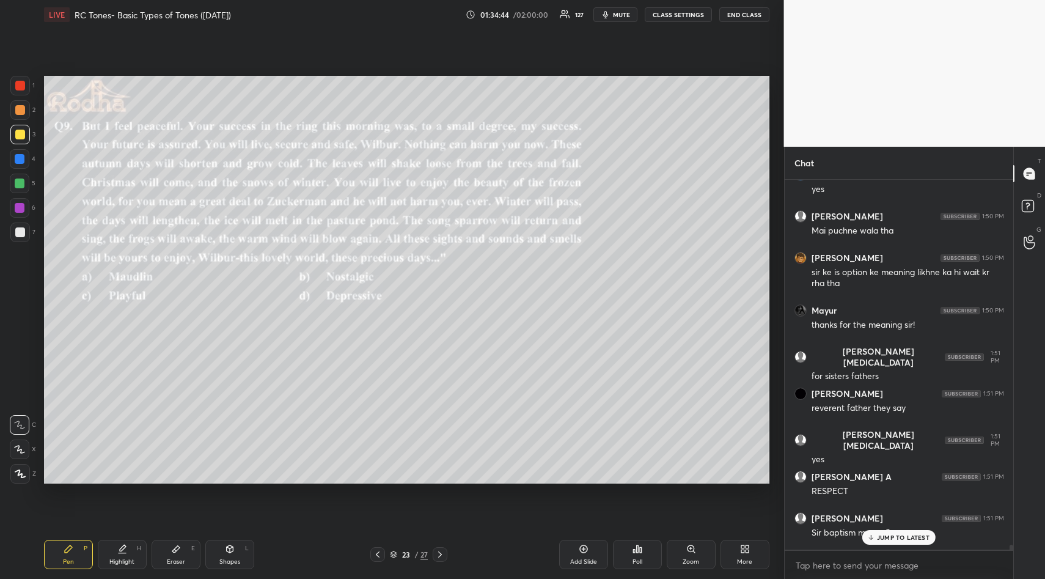
click at [894, 542] on div "JUMP TO LATEST" at bounding box center [899, 537] width 73 height 15
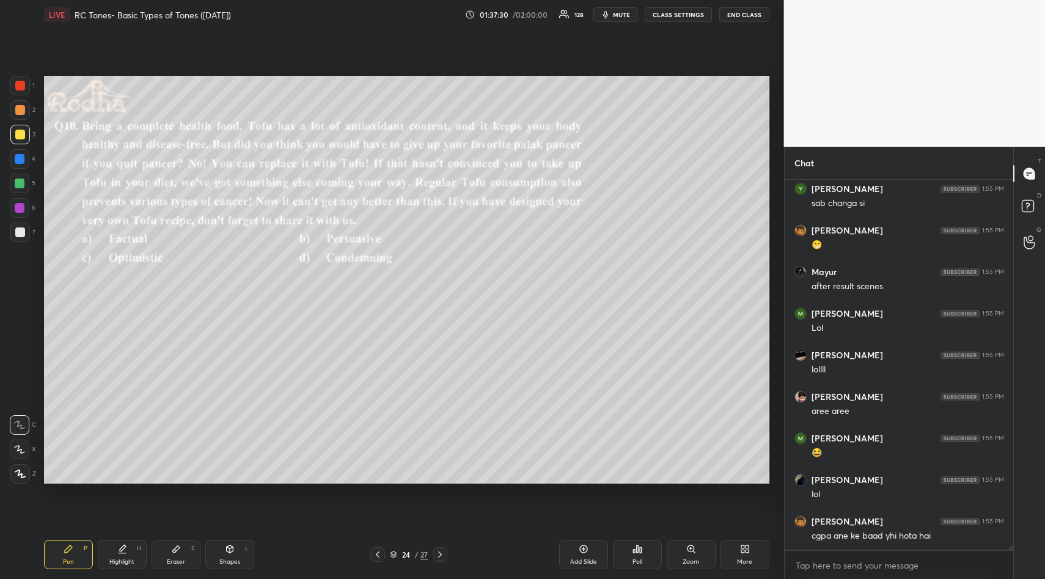
scroll to position [46862, 0]
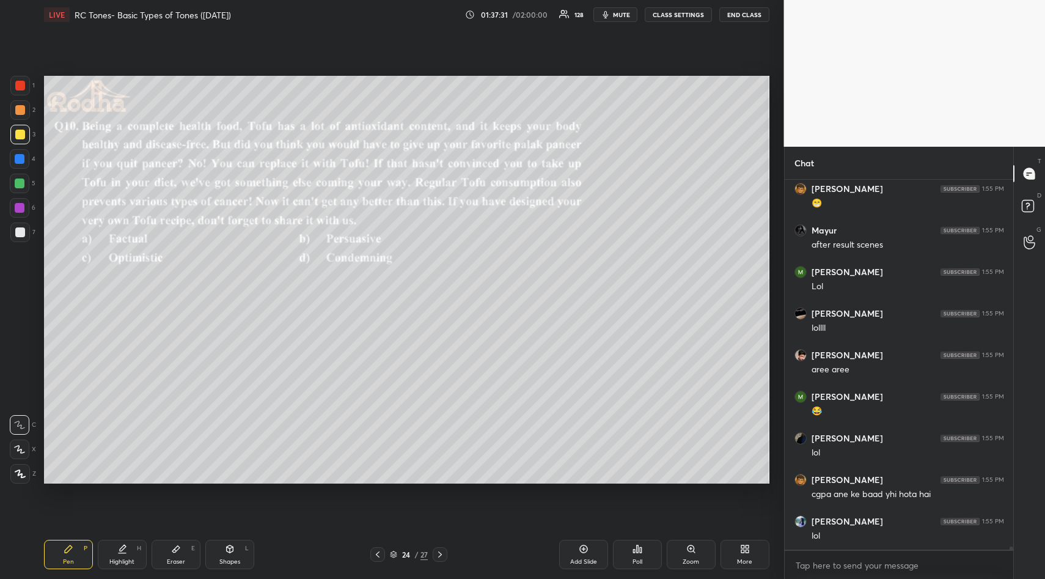
click at [638, 545] on icon at bounding box center [638, 549] width 10 height 10
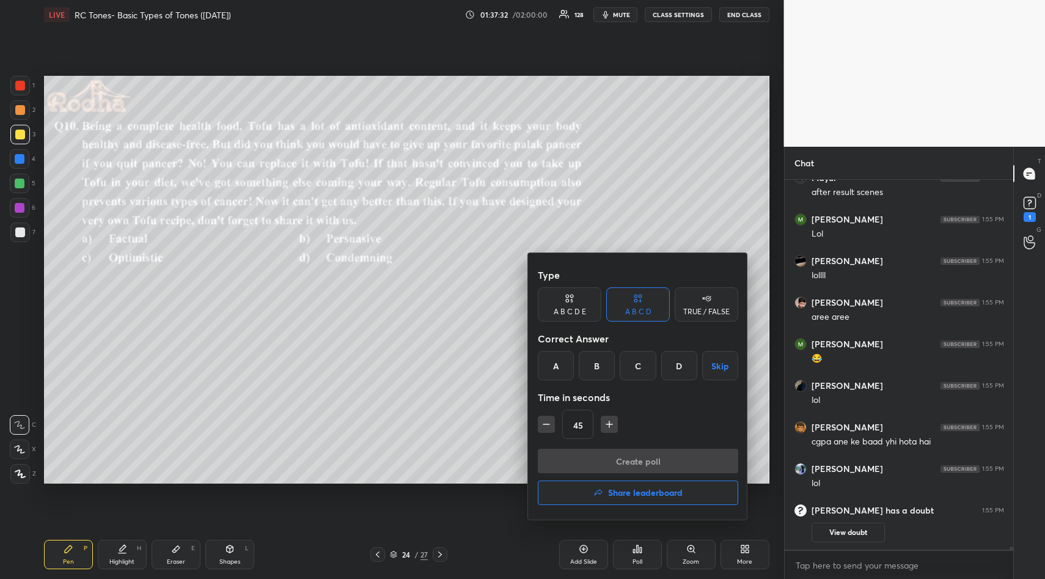
click at [595, 370] on div "B" at bounding box center [597, 365] width 36 height 29
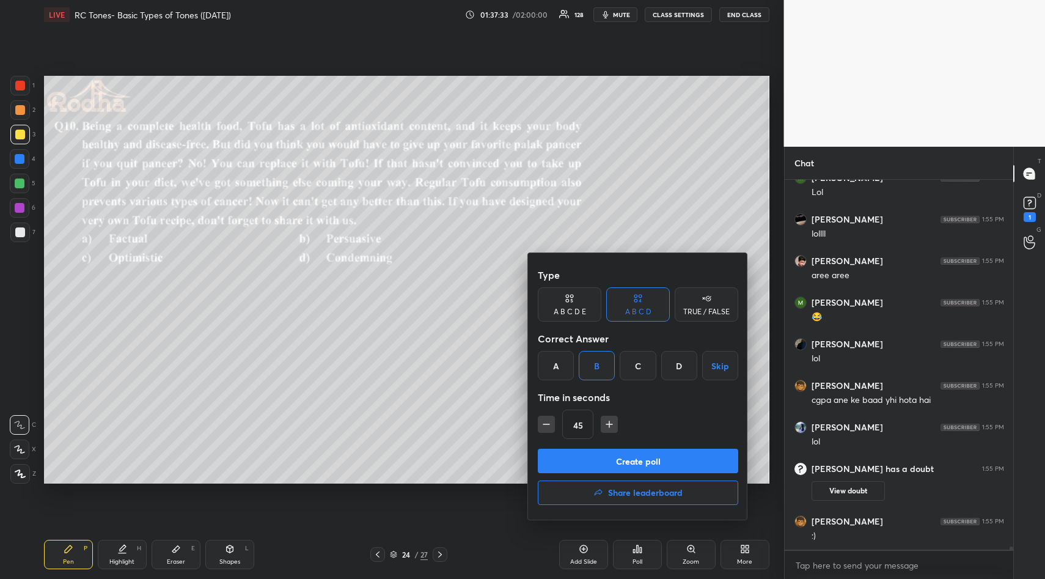
scroll to position [45948, 0]
drag, startPoint x: 614, startPoint y: 455, endPoint x: 616, endPoint y: 443, distance: 13.1
click at [614, 454] on button "Create poll" at bounding box center [638, 461] width 201 height 24
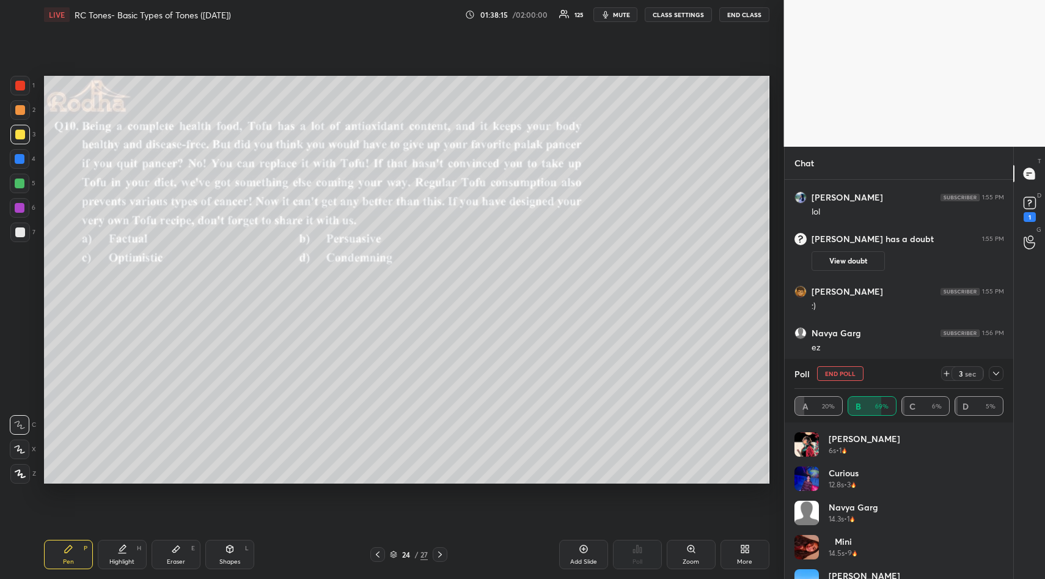
scroll to position [46220, 0]
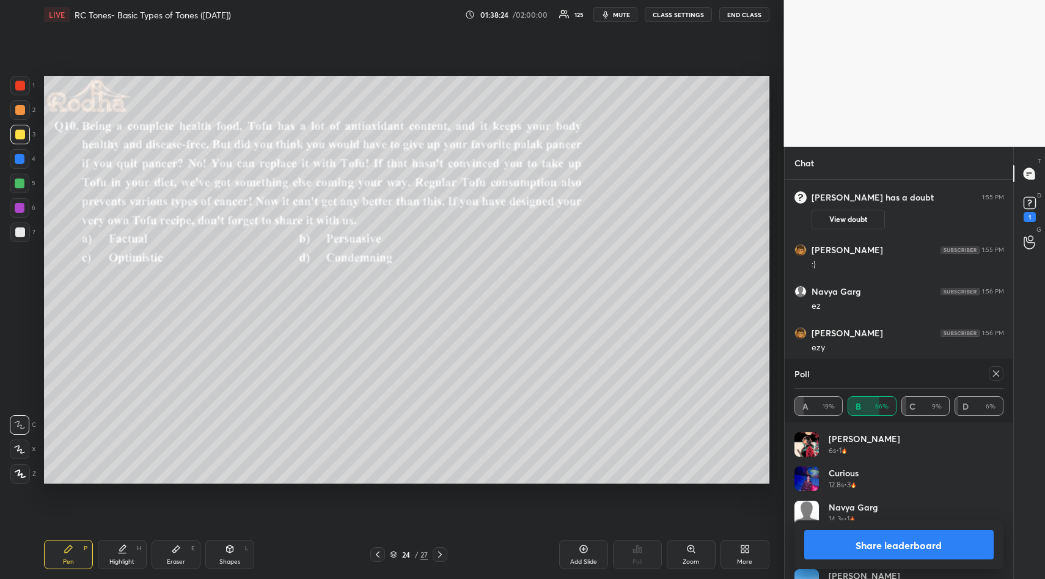
click at [863, 540] on button "Share leaderboard" at bounding box center [900, 544] width 190 height 29
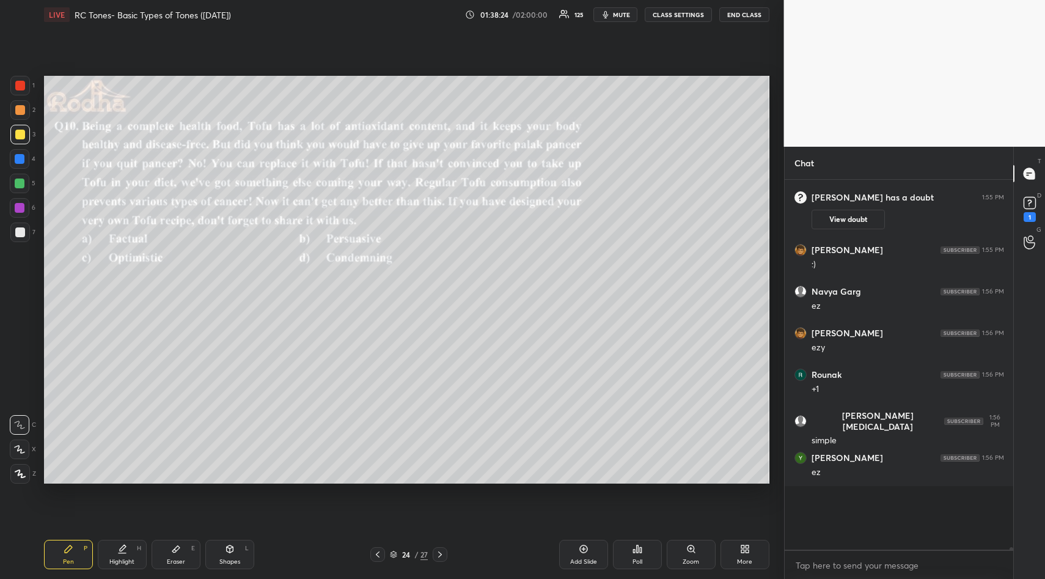
scroll to position [46200, 0]
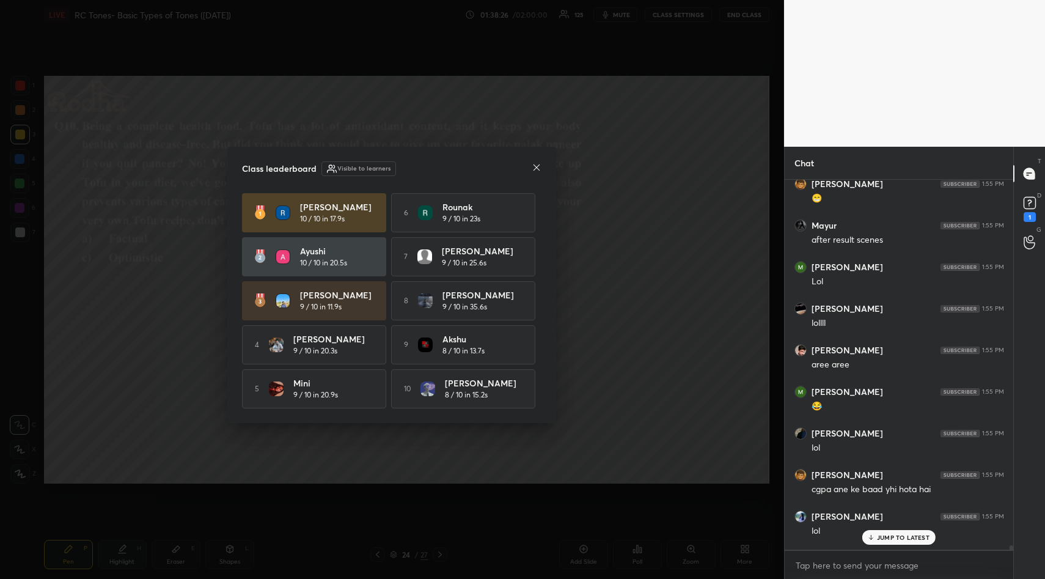
click at [534, 168] on icon at bounding box center [537, 167] width 6 height 6
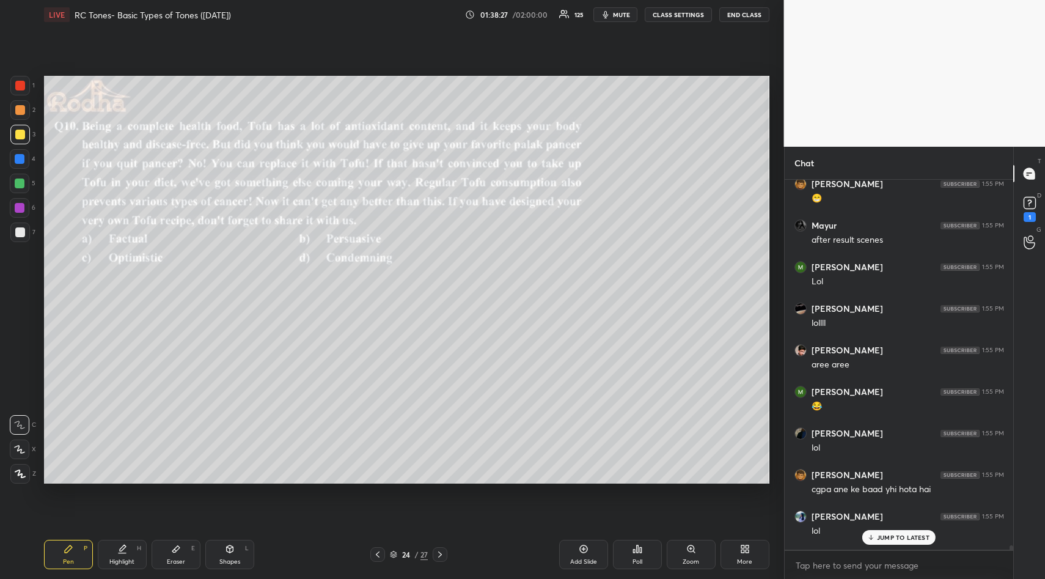
click at [899, 534] on p "JUMP TO LATEST" at bounding box center [903, 537] width 53 height 7
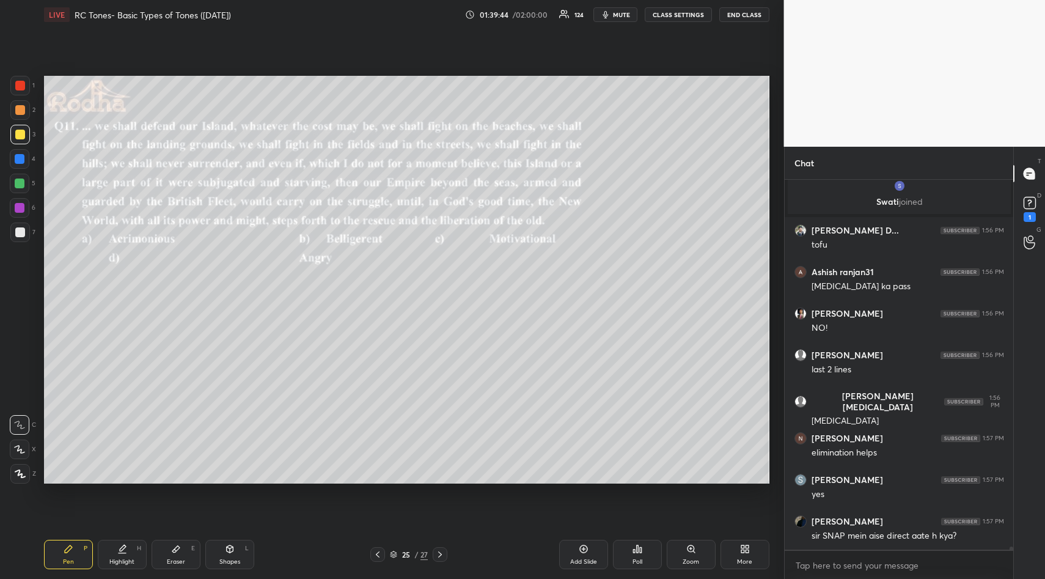
scroll to position [46602, 0]
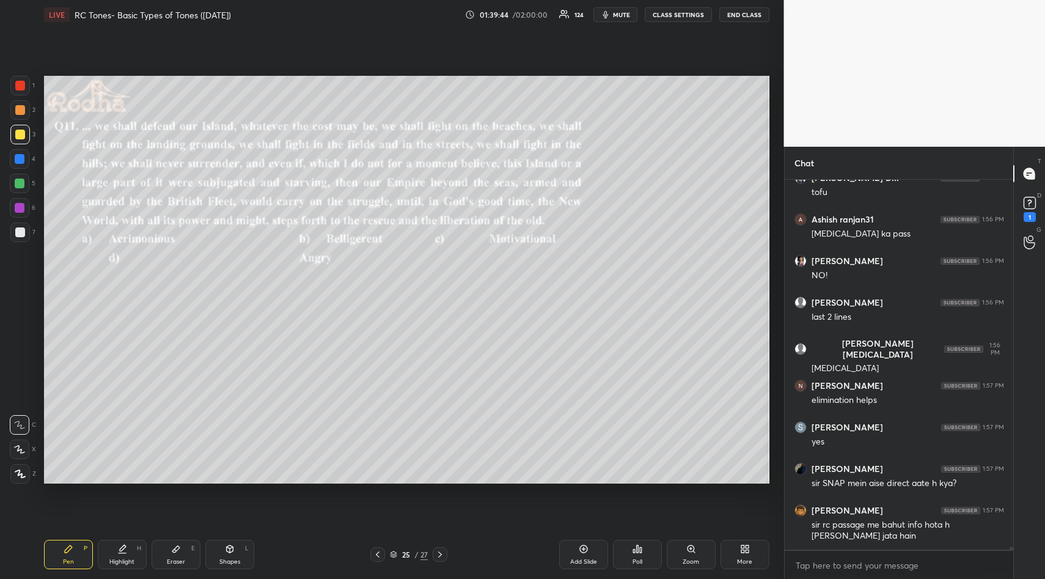
click at [639, 552] on div "Poll" at bounding box center [637, 554] width 49 height 29
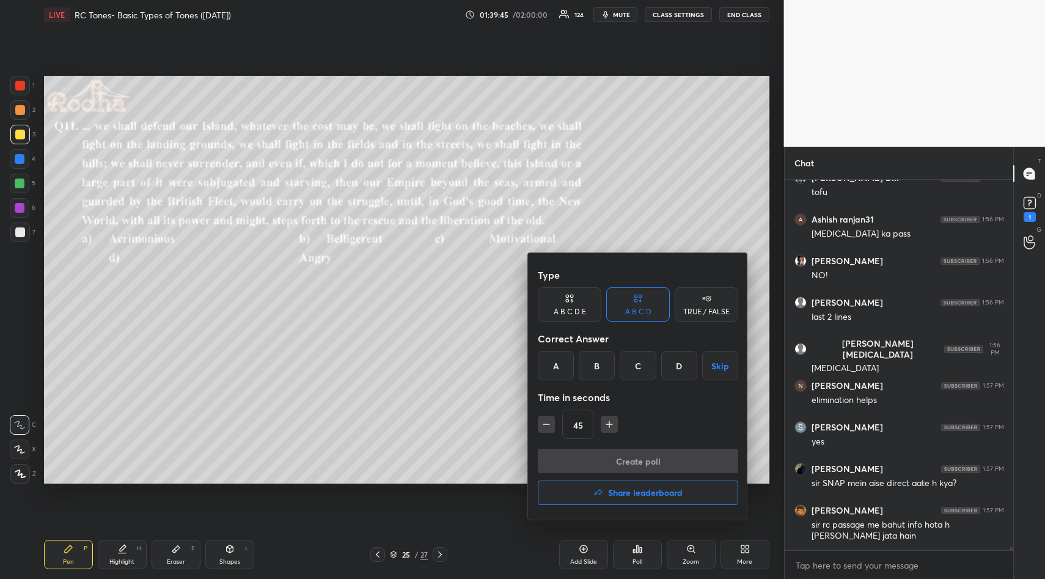
drag, startPoint x: 636, startPoint y: 367, endPoint x: 637, endPoint y: 375, distance: 8.0
click at [636, 371] on div "C" at bounding box center [638, 365] width 36 height 29
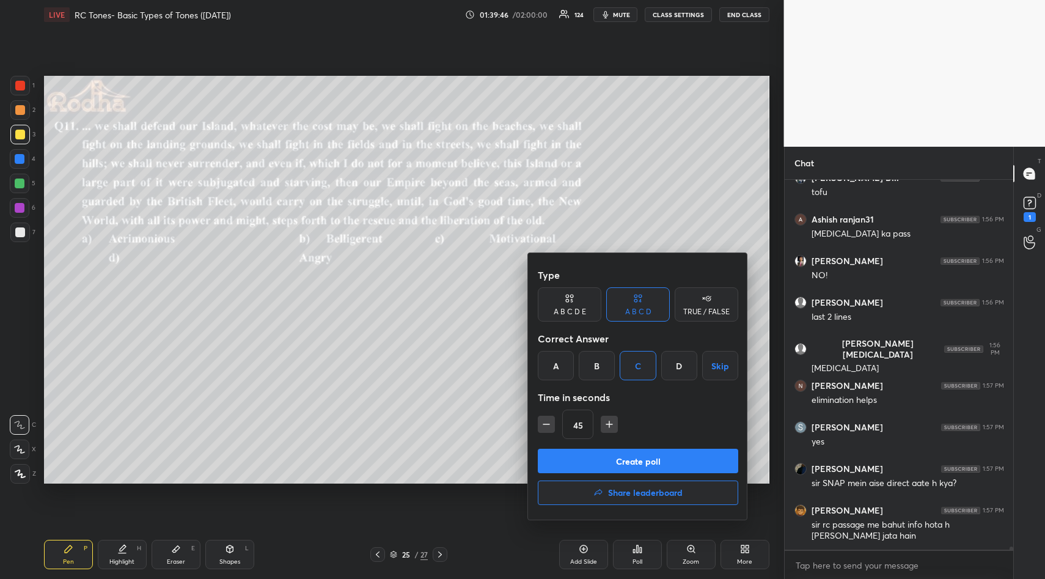
click at [636, 451] on button "Create poll" at bounding box center [638, 461] width 201 height 24
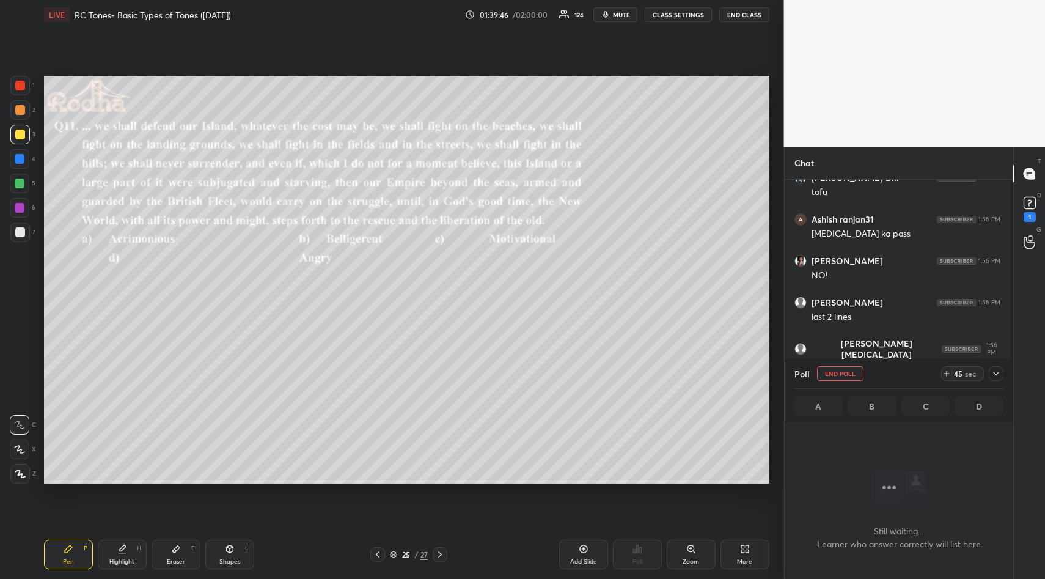
scroll to position [332, 225]
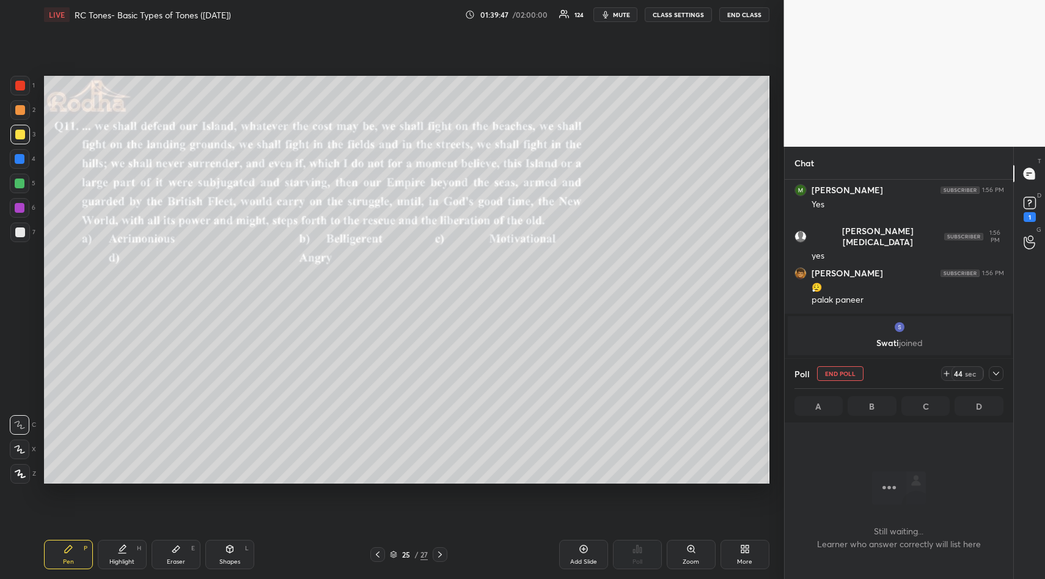
click at [998, 371] on icon at bounding box center [997, 374] width 10 height 10
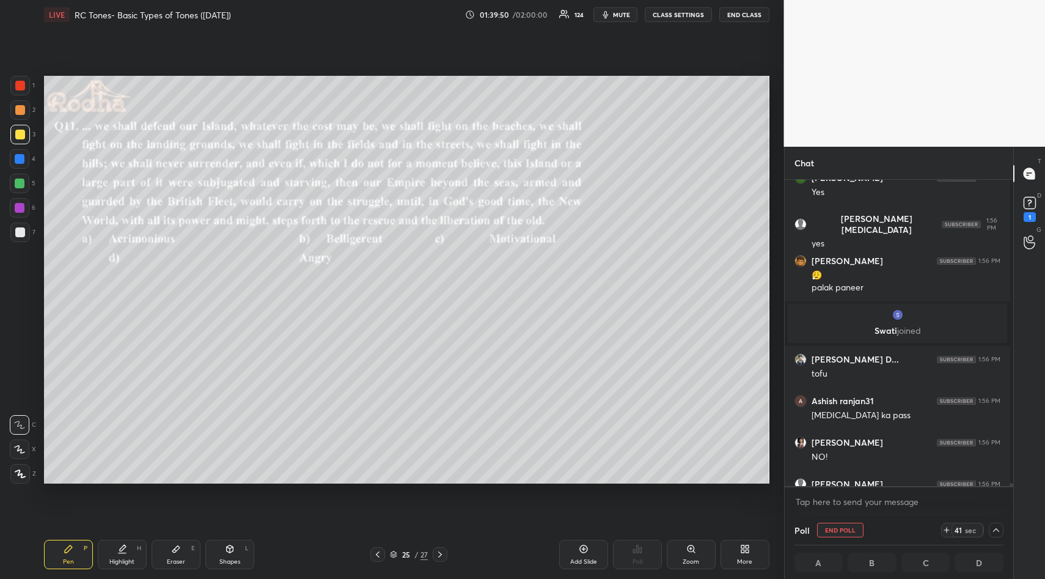
scroll to position [46664, 0]
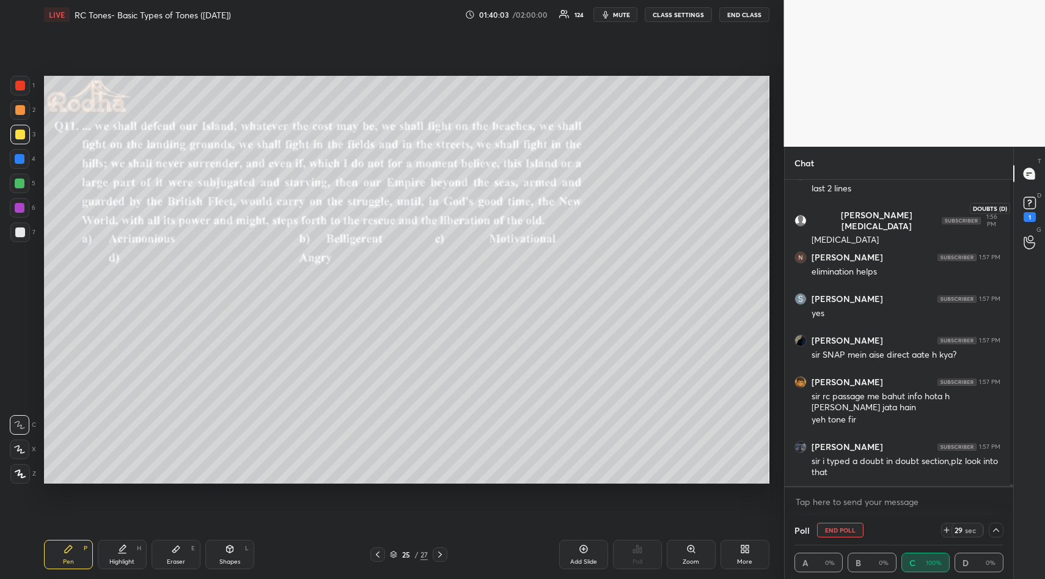
click at [1027, 205] on rect at bounding box center [1030, 203] width 12 height 12
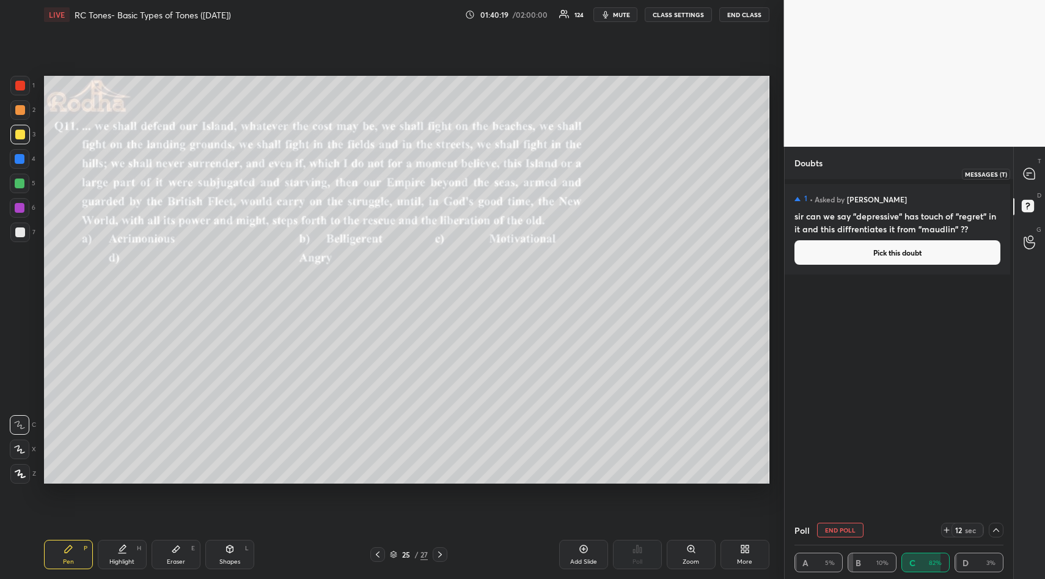
drag, startPoint x: 1022, startPoint y: 179, endPoint x: 1033, endPoint y: 175, distance: 12.0
click at [1023, 177] on div at bounding box center [1030, 174] width 24 height 22
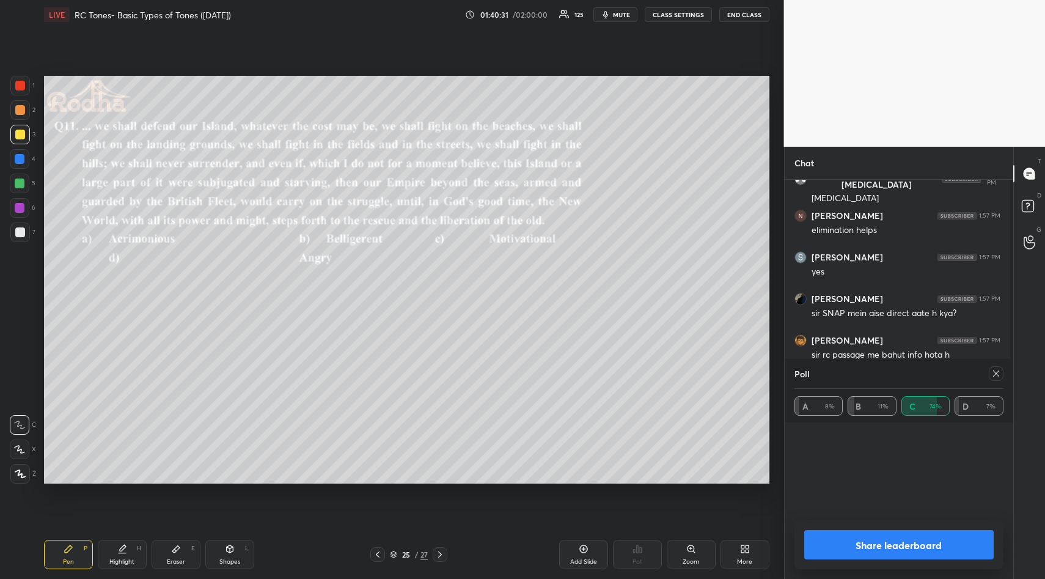
scroll to position [4, 4]
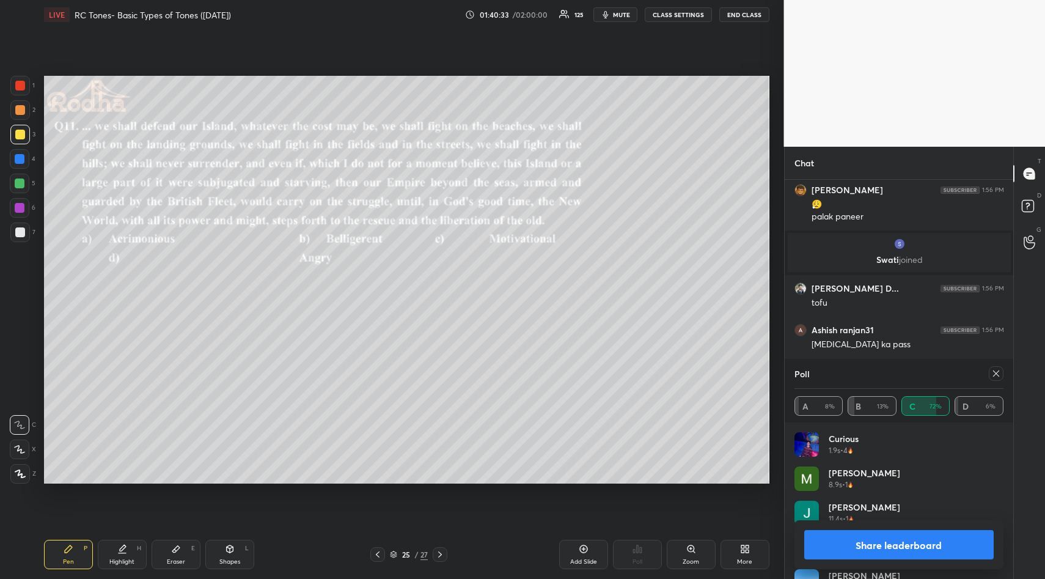
click at [996, 374] on icon at bounding box center [997, 374] width 10 height 10
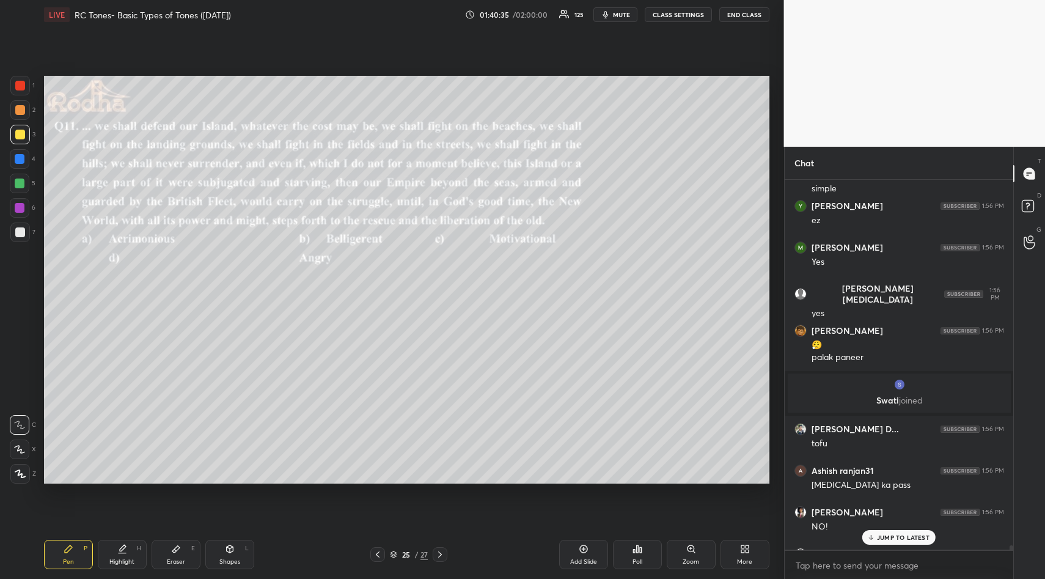
click at [906, 531] on div "JUMP TO LATEST" at bounding box center [899, 537] width 73 height 15
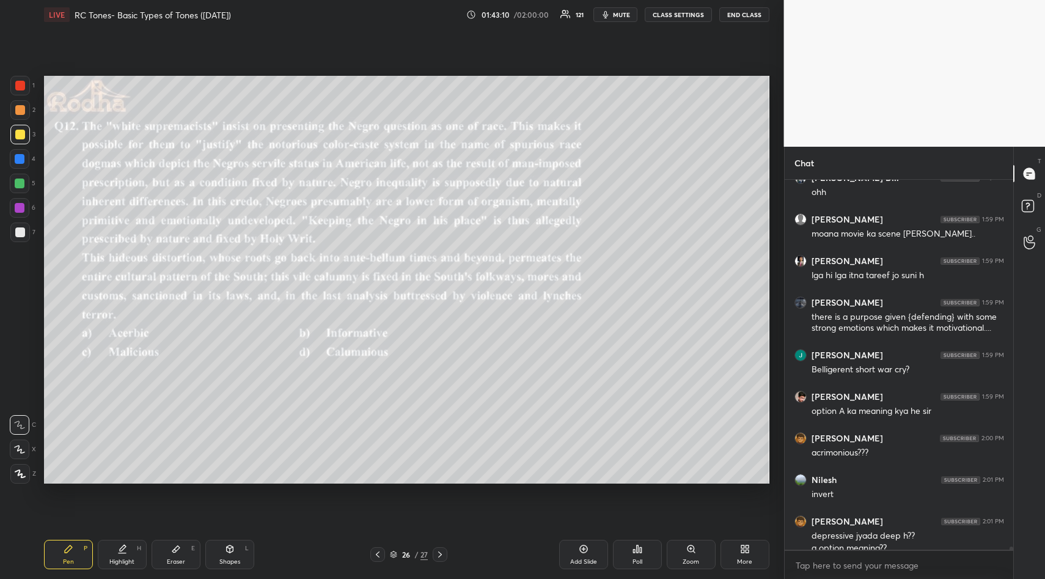
scroll to position [47602, 0]
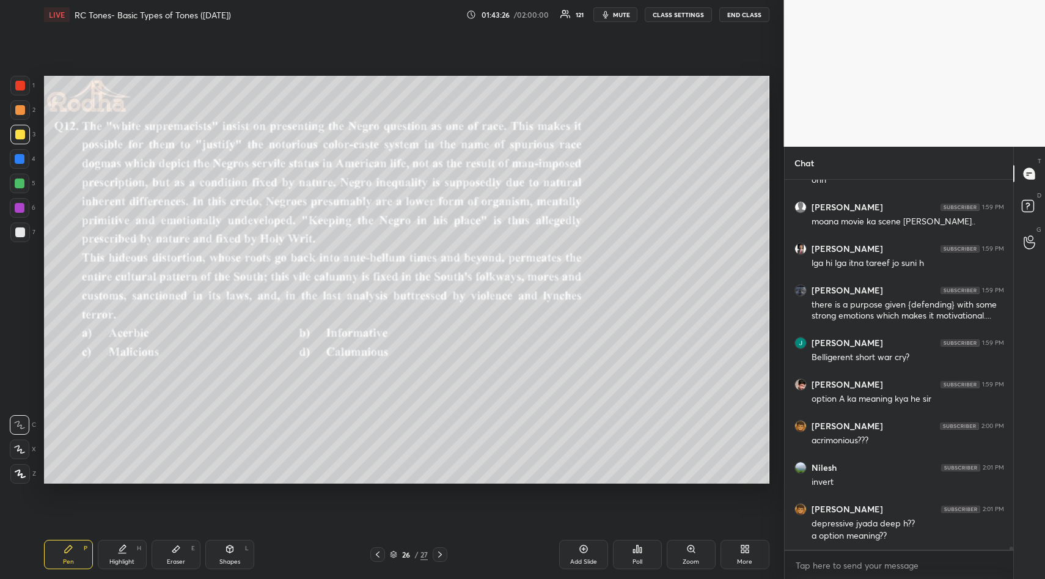
drag, startPoint x: 633, startPoint y: 570, endPoint x: 639, endPoint y: 573, distance: 6.8
click at [637, 573] on div "Pen P Highlight H Eraser E Shapes L 26 / 27 Add Slide Poll Zoom More" at bounding box center [407, 554] width 726 height 49
click at [644, 553] on div "Poll" at bounding box center [637, 554] width 49 height 29
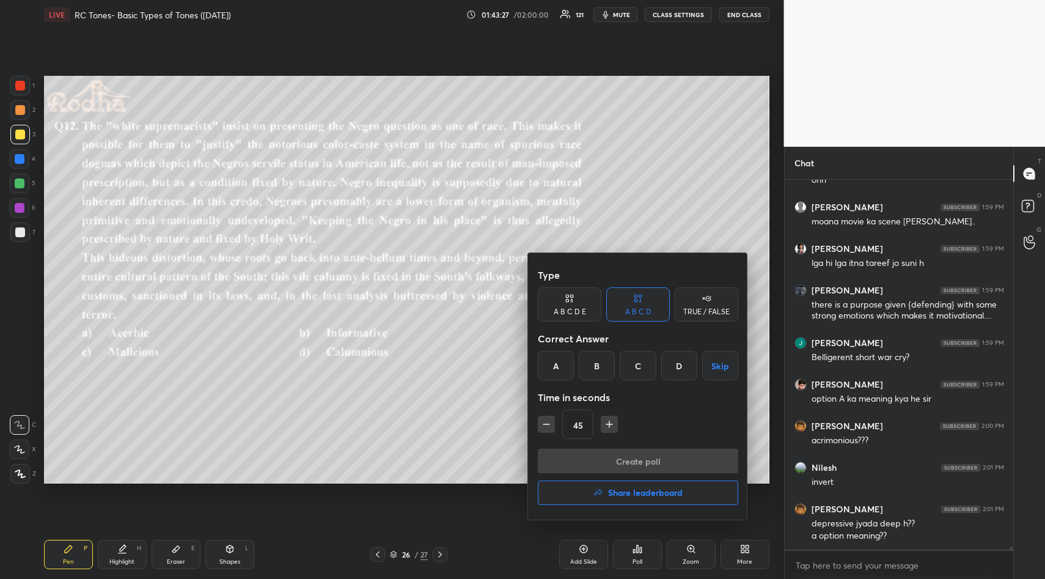
click at [554, 363] on div "A" at bounding box center [556, 365] width 36 height 29
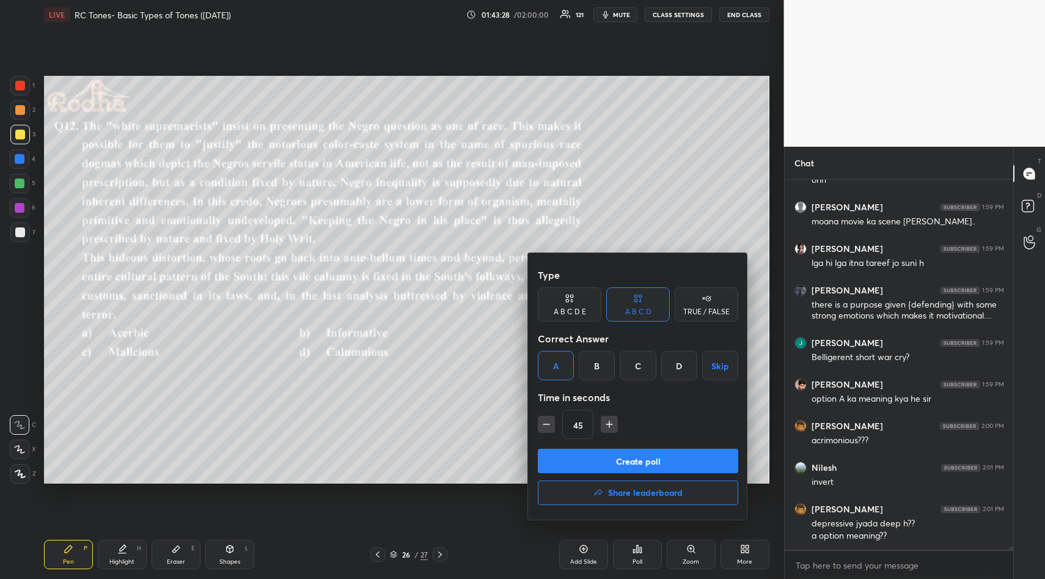
drag, startPoint x: 606, startPoint y: 460, endPoint x: 606, endPoint y: 447, distance: 12.9
click at [605, 458] on button "Create poll" at bounding box center [638, 461] width 201 height 24
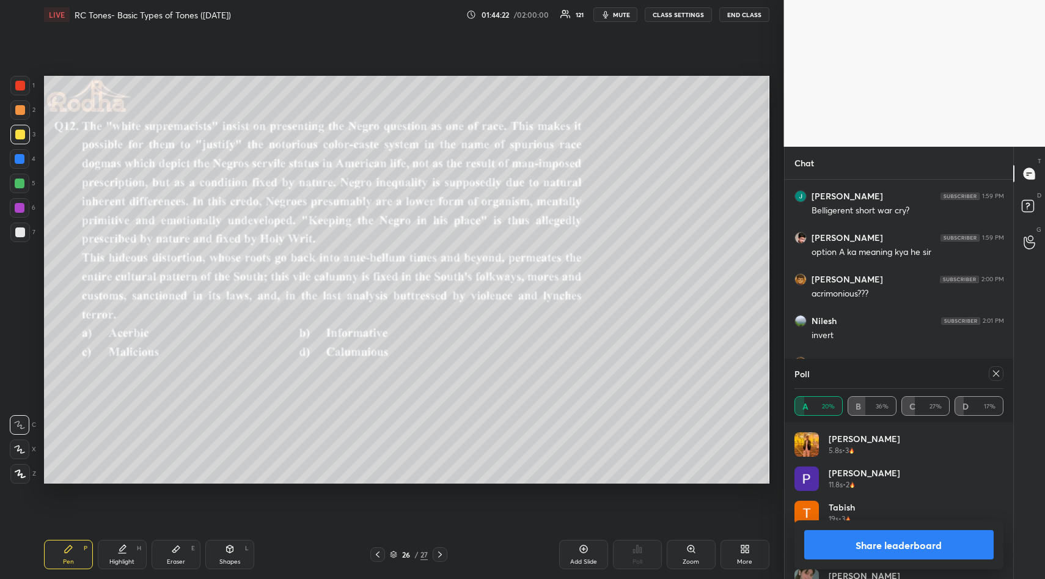
scroll to position [47444, 0]
click at [894, 541] on button "Share leaderboard" at bounding box center [900, 544] width 190 height 29
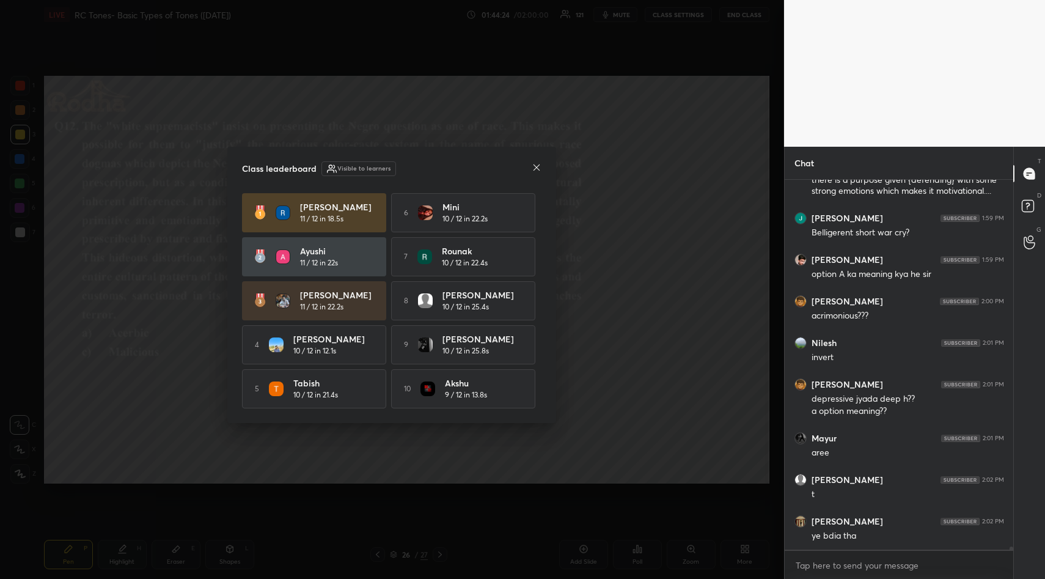
scroll to position [366, 225]
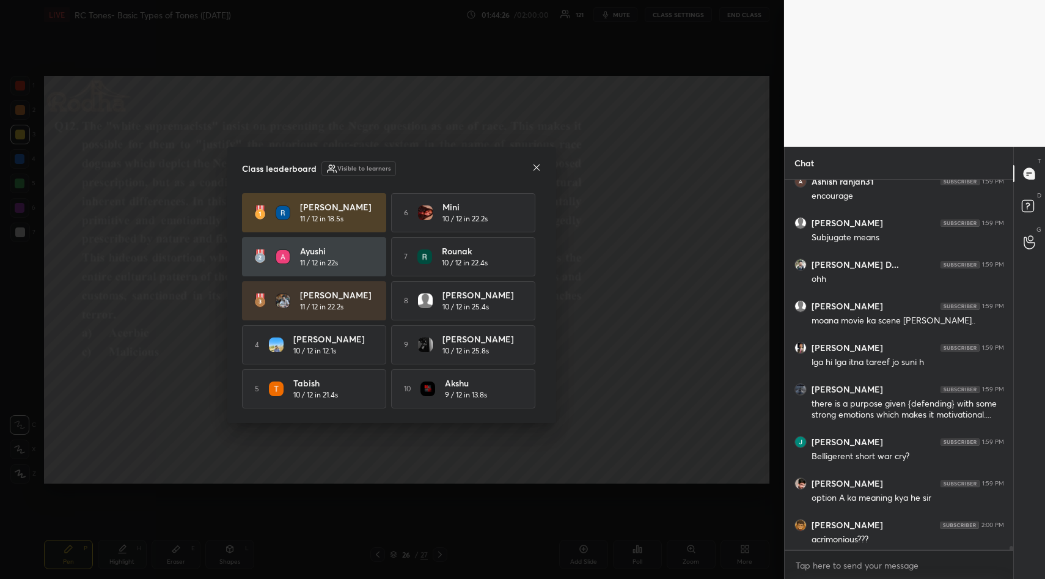
click at [537, 167] on icon at bounding box center [537, 168] width 10 height 10
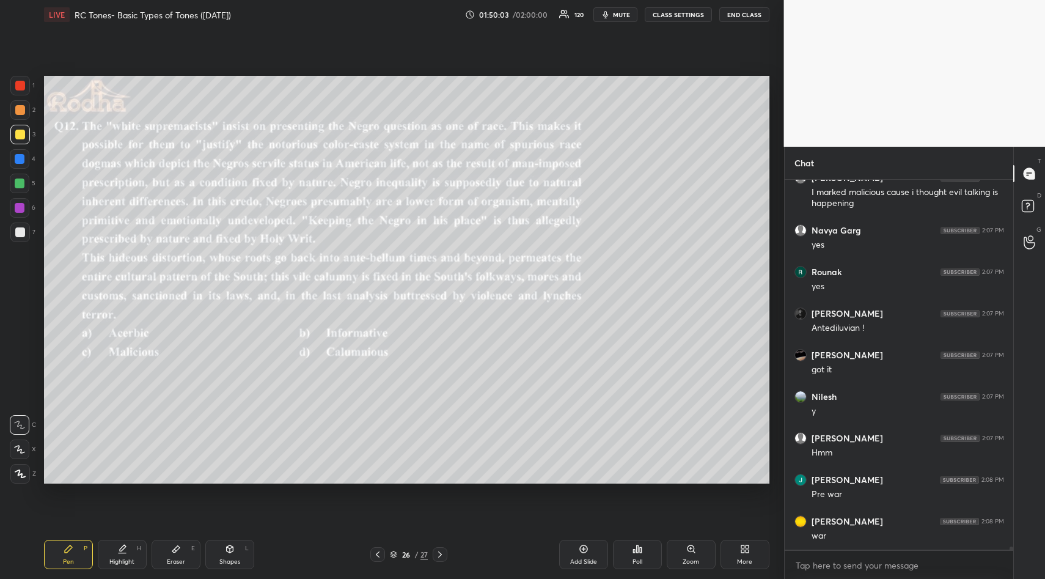
scroll to position [49326, 0]
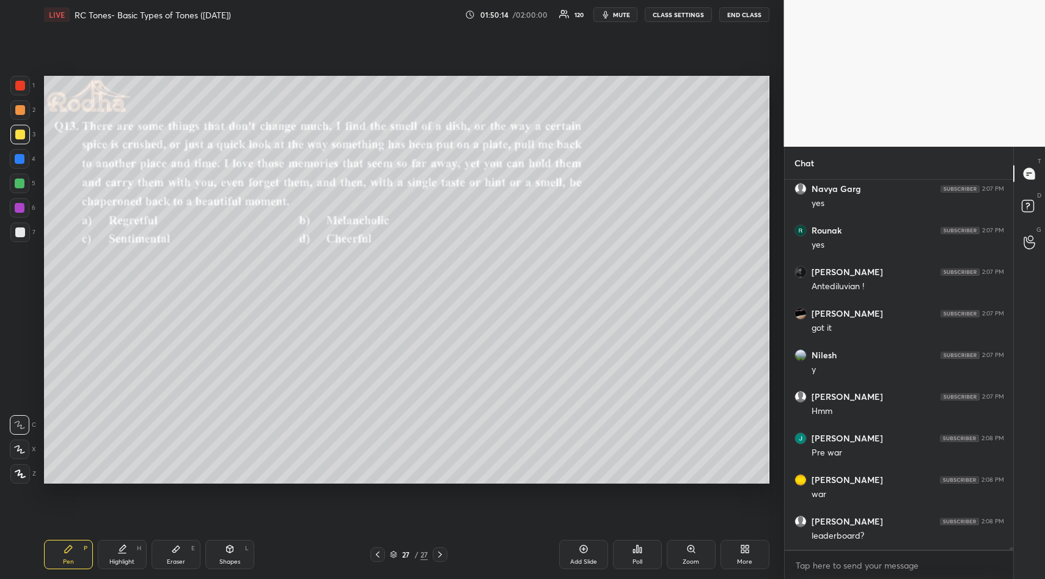
click at [638, 554] on div "Poll" at bounding box center [637, 554] width 49 height 29
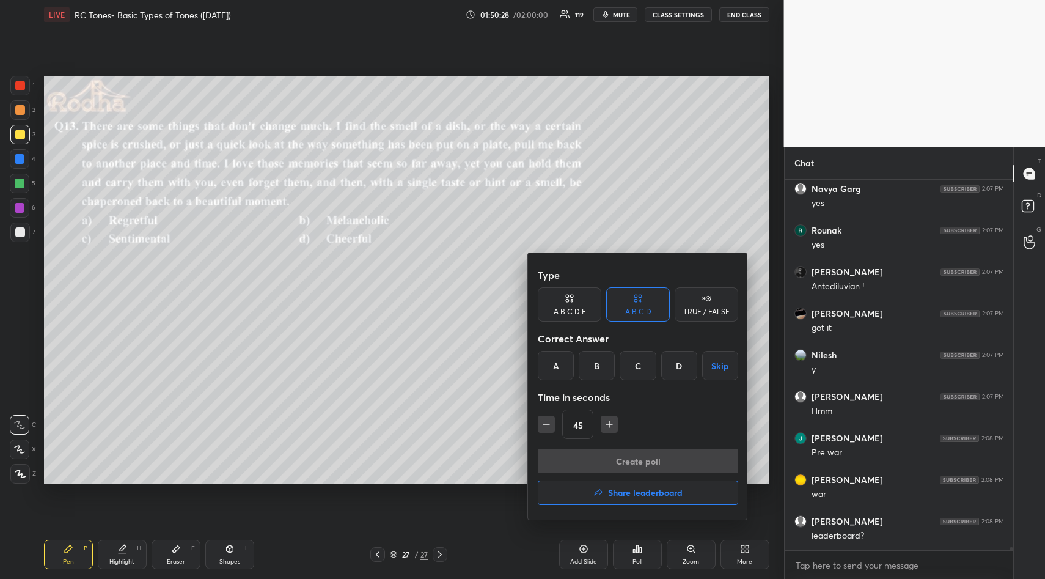
click at [641, 368] on div "C" at bounding box center [638, 365] width 36 height 29
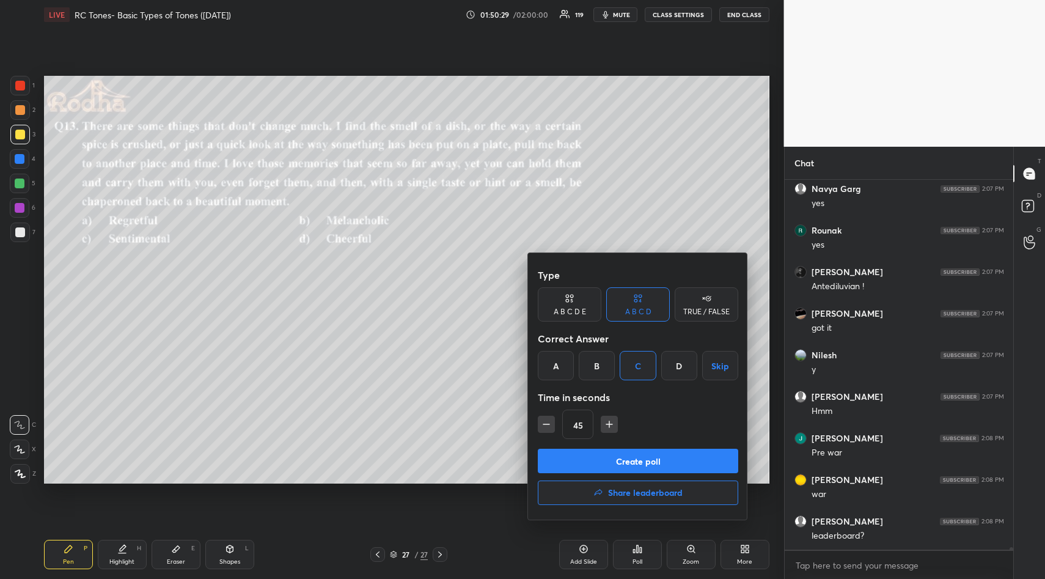
click at [632, 463] on button "Create poll" at bounding box center [638, 461] width 201 height 24
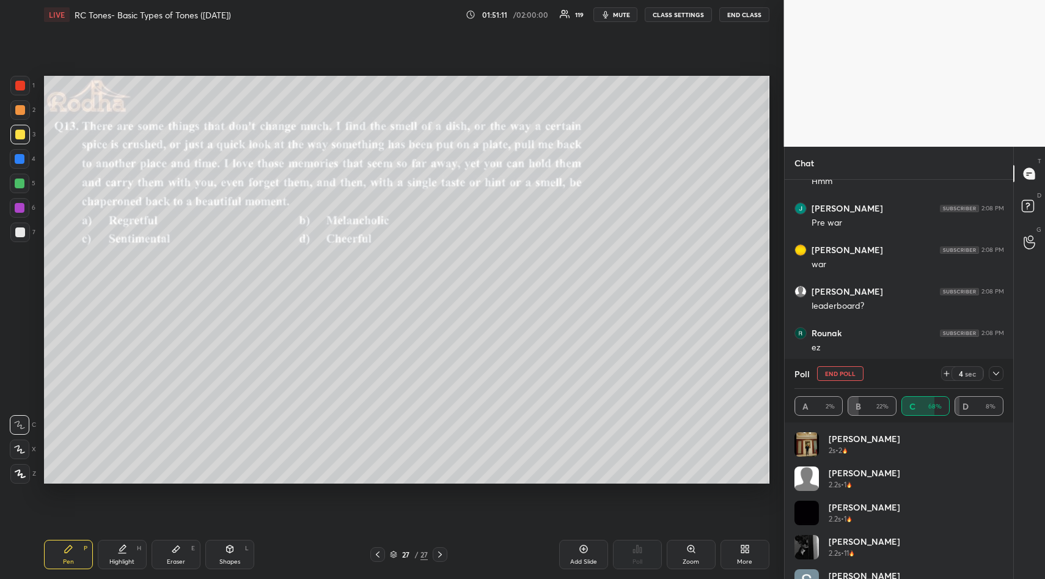
scroll to position [49043, 0]
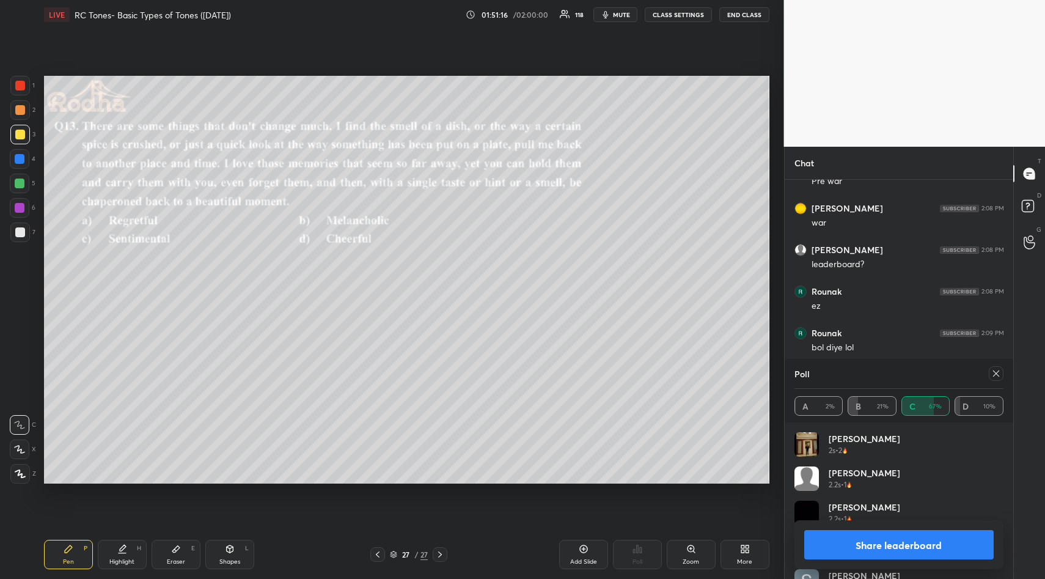
click at [867, 544] on button "Share leaderboard" at bounding box center [900, 544] width 190 height 29
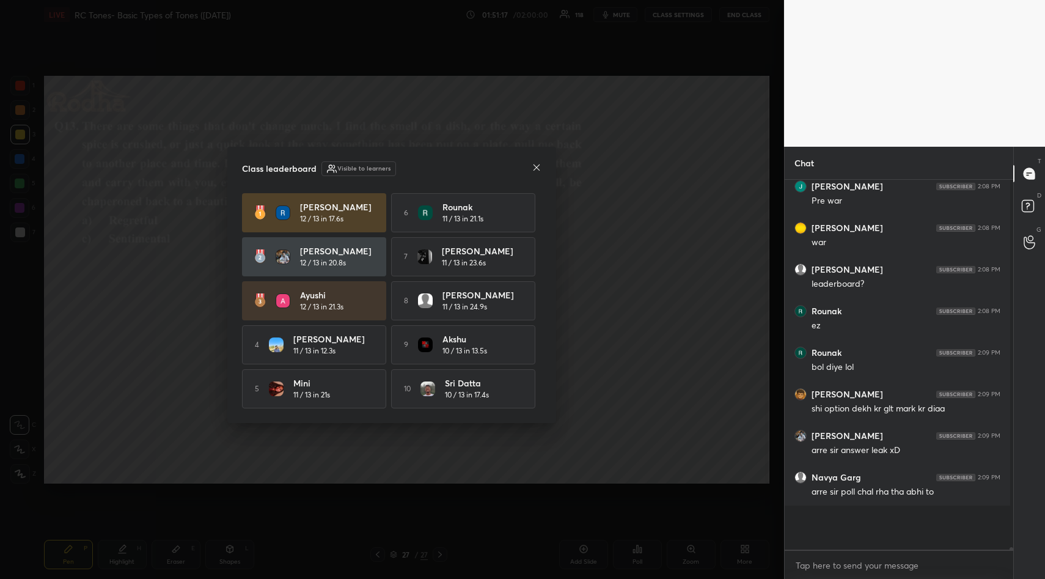
scroll to position [4, 4]
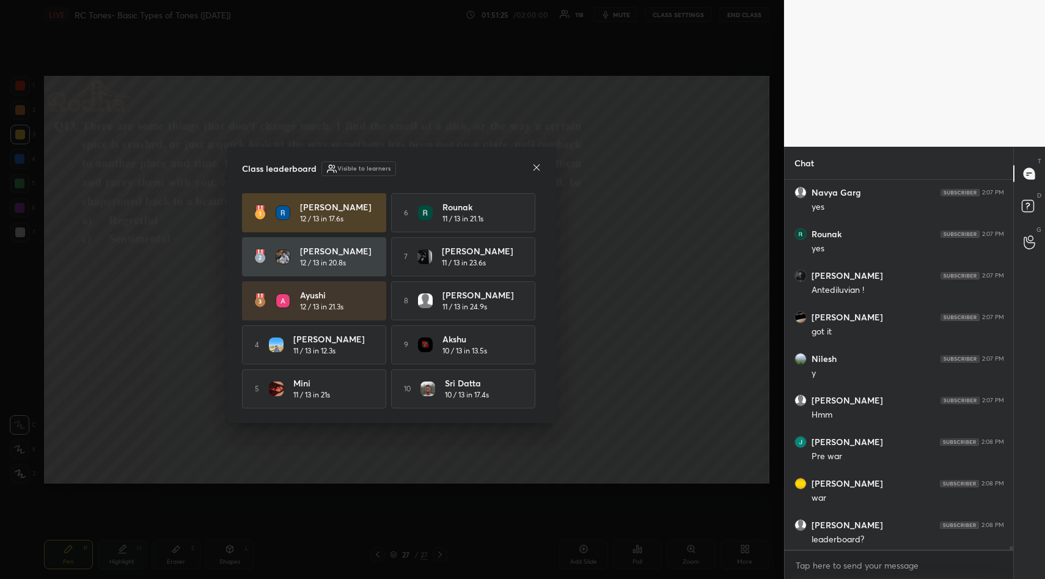
click at [537, 164] on icon at bounding box center [537, 167] width 6 height 6
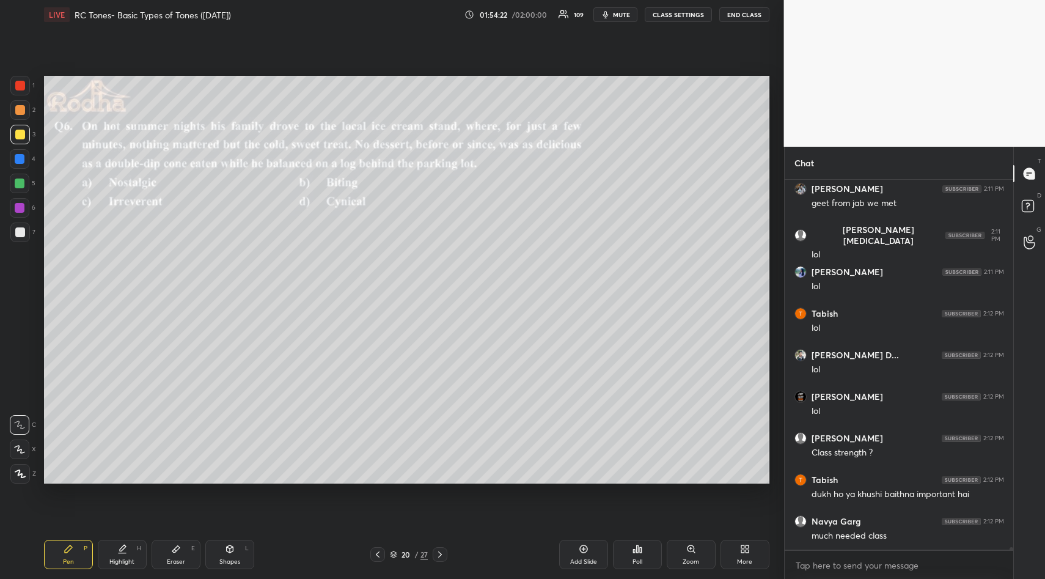
scroll to position [50025, 0]
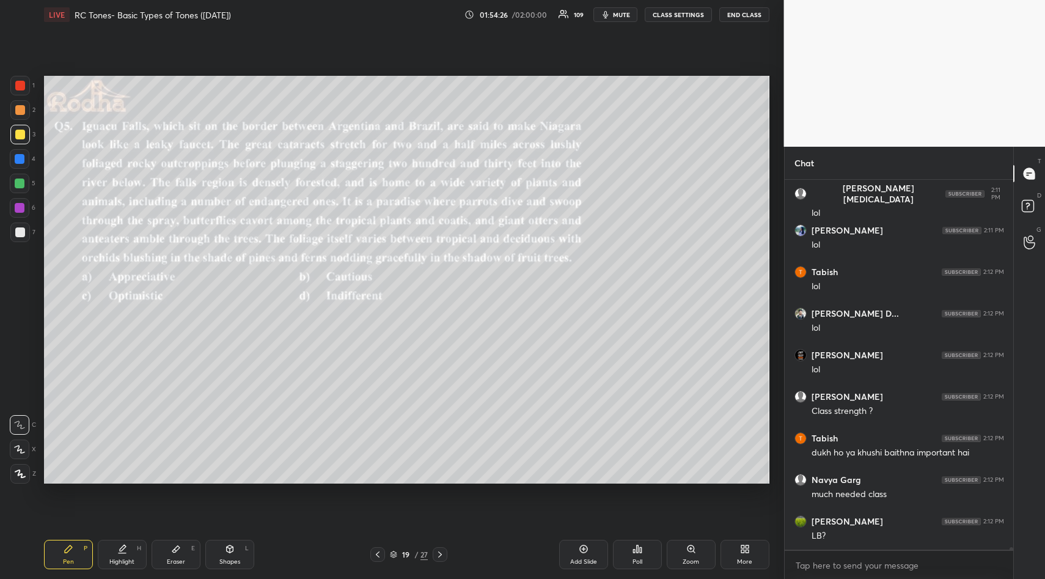
click at [639, 551] on icon at bounding box center [638, 549] width 10 height 10
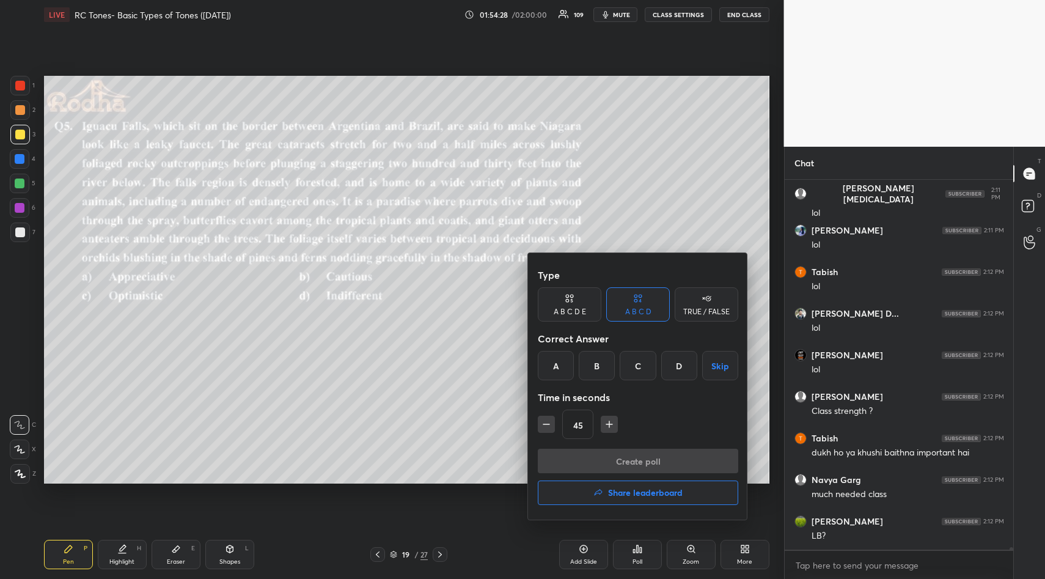
click at [630, 495] on h4 "Share leaderboard" at bounding box center [645, 492] width 75 height 9
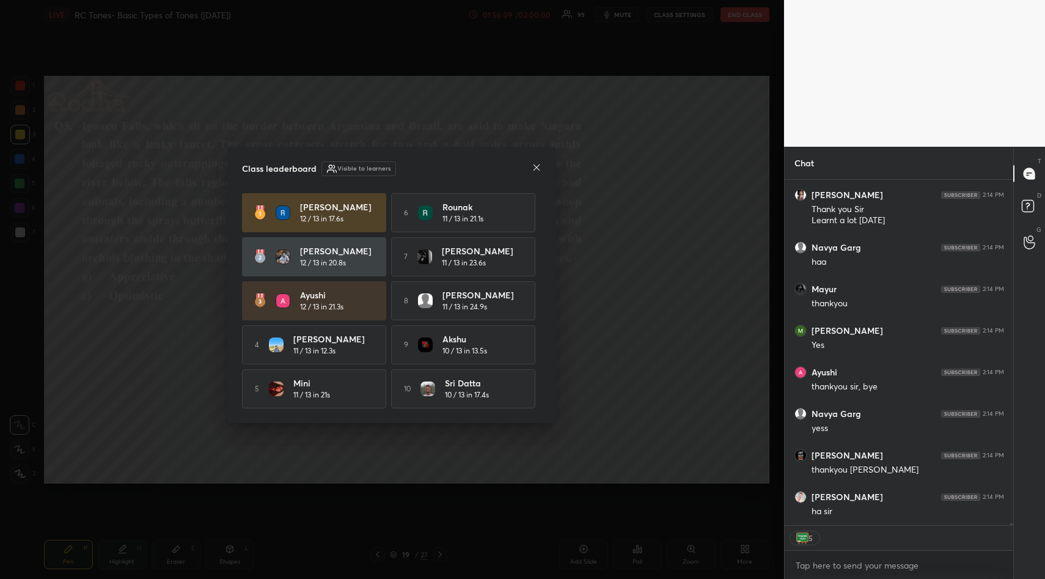
scroll to position [52297, 0]
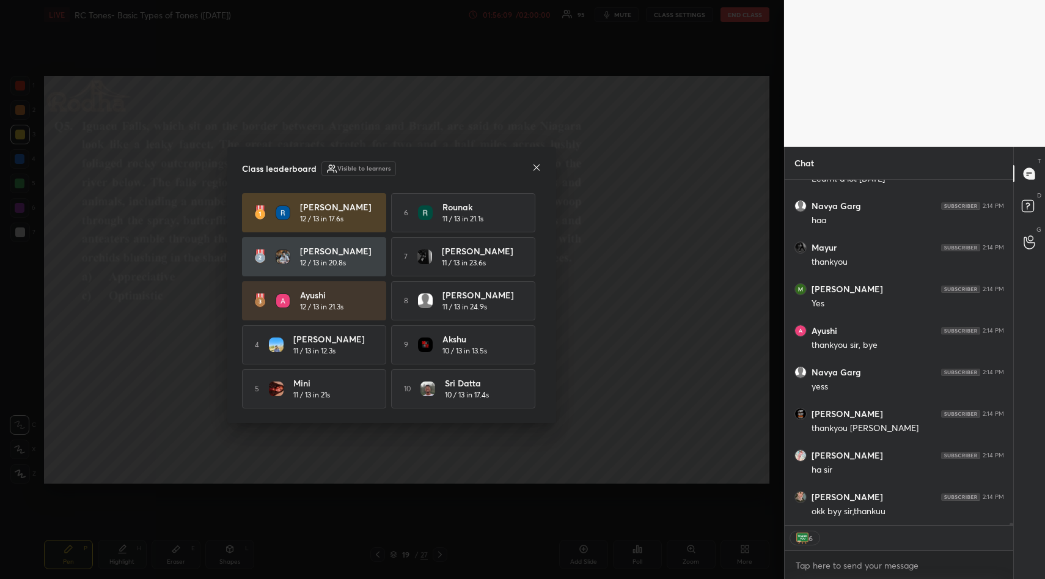
click at [536, 167] on icon at bounding box center [537, 167] width 6 height 6
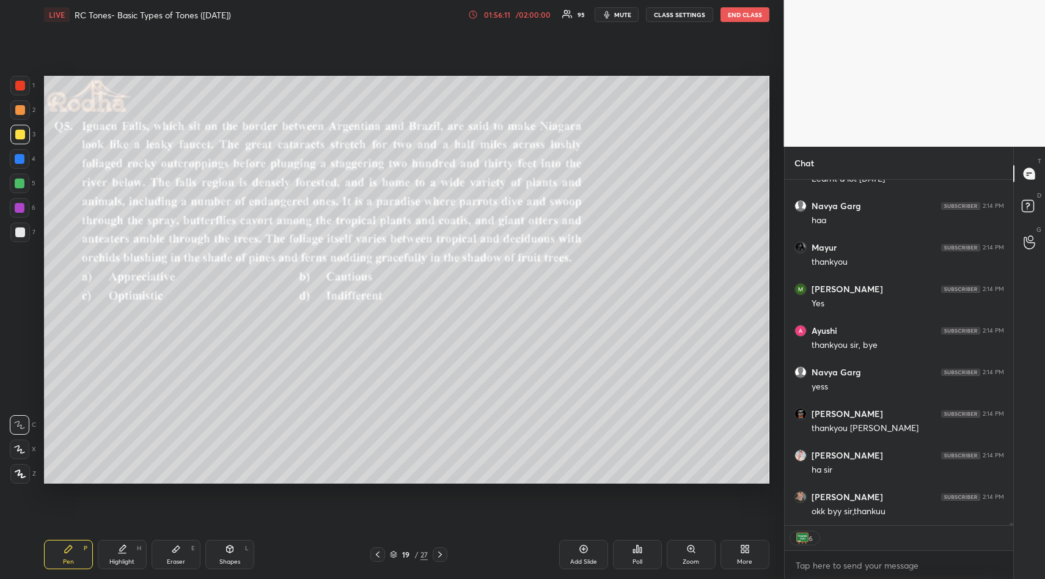
scroll to position [52338, 0]
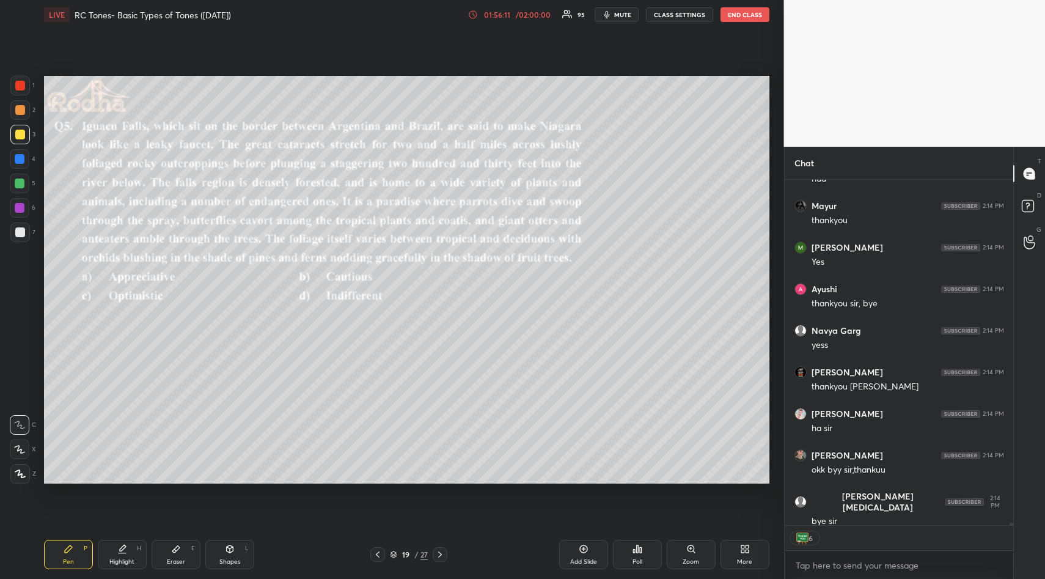
click at [744, 16] on button "END CLASS" at bounding box center [745, 14] width 49 height 15
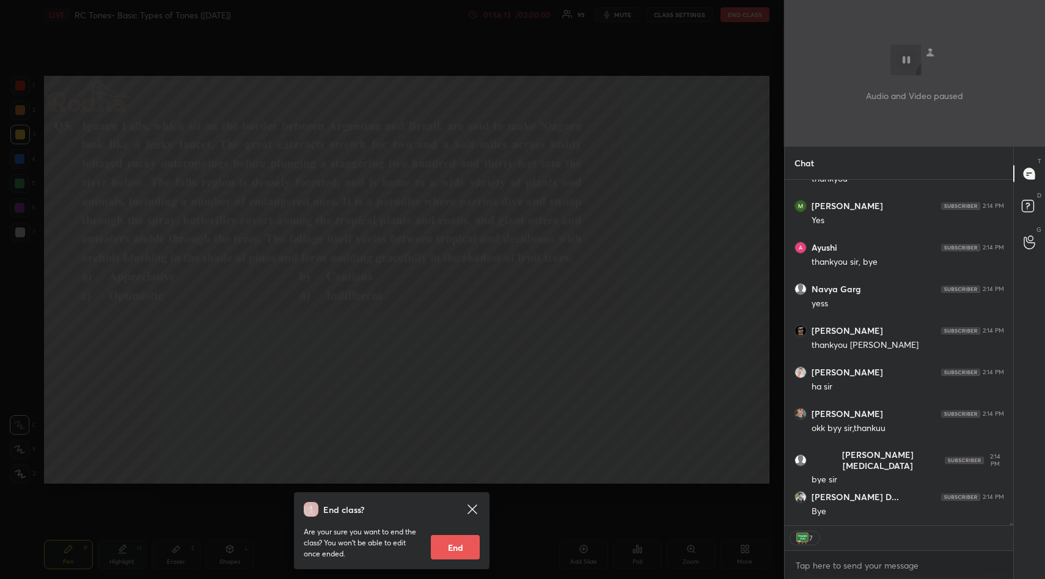
click at [462, 539] on button "End" at bounding box center [455, 547] width 49 height 24
